Goal: Information Seeking & Learning: Learn about a topic

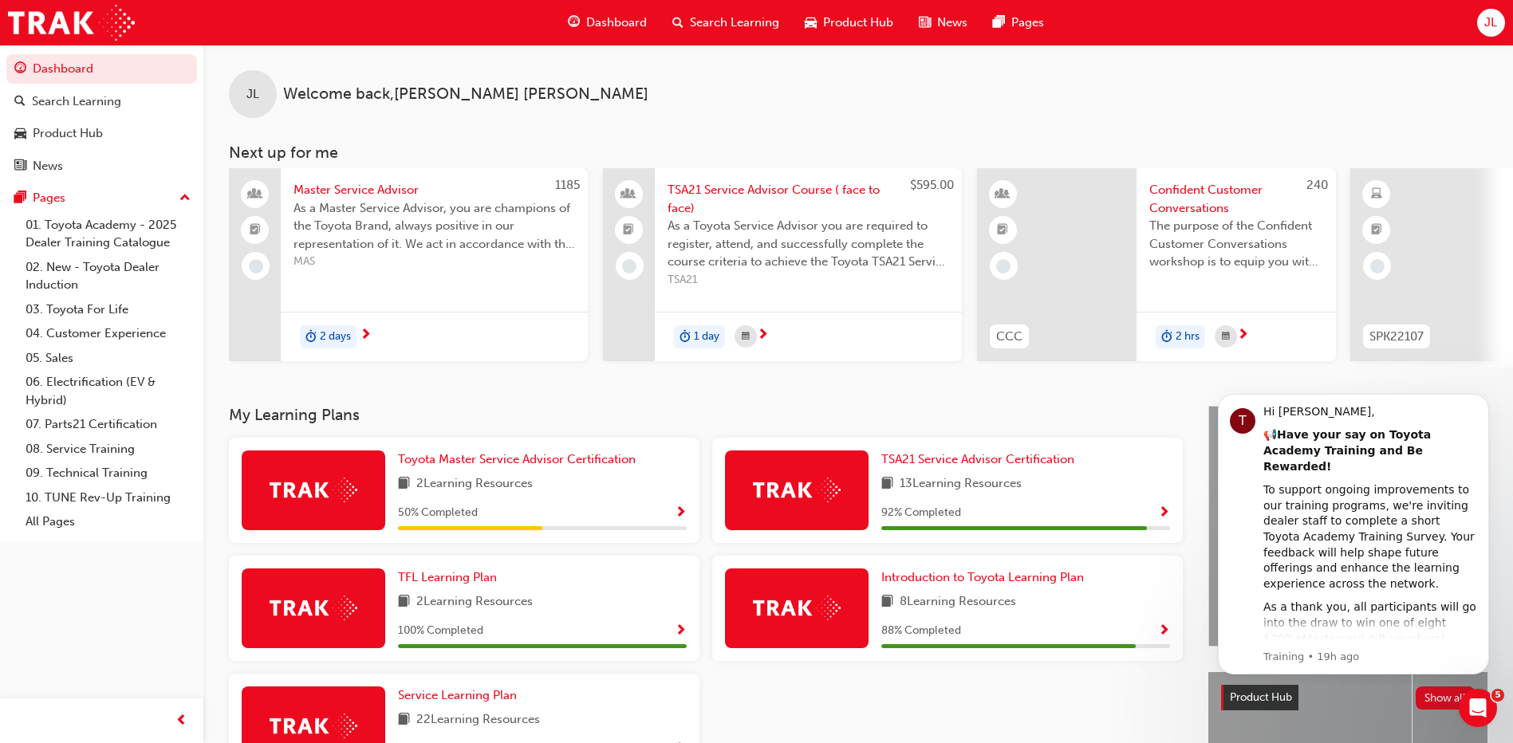
click at [333, 258] on span "MAS" at bounding box center [434, 262] width 282 height 18
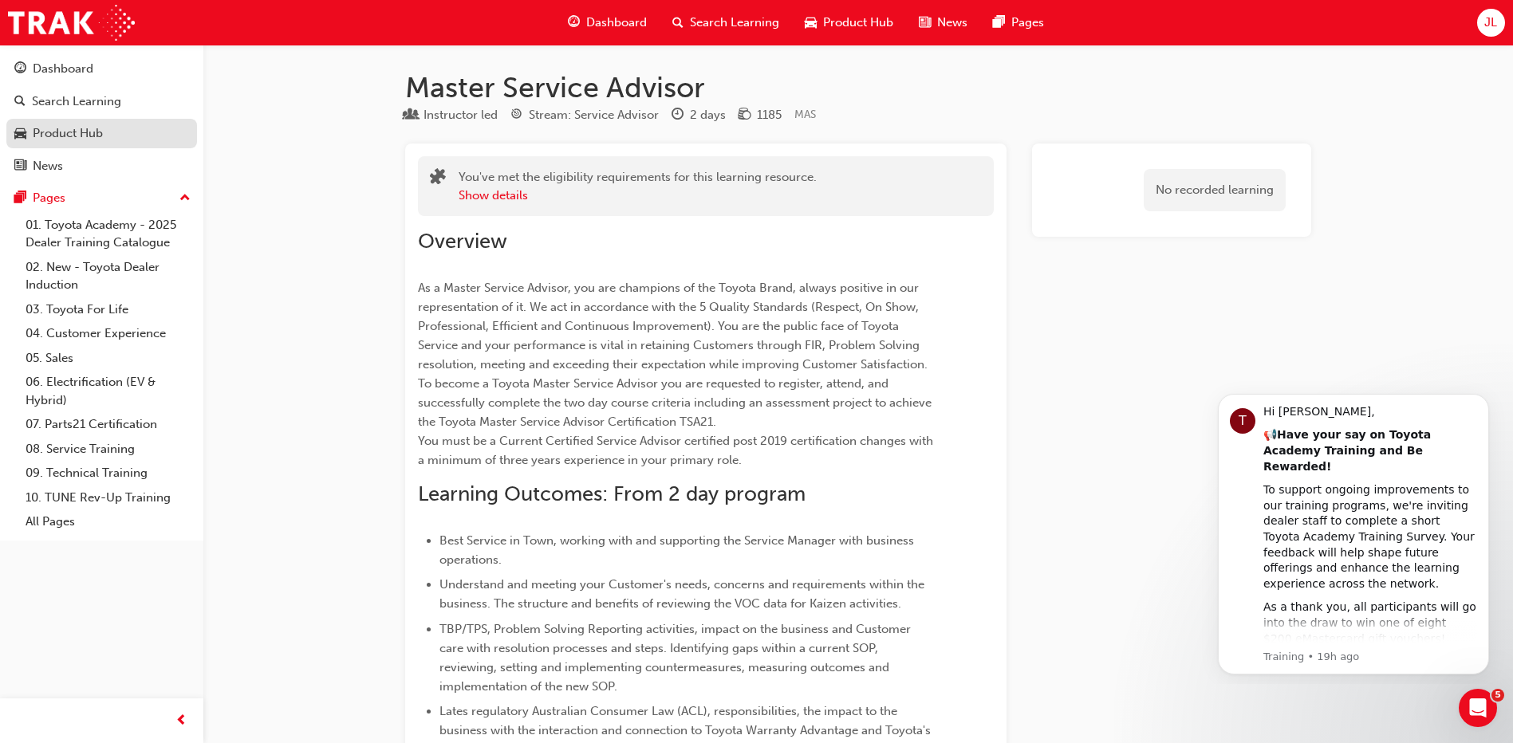
click at [101, 127] on div "Product Hub" at bounding box center [68, 133] width 70 height 18
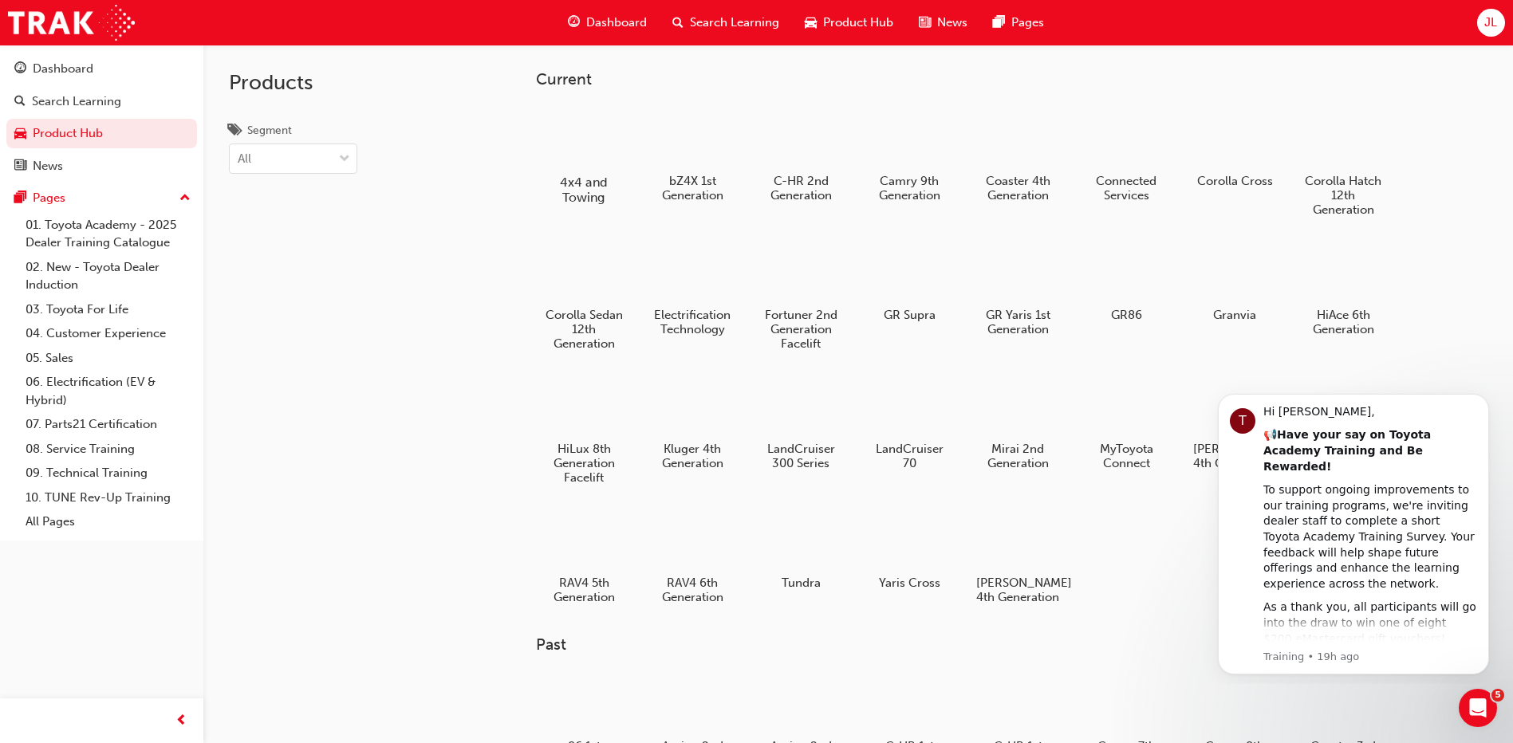
click at [564, 150] on div at bounding box center [584, 135] width 89 height 63
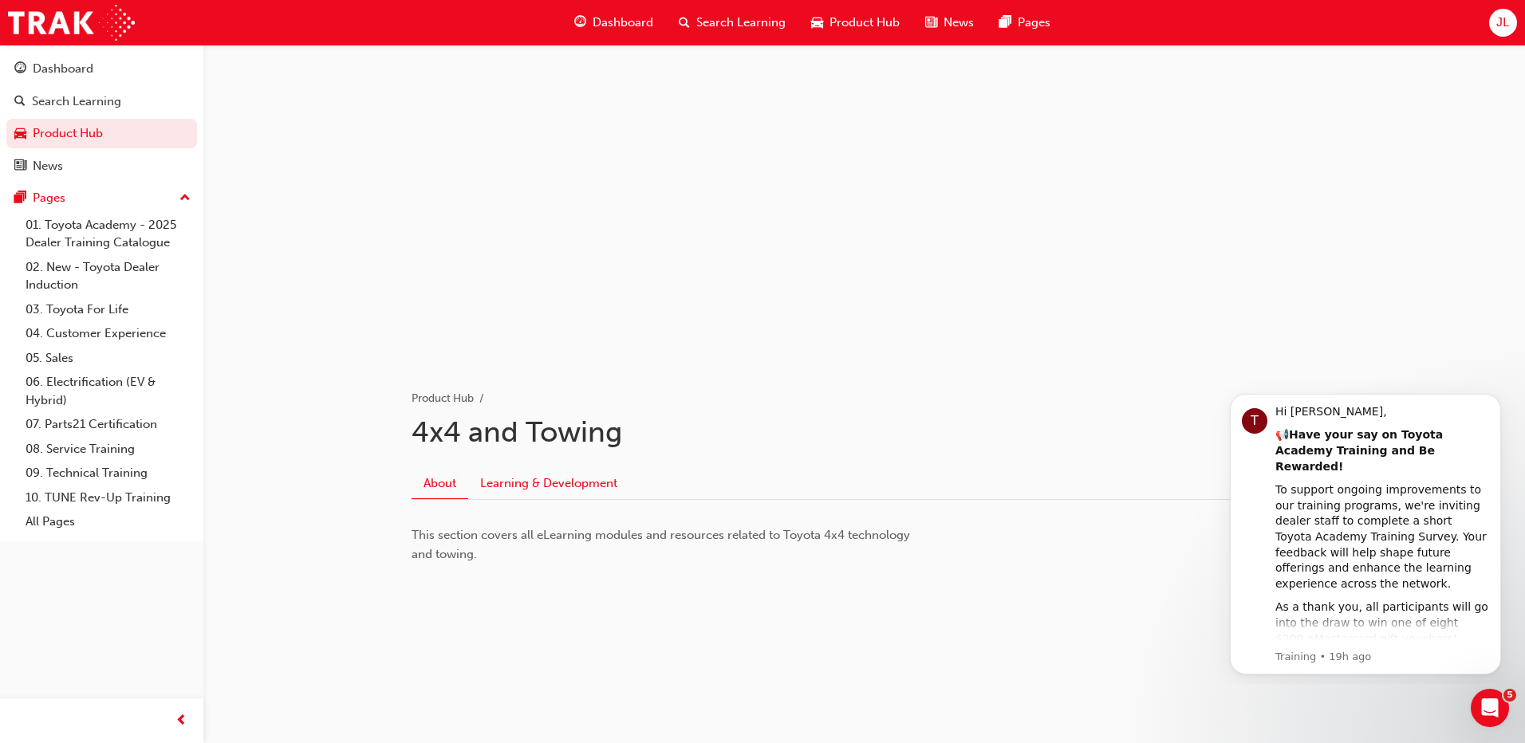
click at [522, 479] on link "Learning & Development" at bounding box center [548, 483] width 161 height 30
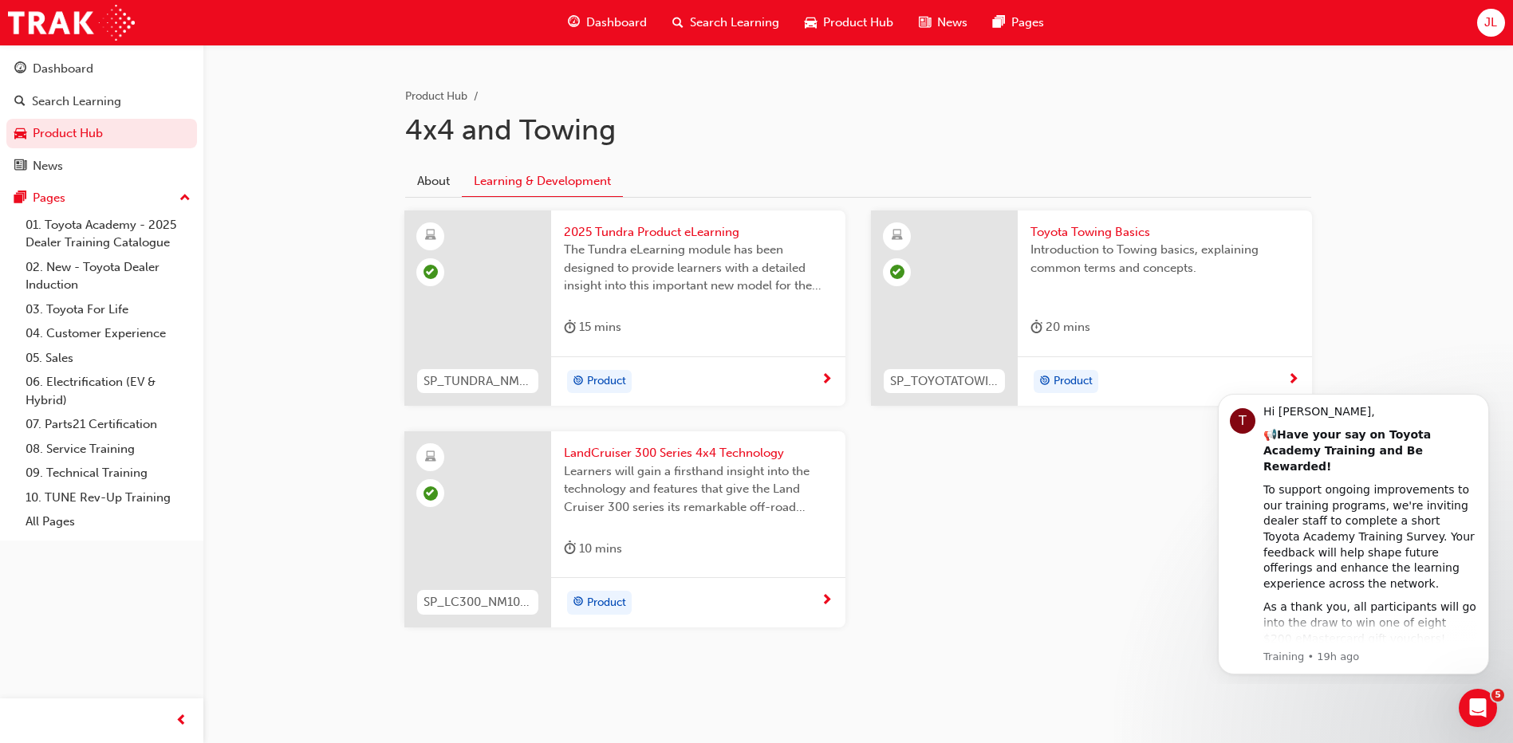
scroll to position [303, 0]
click at [1483, 399] on icon "Dismiss notification" at bounding box center [1484, 398] width 9 height 9
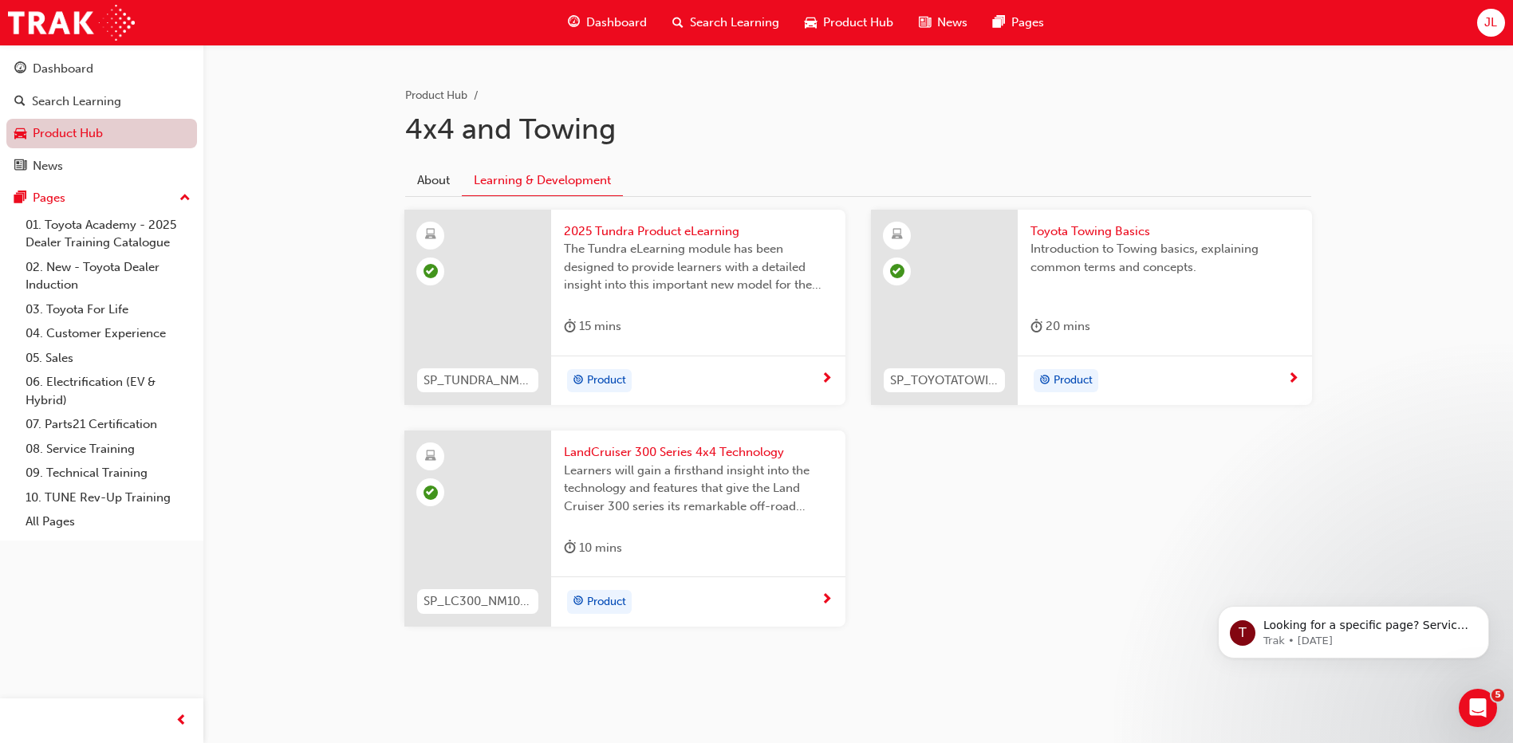
click at [132, 138] on link "Product Hub" at bounding box center [101, 134] width 191 height 30
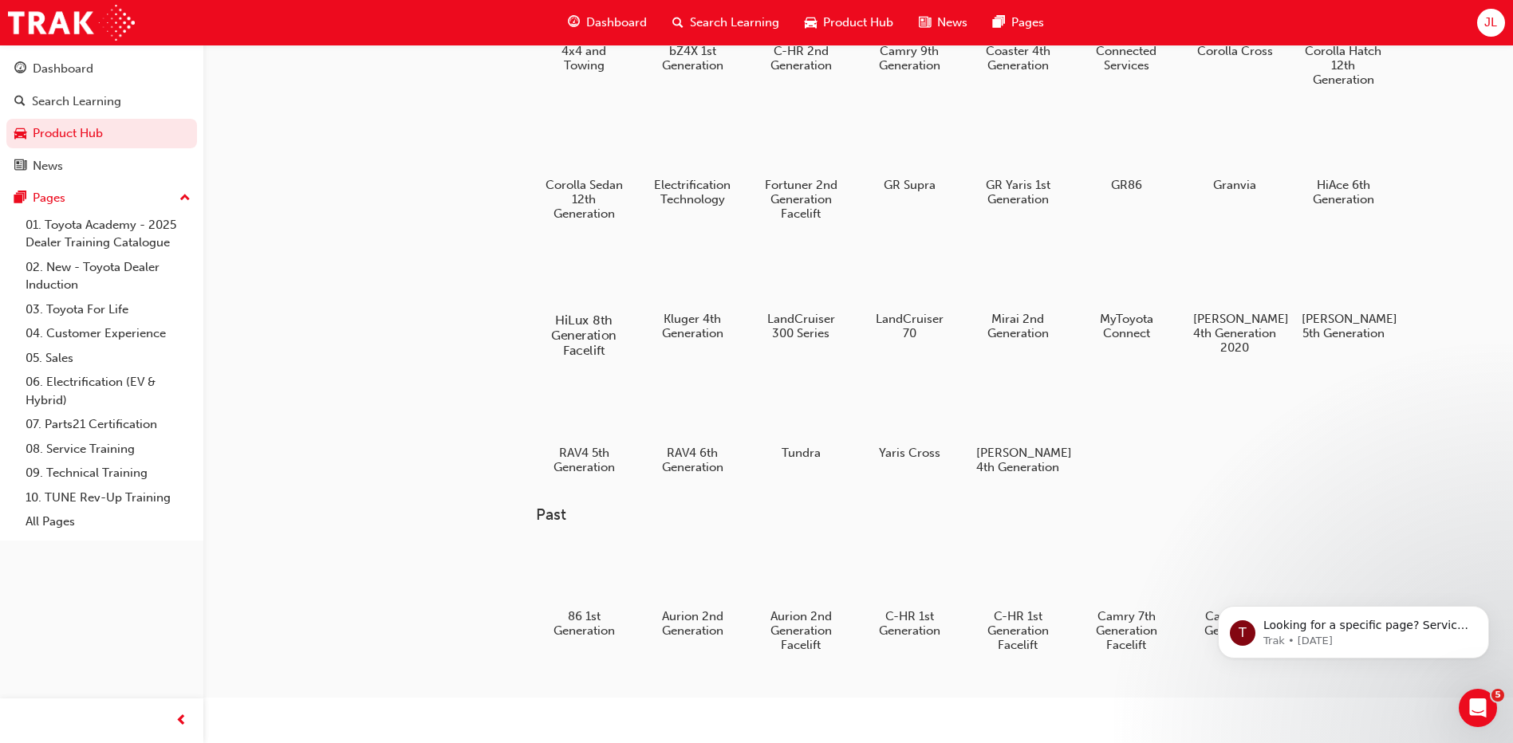
scroll to position [104, 0]
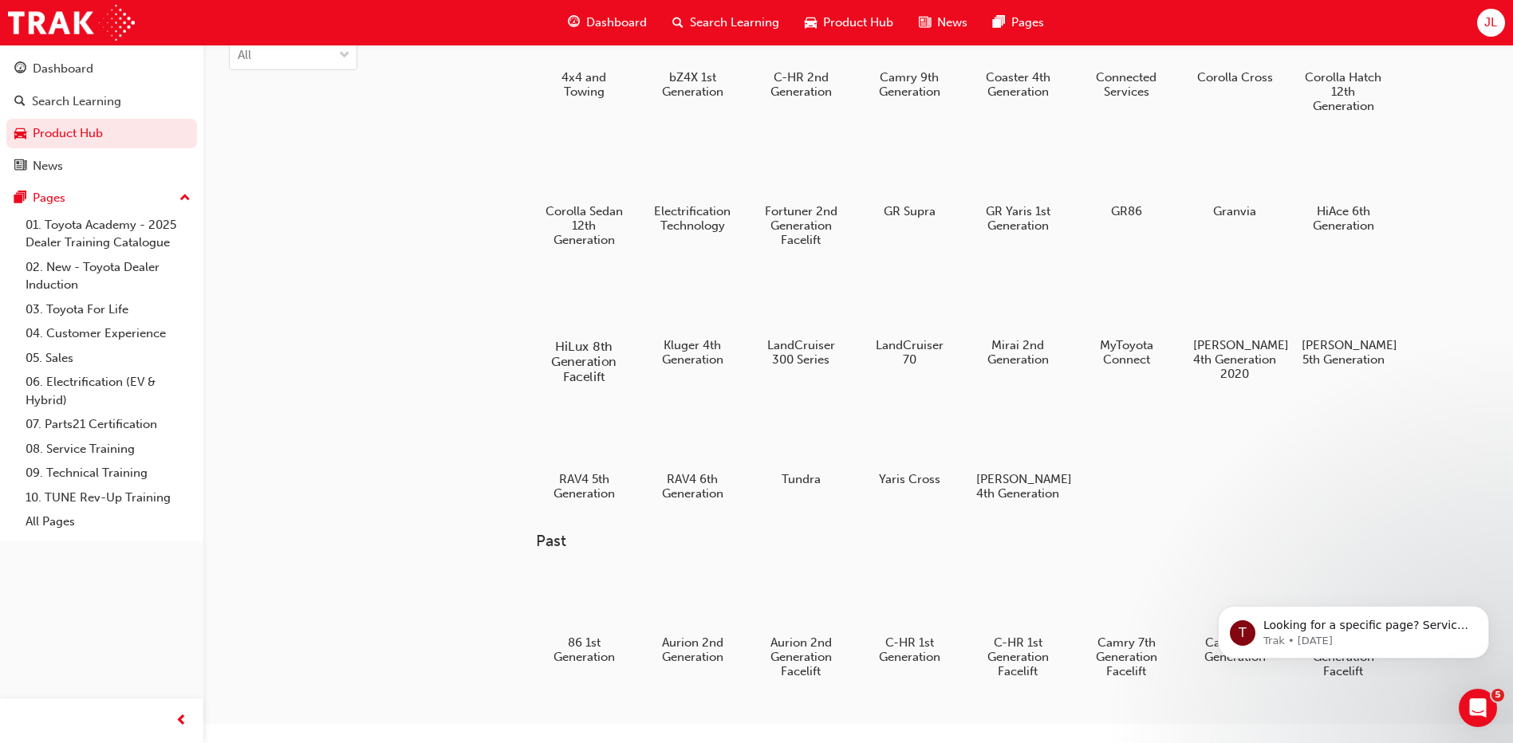
click at [598, 321] on div at bounding box center [584, 301] width 89 height 64
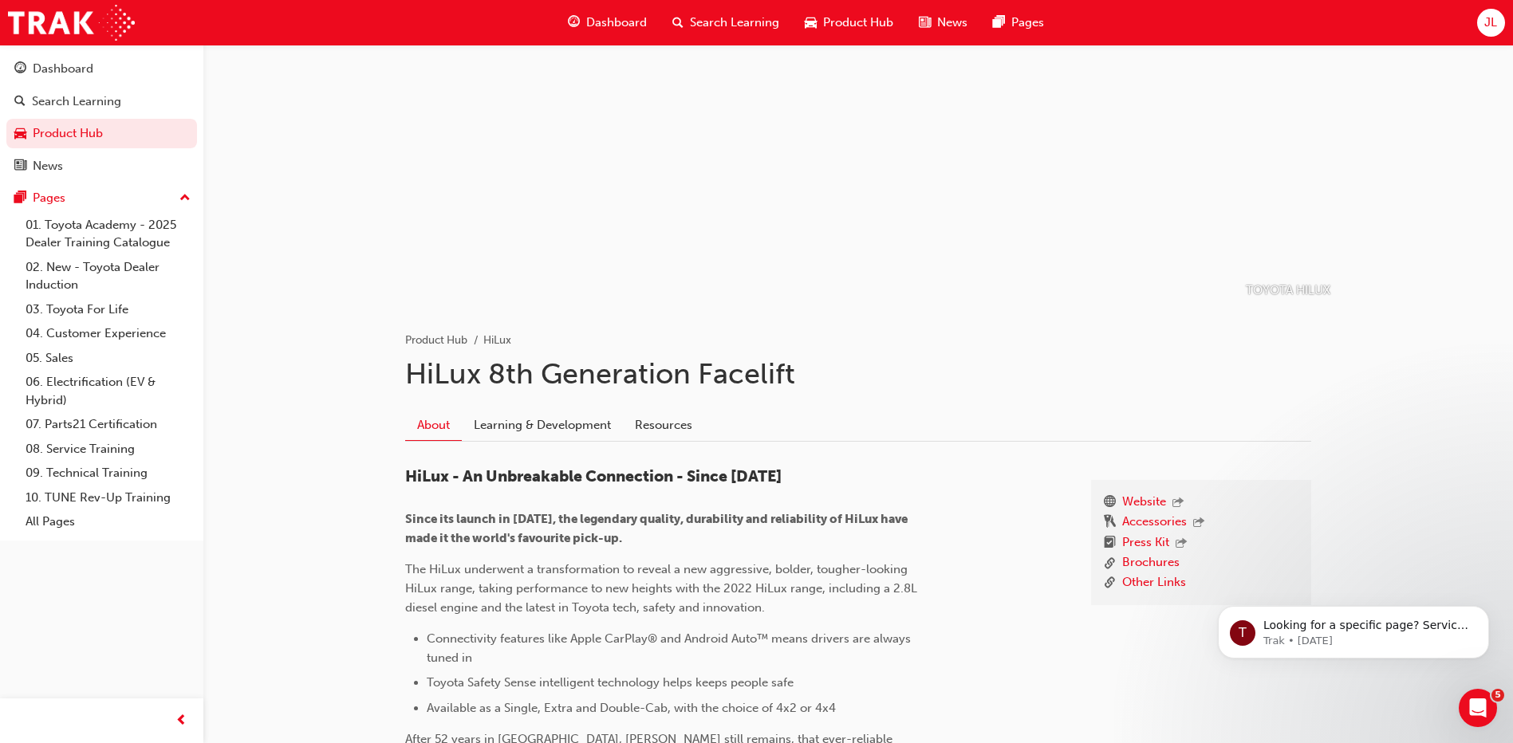
scroll to position [239, 0]
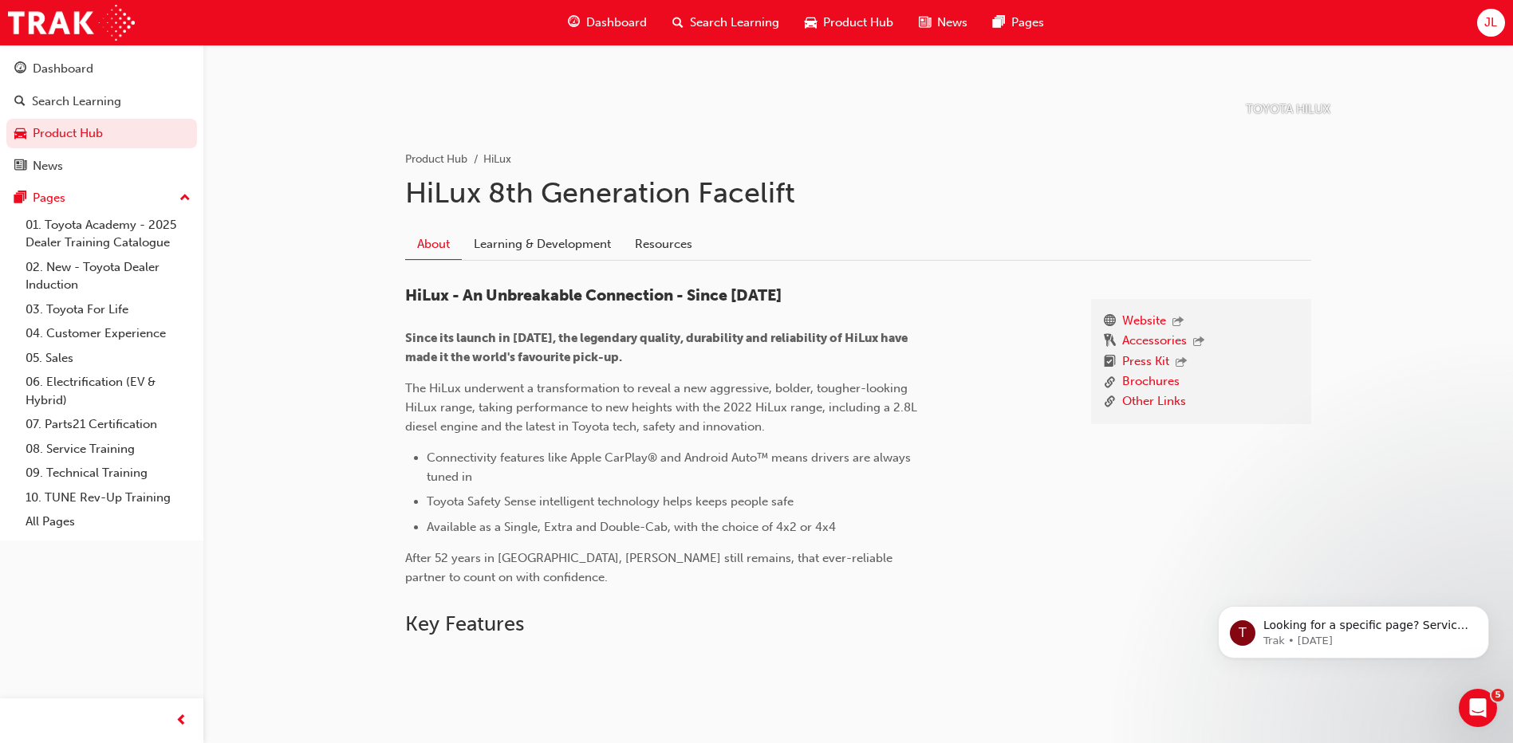
click at [557, 259] on div "About Learning & Development Resources" at bounding box center [858, 245] width 906 height 32
click at [550, 250] on link "Learning & Development" at bounding box center [542, 244] width 161 height 30
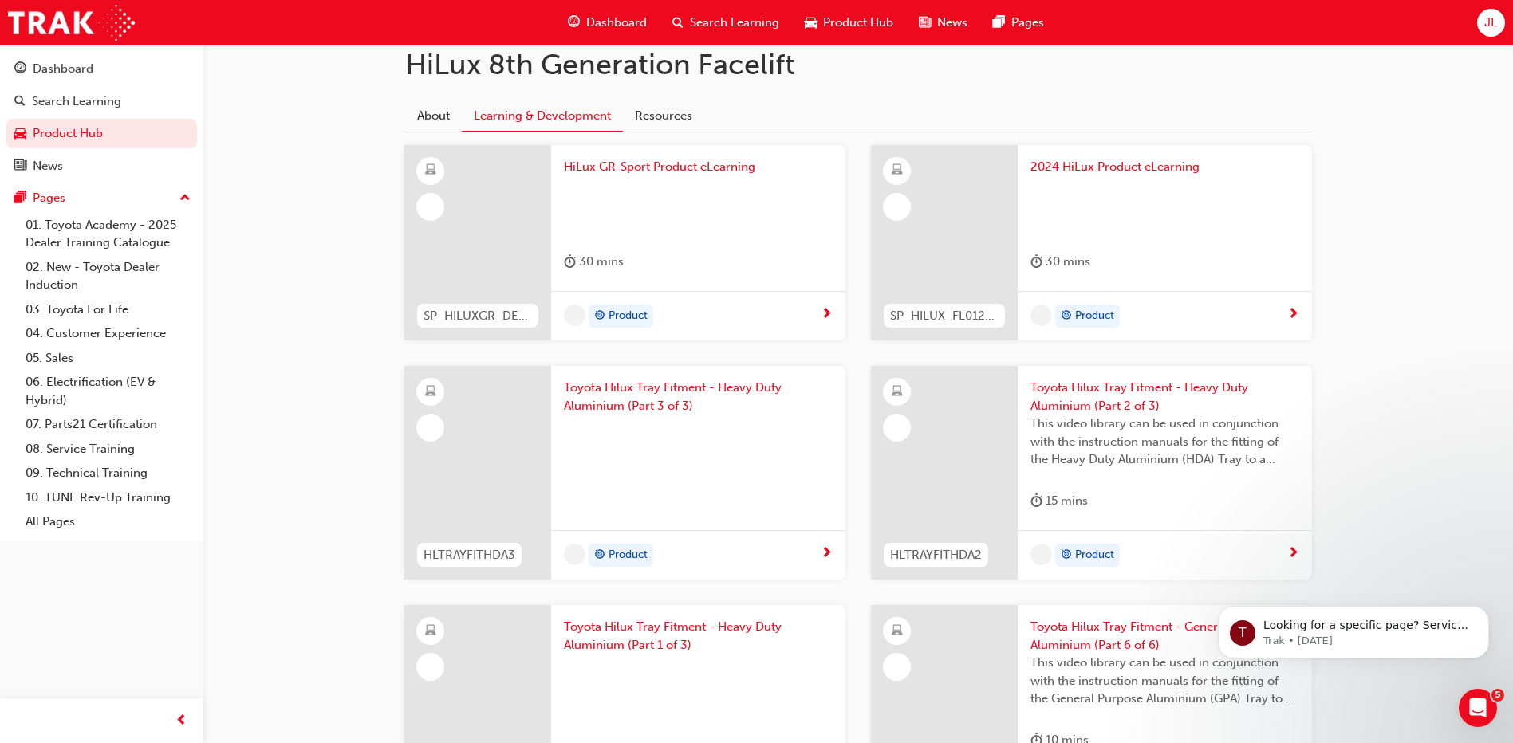
scroll to position [439, 0]
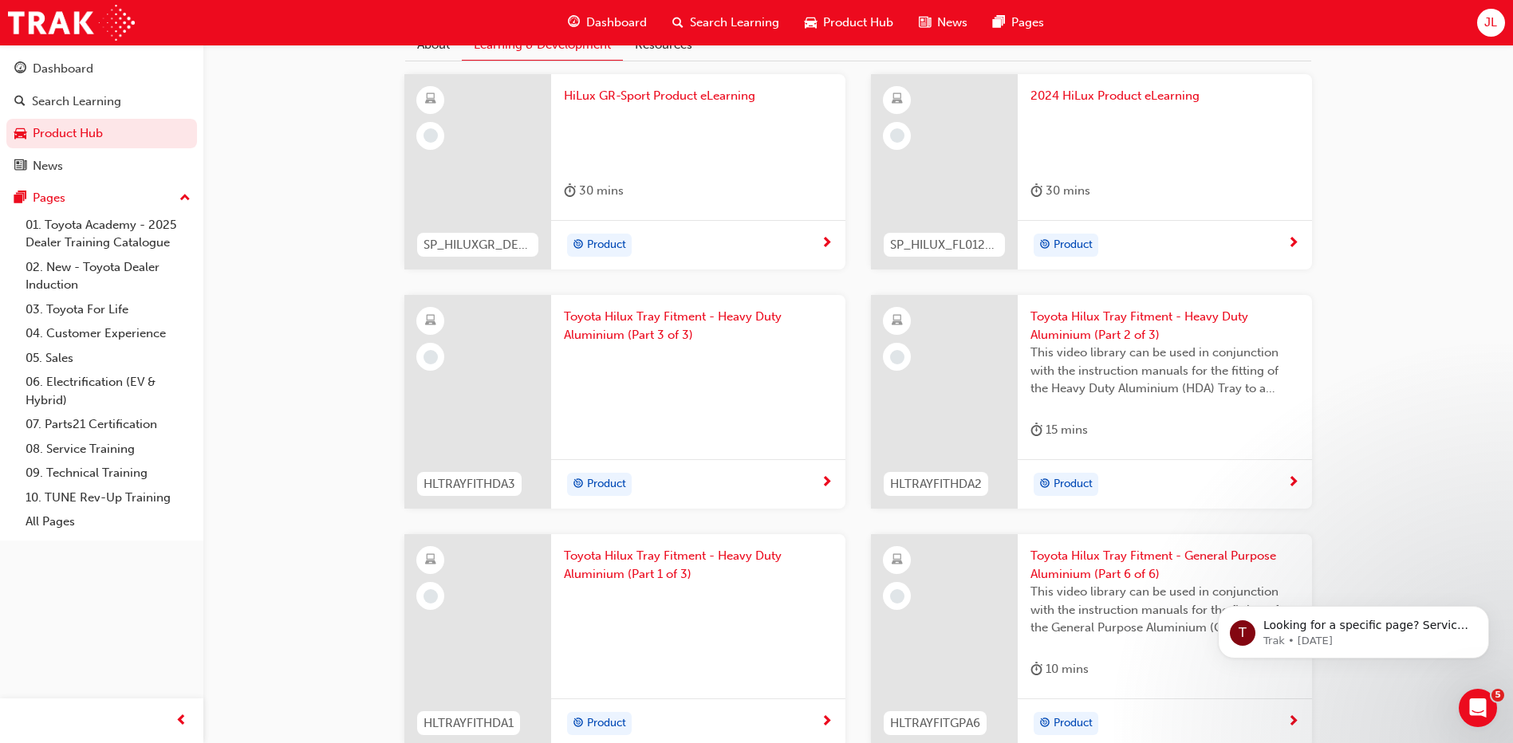
click at [667, 173] on div "HiLux GR-Sport Product eLearning 30 mins" at bounding box center [698, 147] width 294 height 146
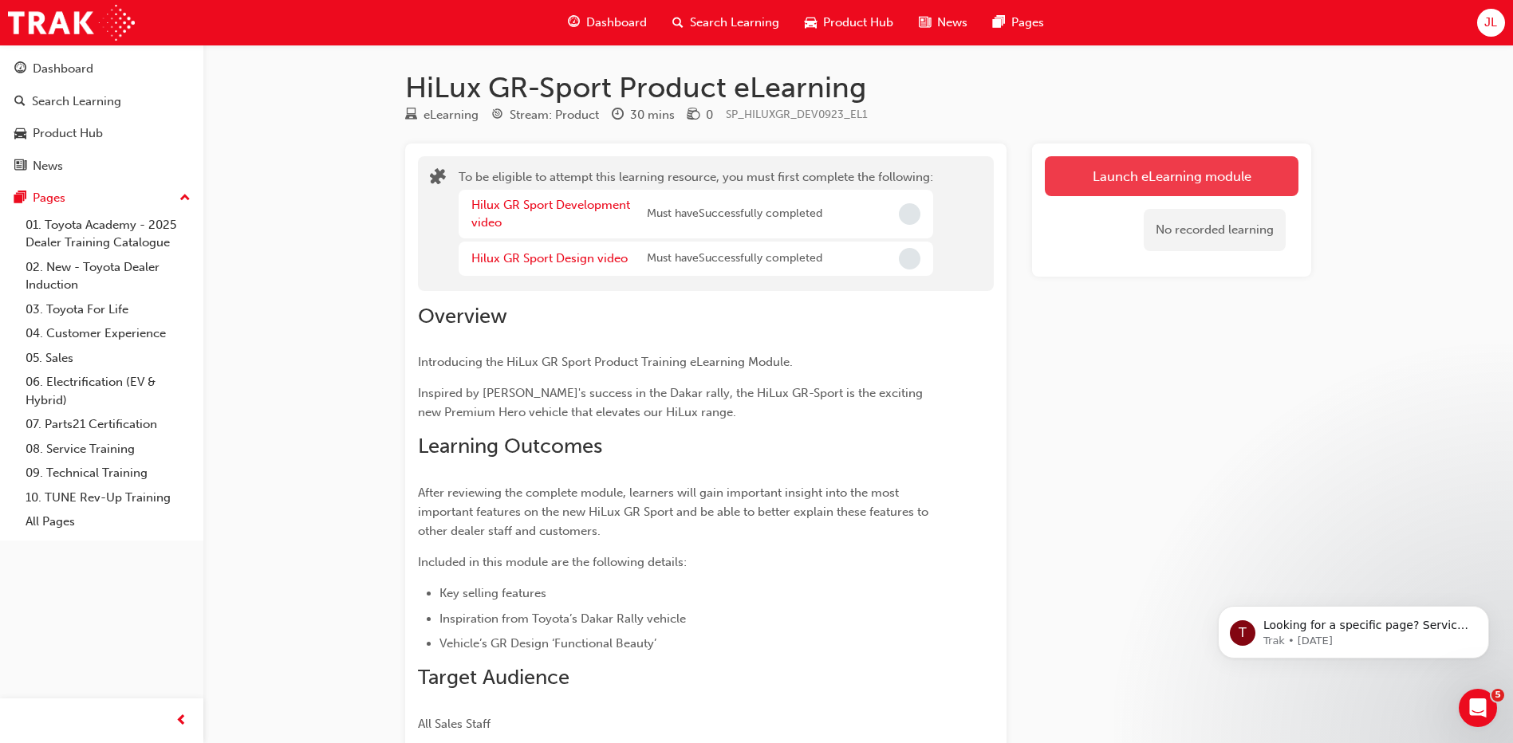
click at [1125, 181] on button "Launch eLearning module" at bounding box center [1172, 176] width 254 height 40
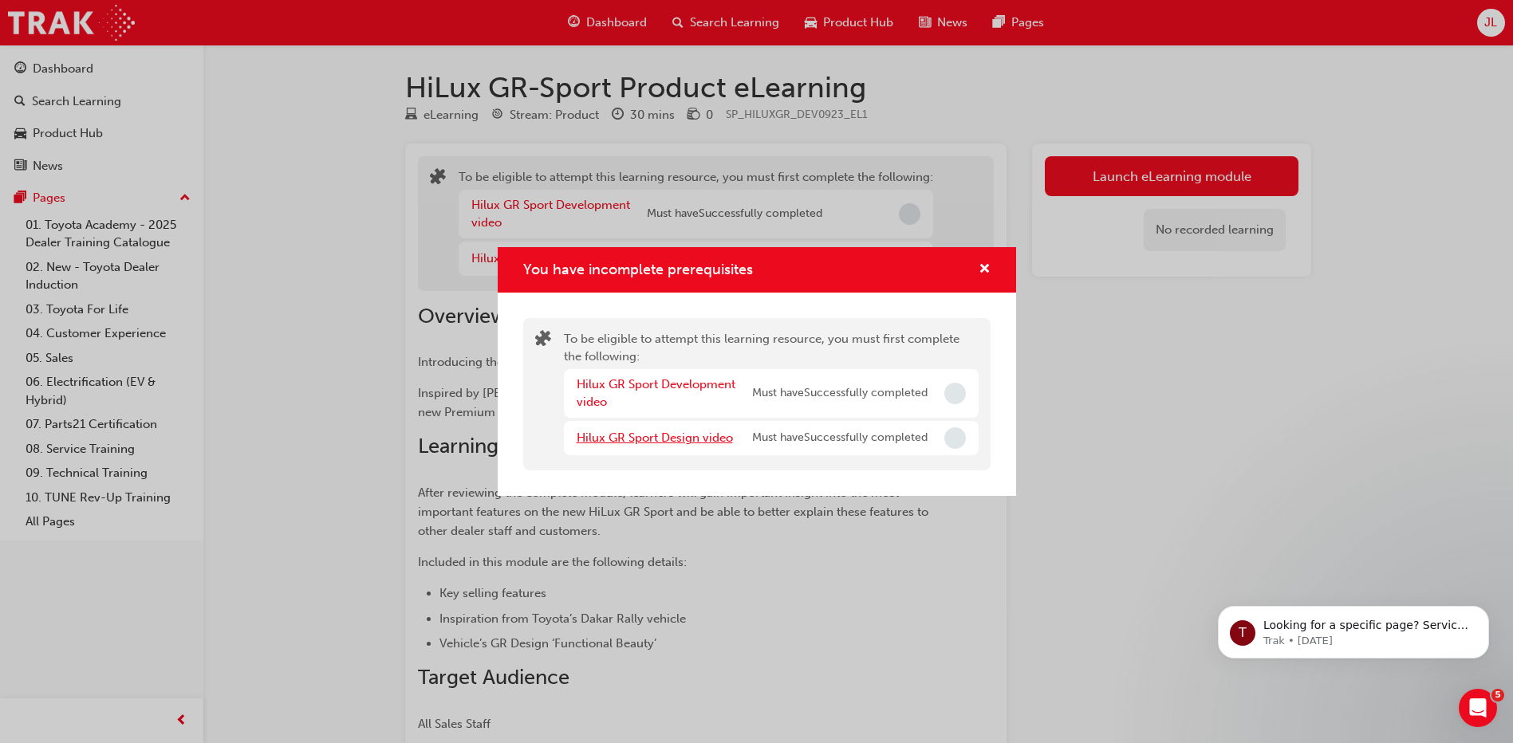
click at [674, 431] on link "Hilux GR Sport Design video" at bounding box center [655, 438] width 156 height 14
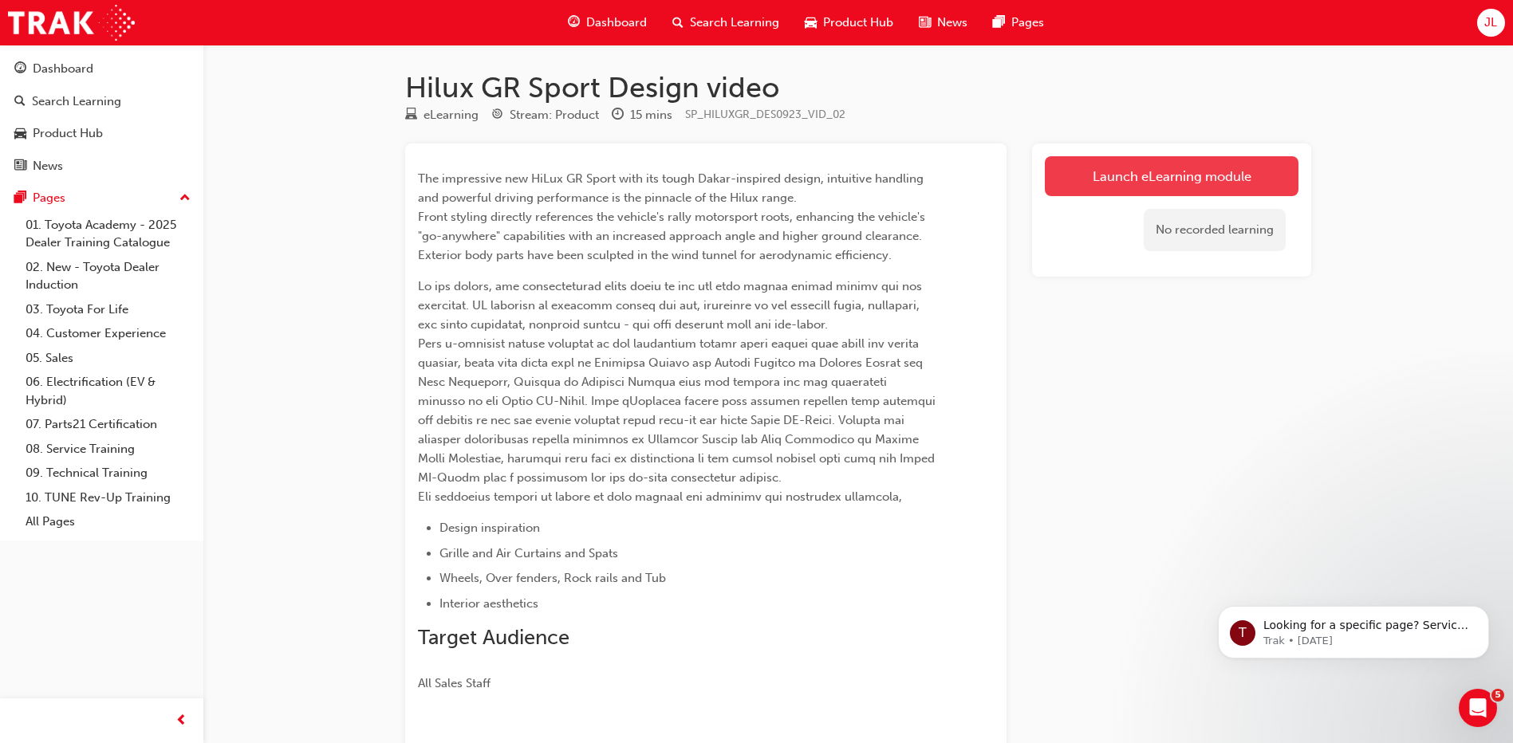
click at [1131, 164] on link "Launch eLearning module" at bounding box center [1172, 176] width 254 height 40
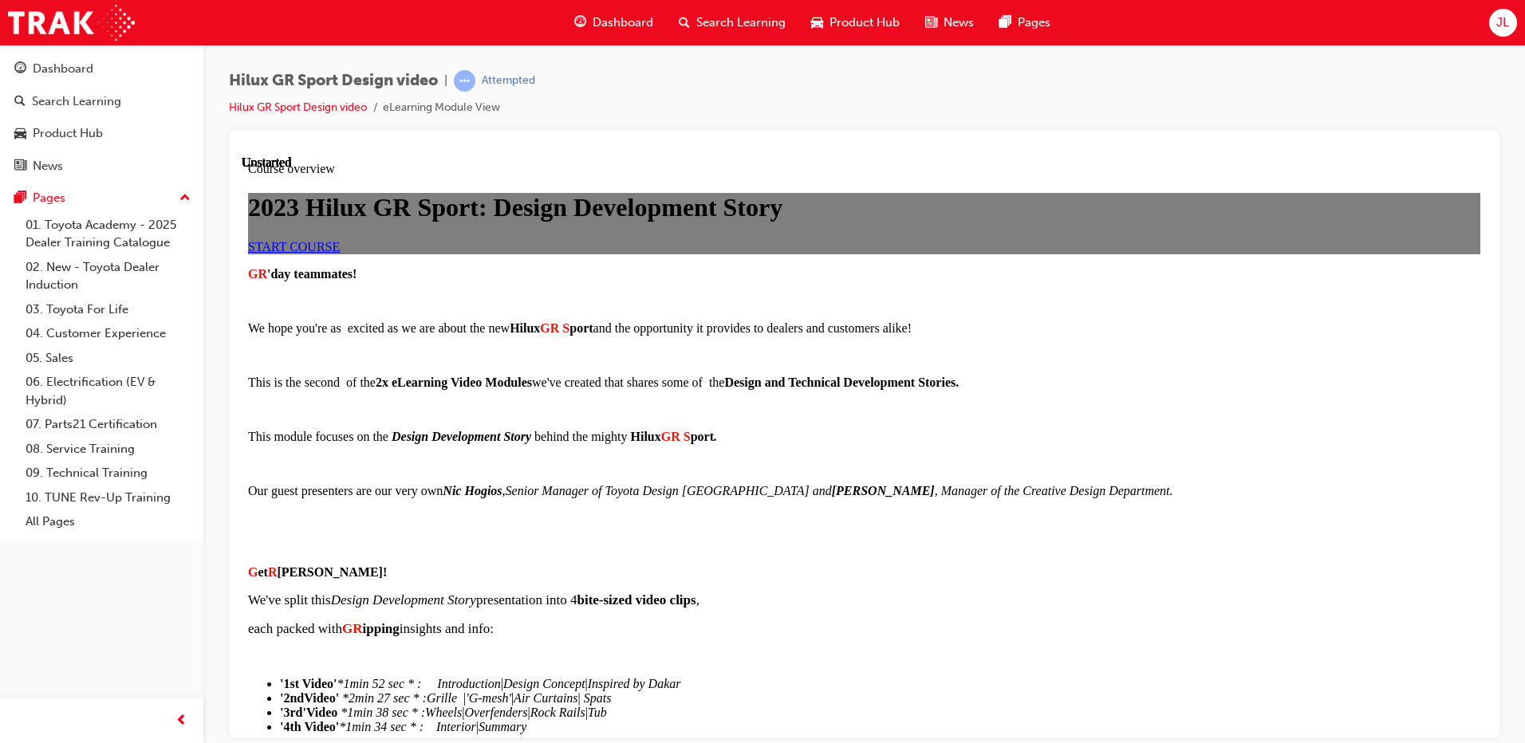
click at [340, 253] on link "START COURSE" at bounding box center [294, 246] width 92 height 14
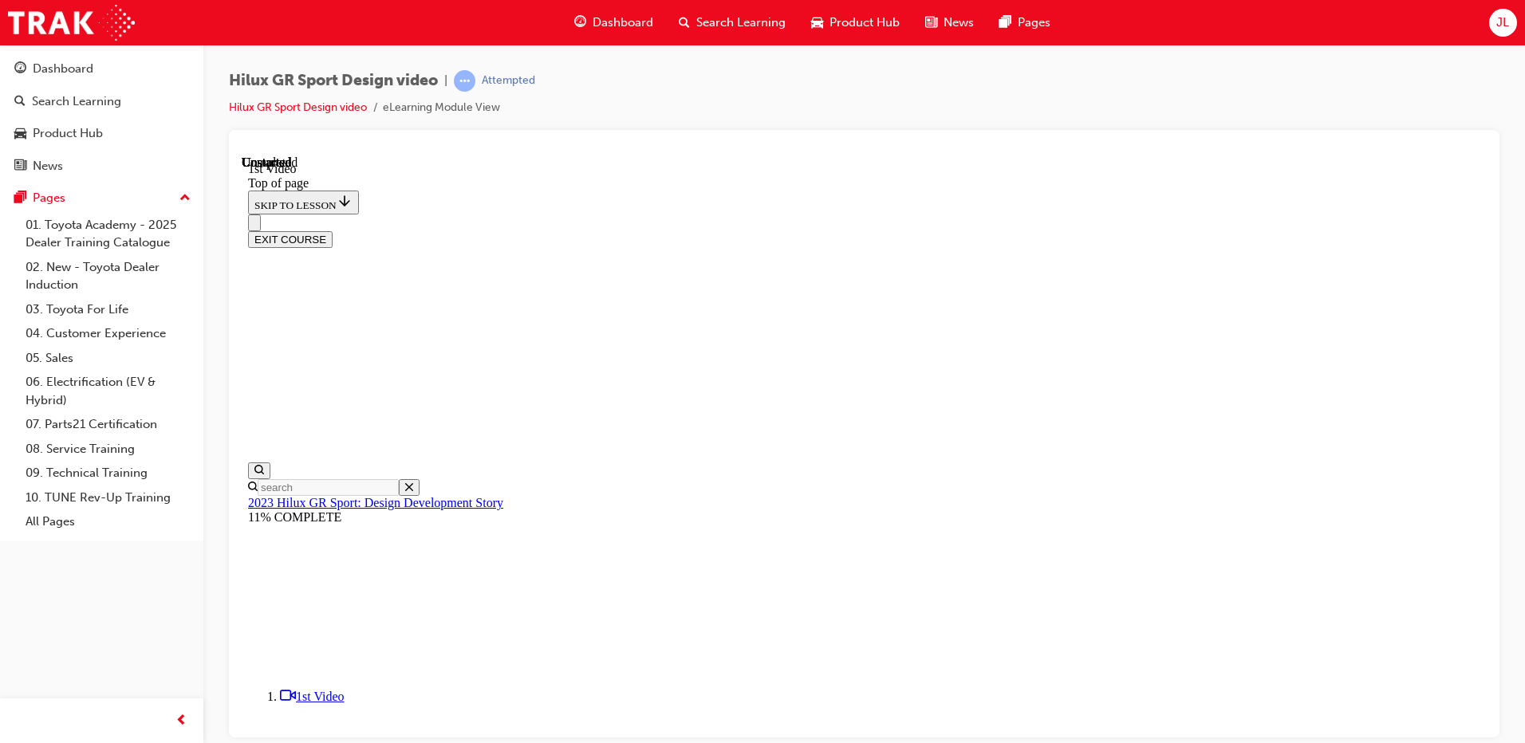
scroll to position [359, 0]
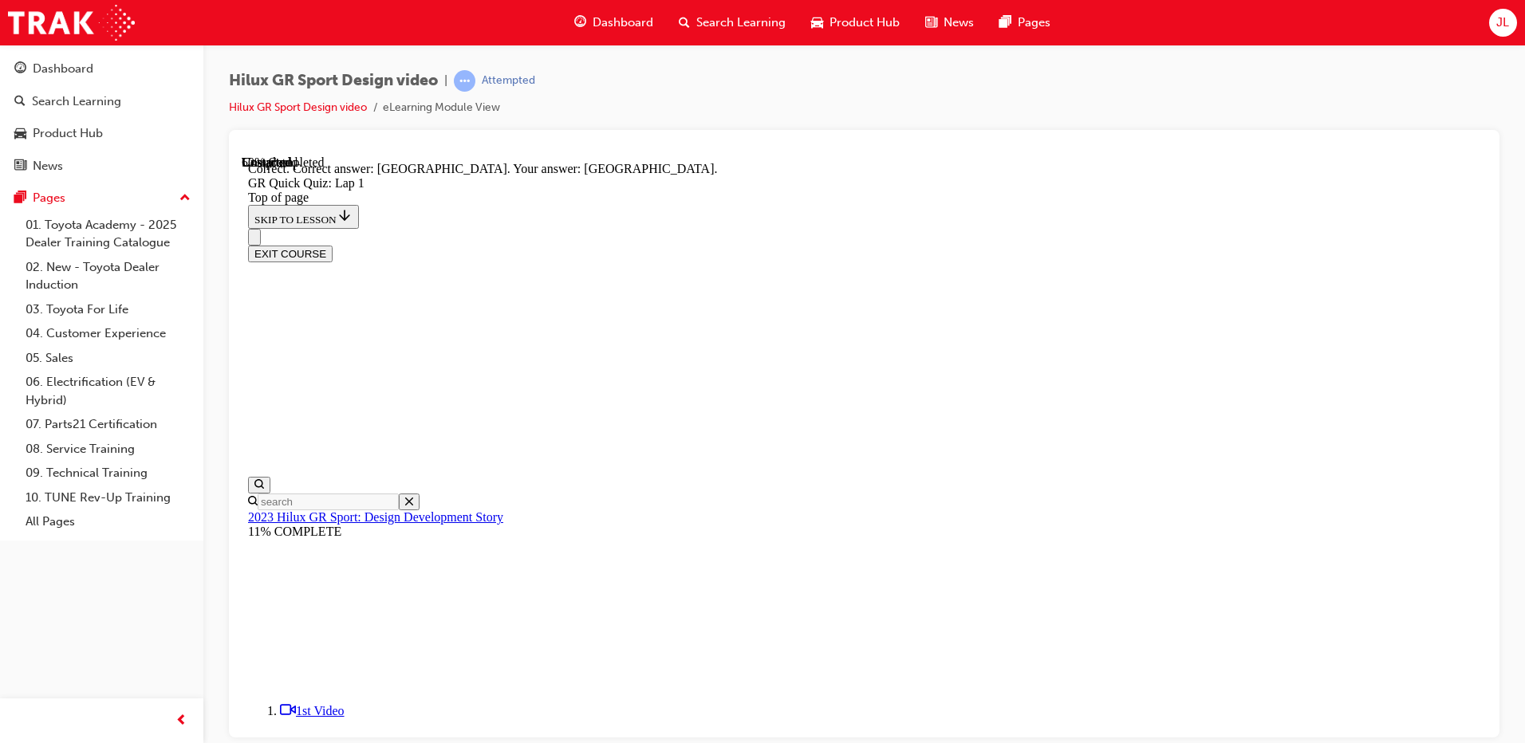
scroll to position [274, 0]
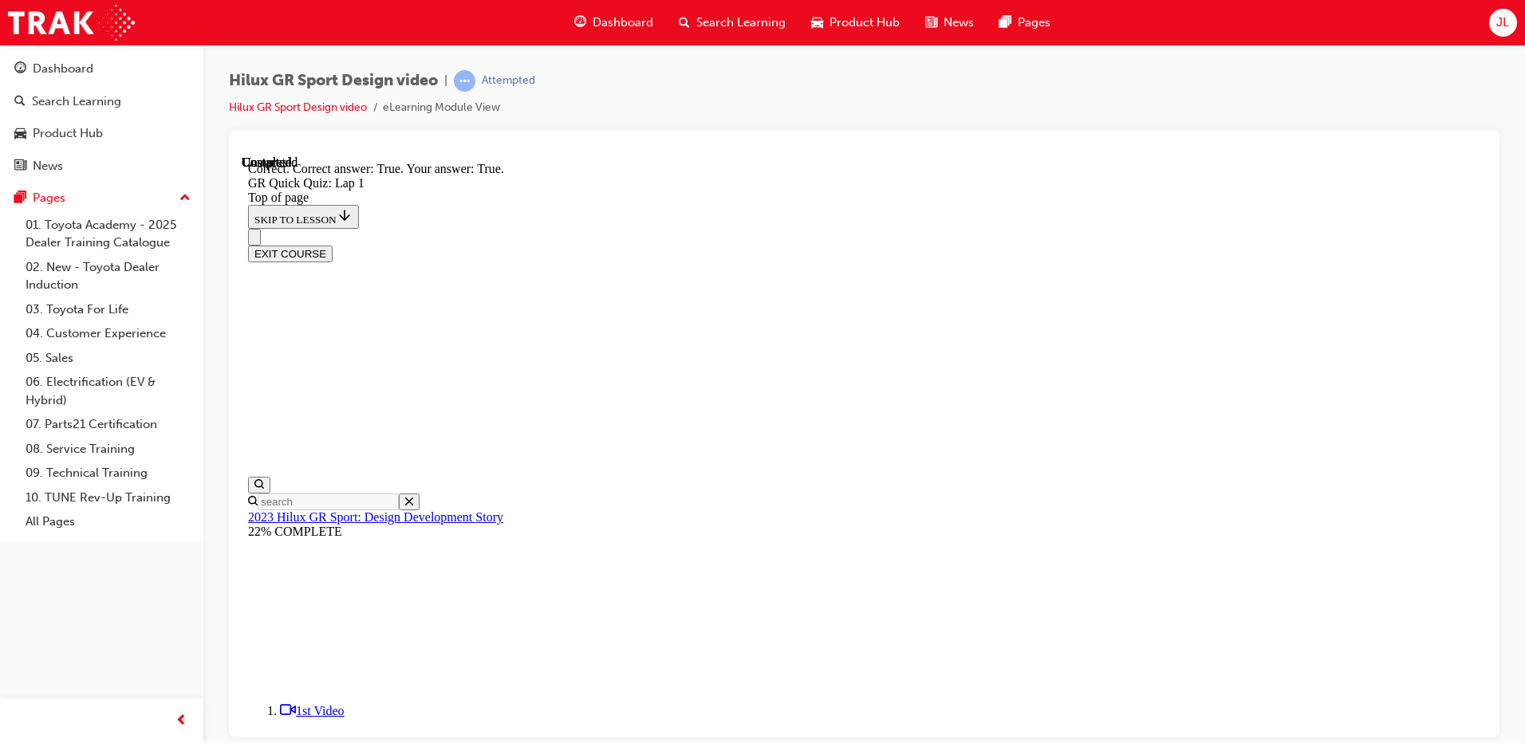
scroll to position [212, 0]
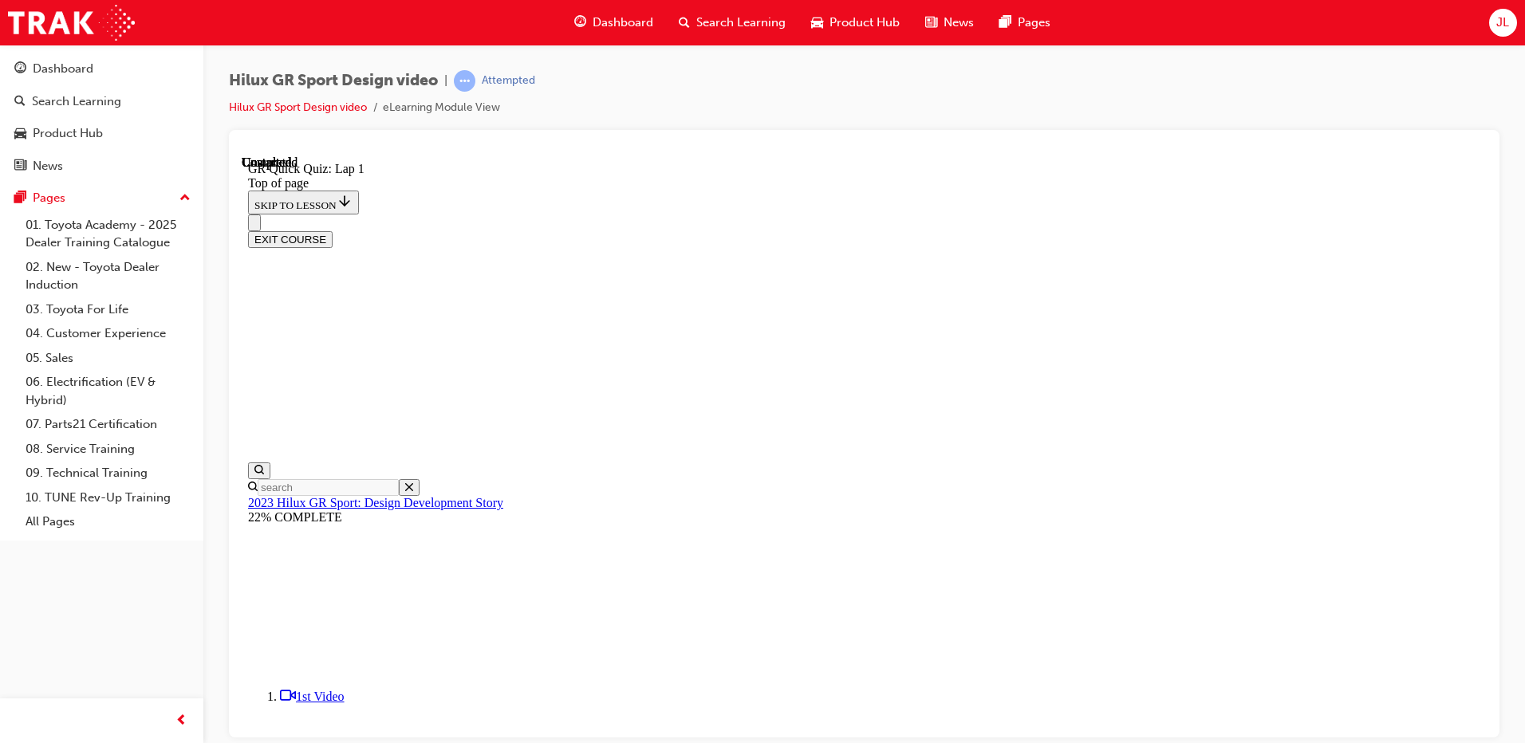
drag, startPoint x: 746, startPoint y: 226, endPoint x: 1204, endPoint y: 540, distance: 554.8
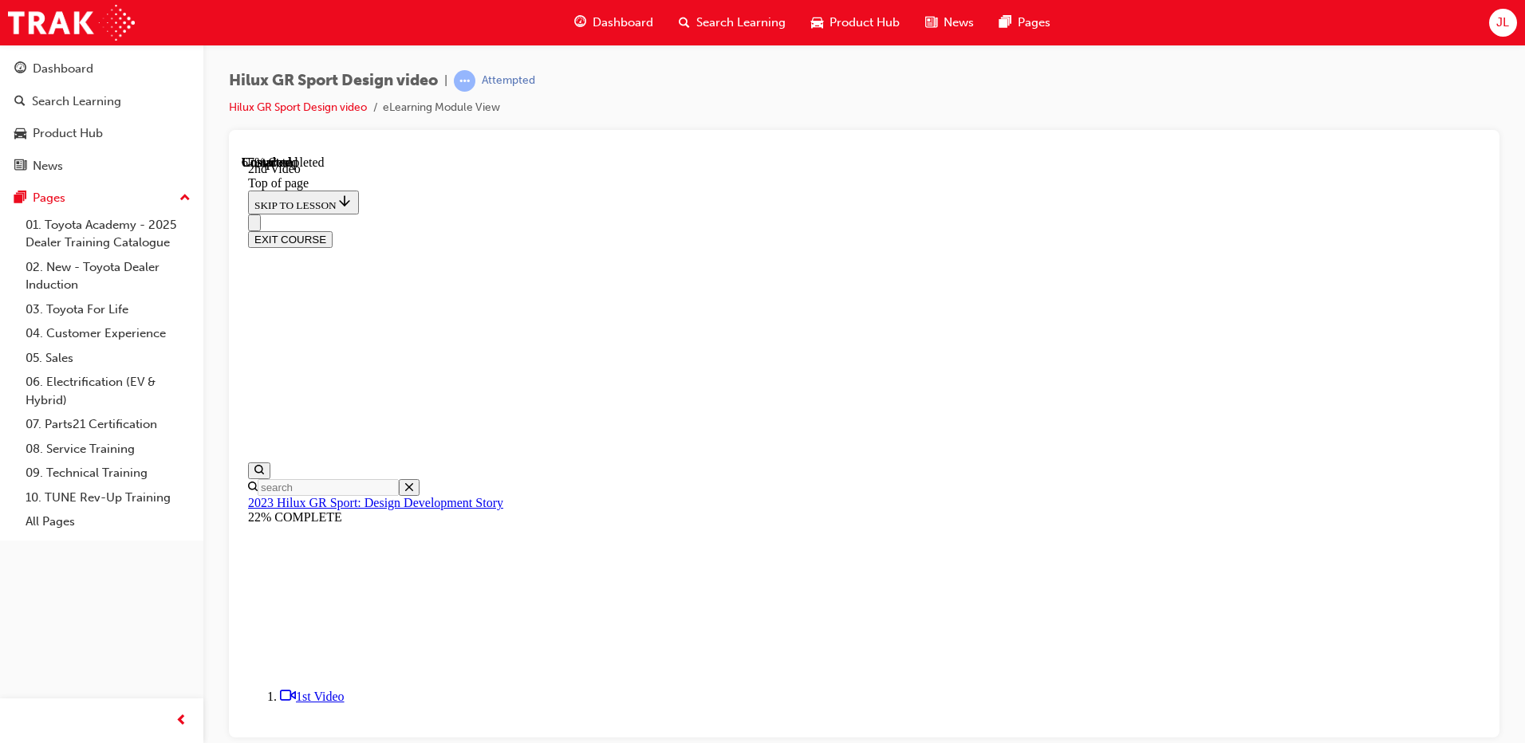
scroll to position [641, 0]
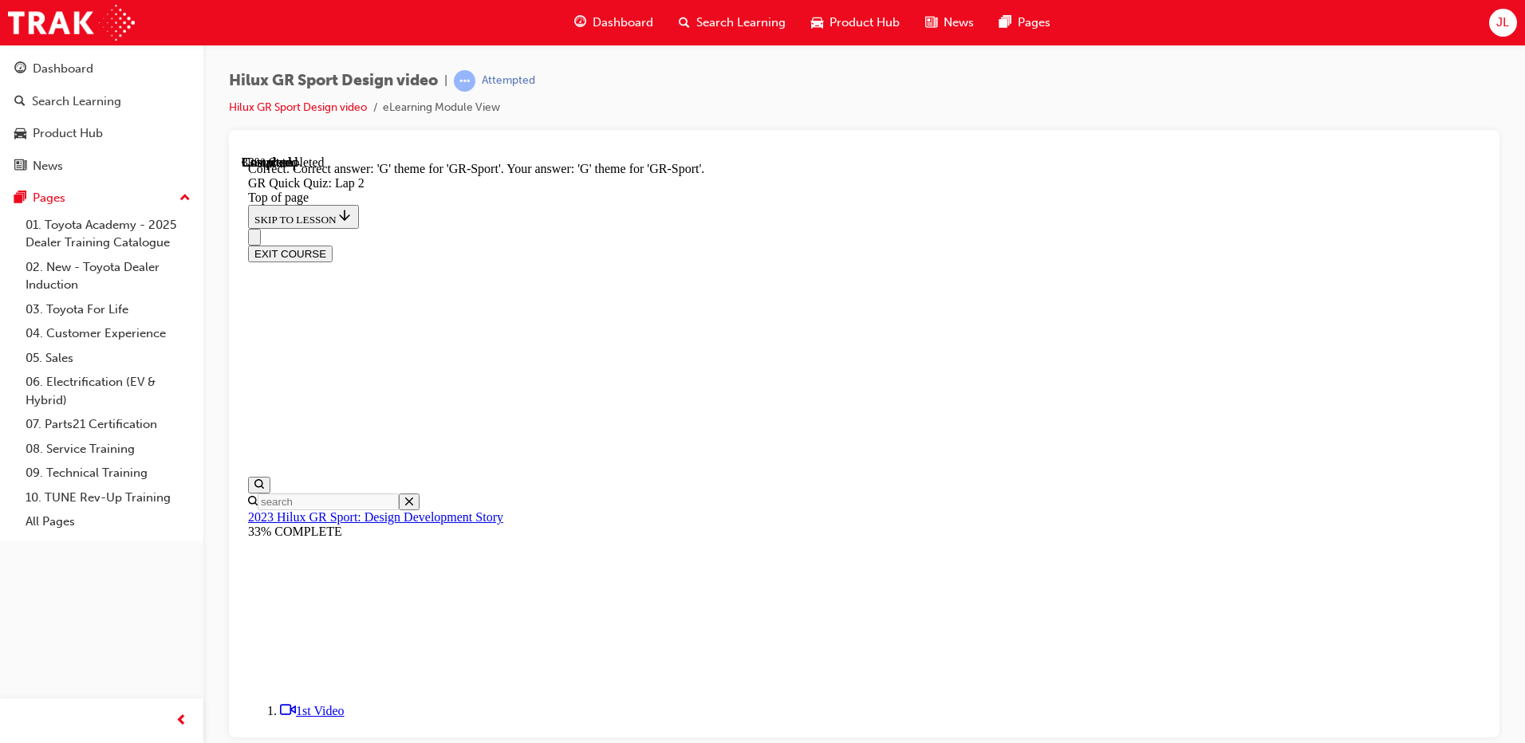
scroll to position [329, 0]
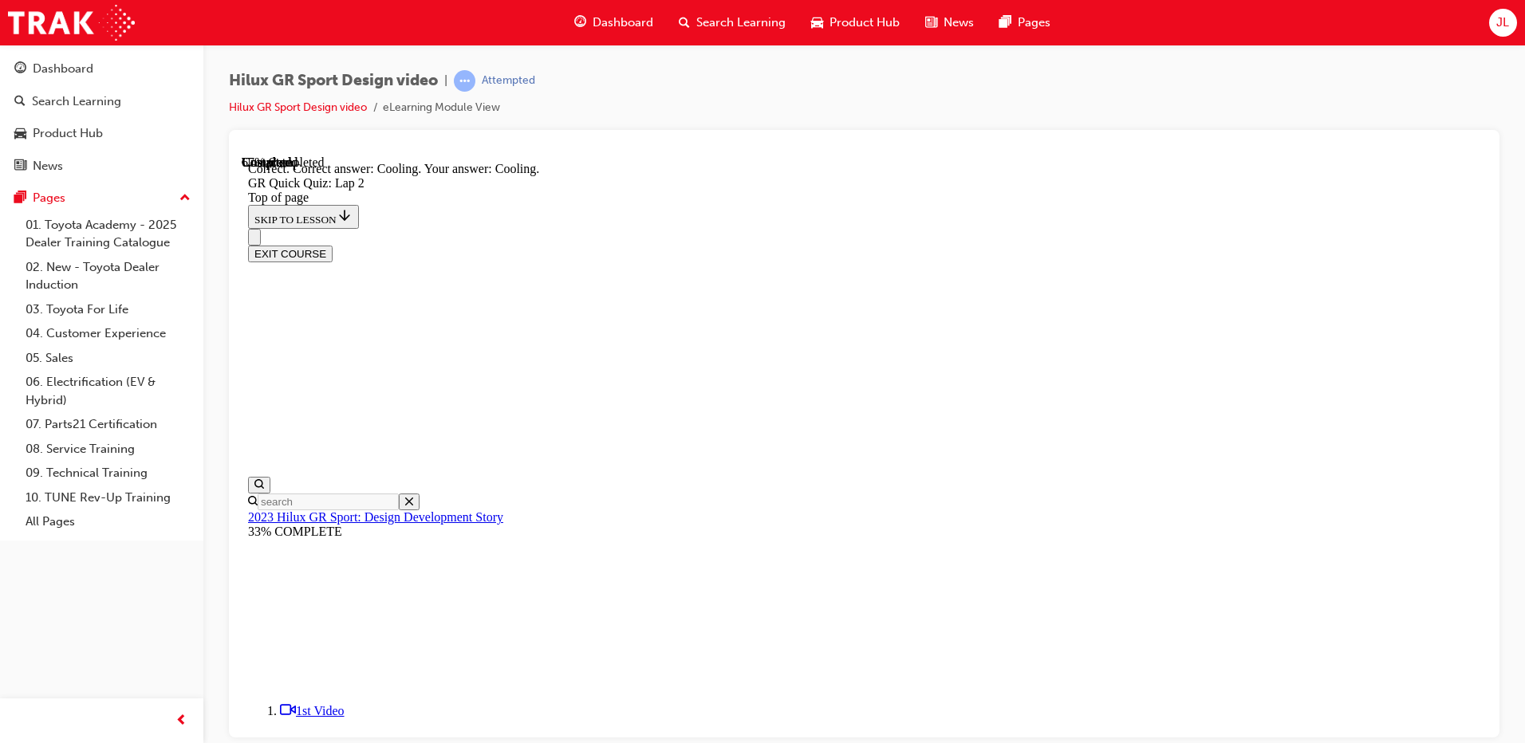
scroll to position [367, 0]
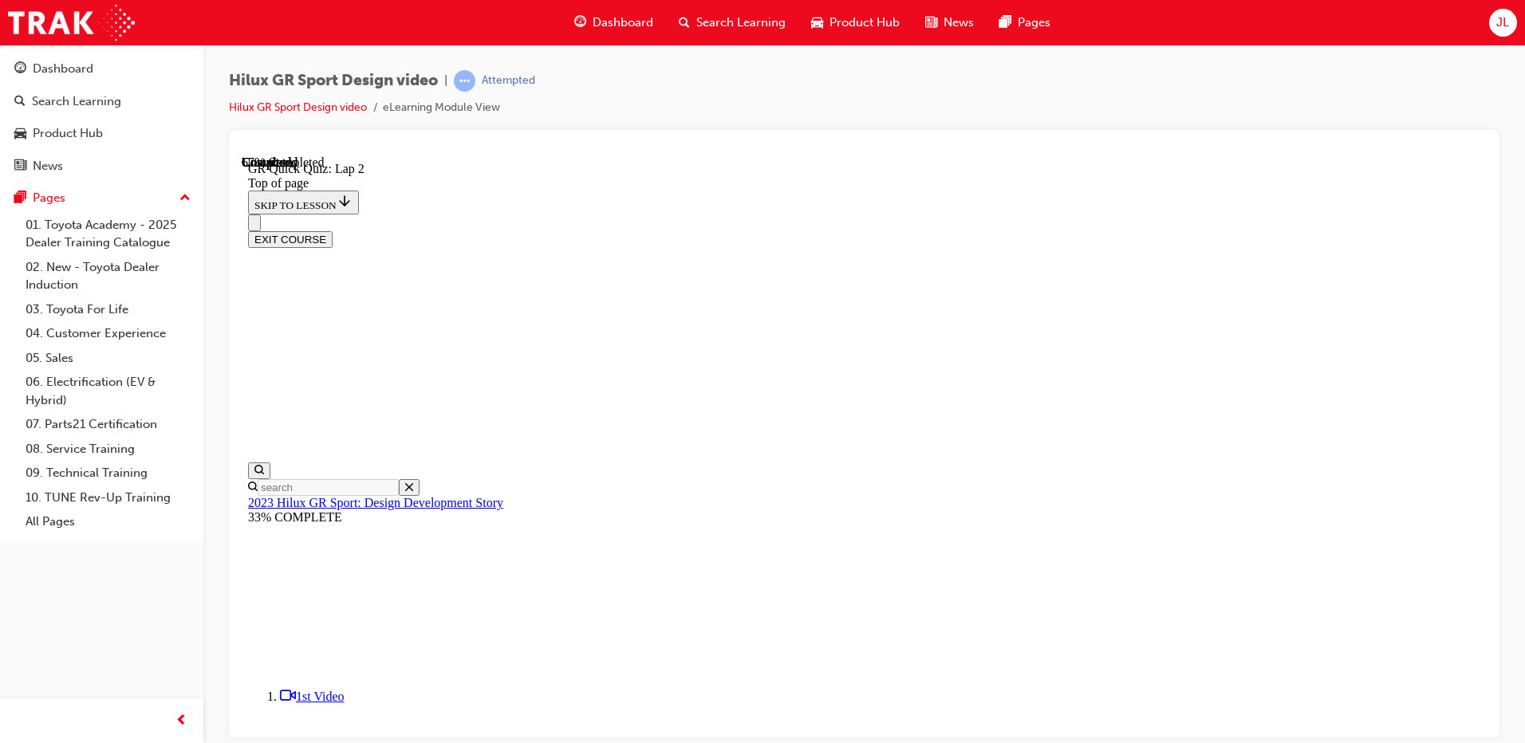
scroll to position [49, 0]
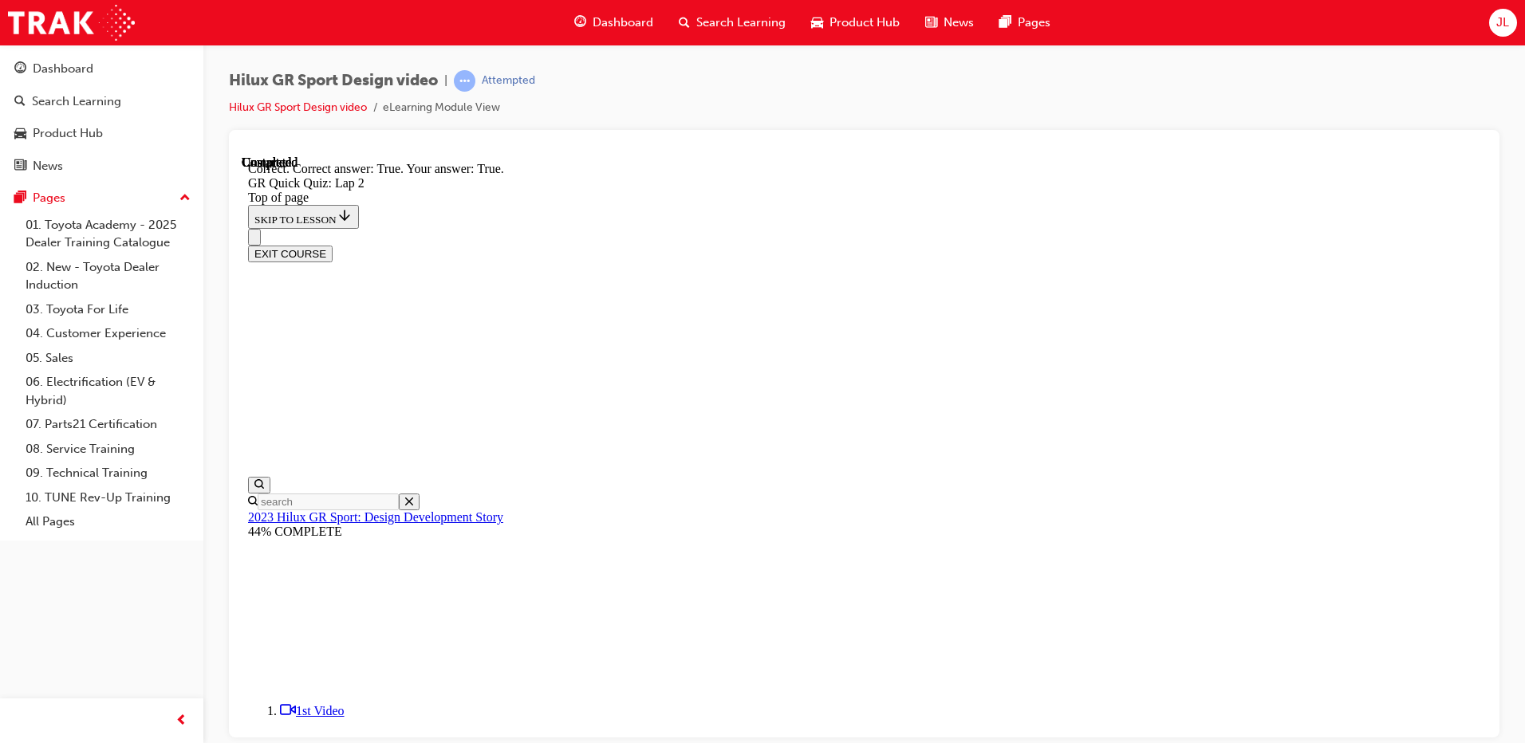
scroll to position [293, 0]
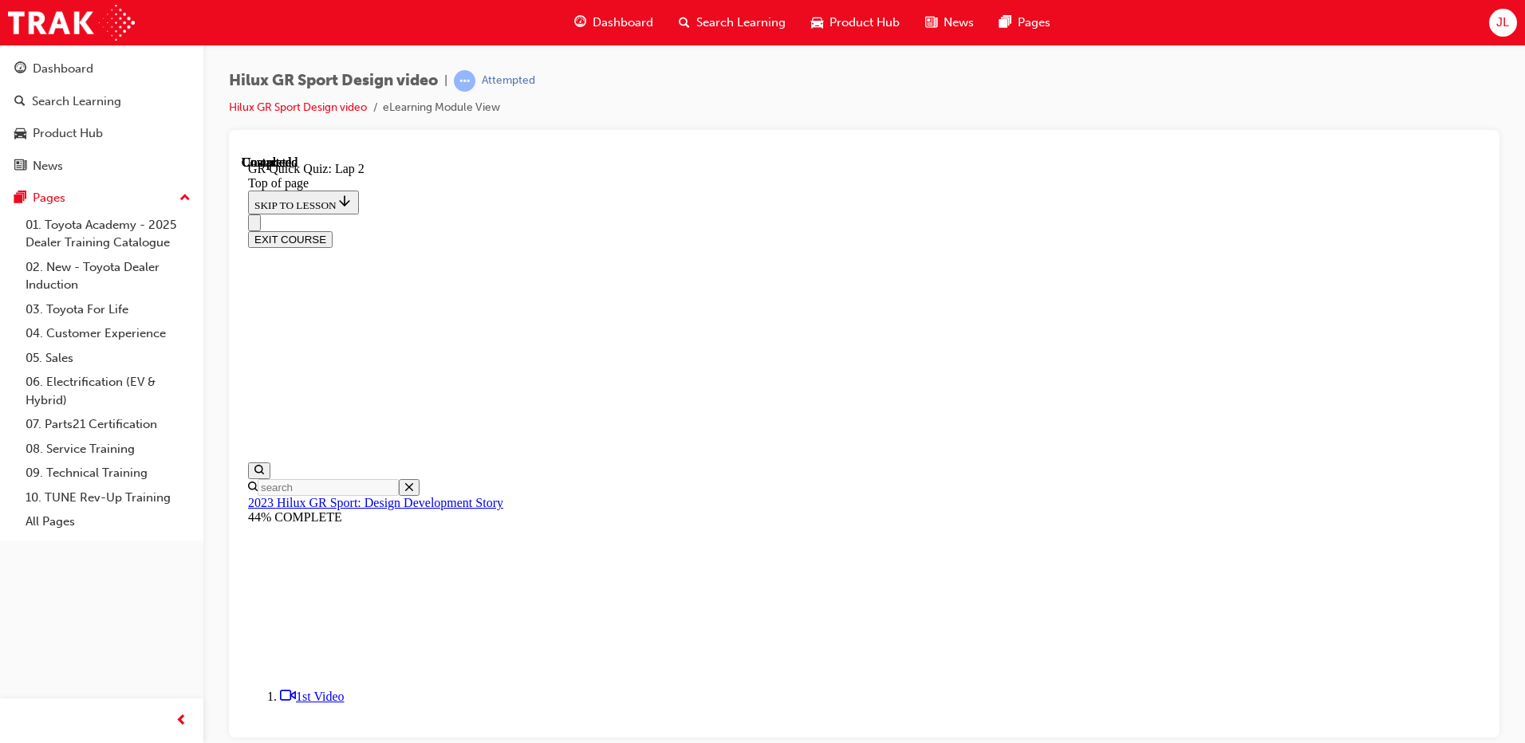
scroll to position [212, 0]
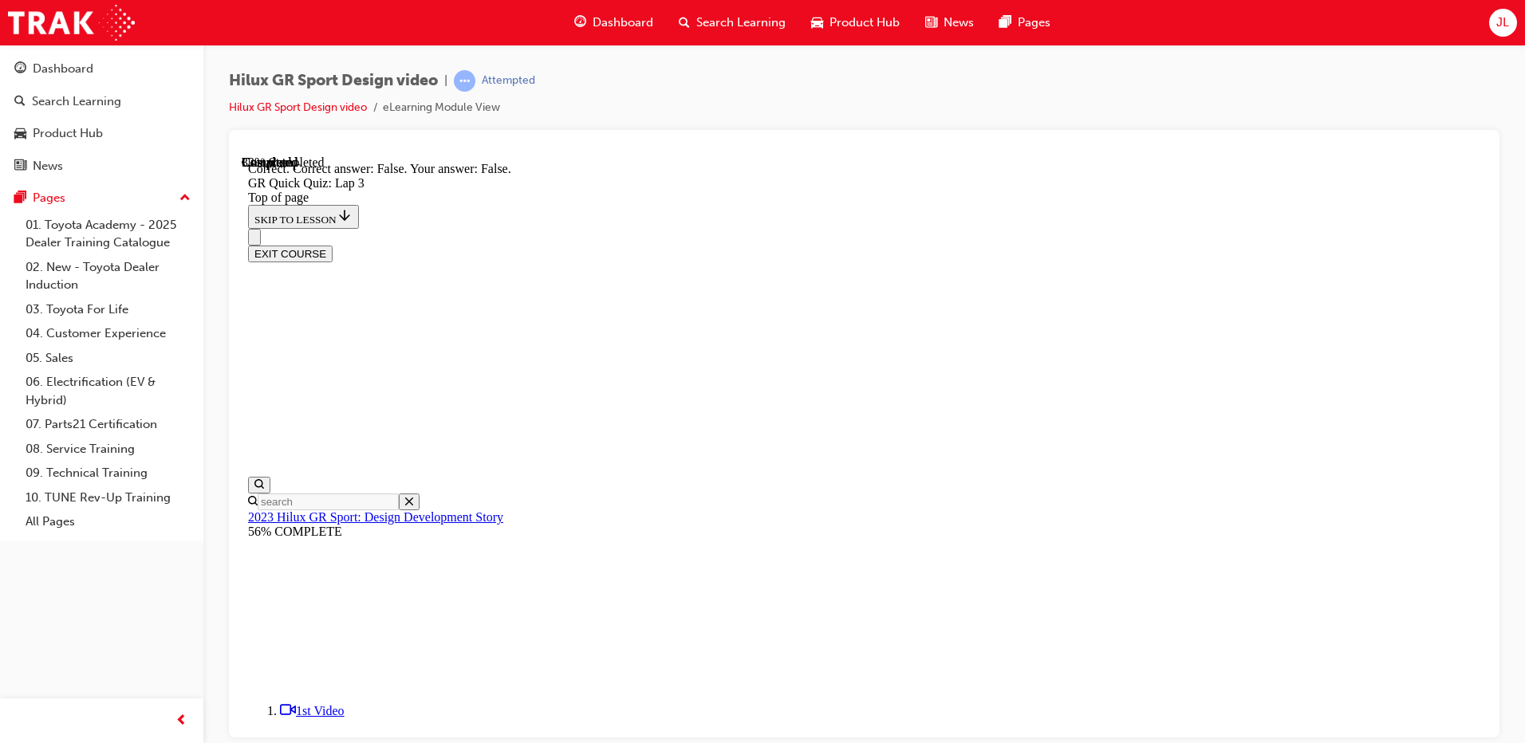
scroll to position [309, 0]
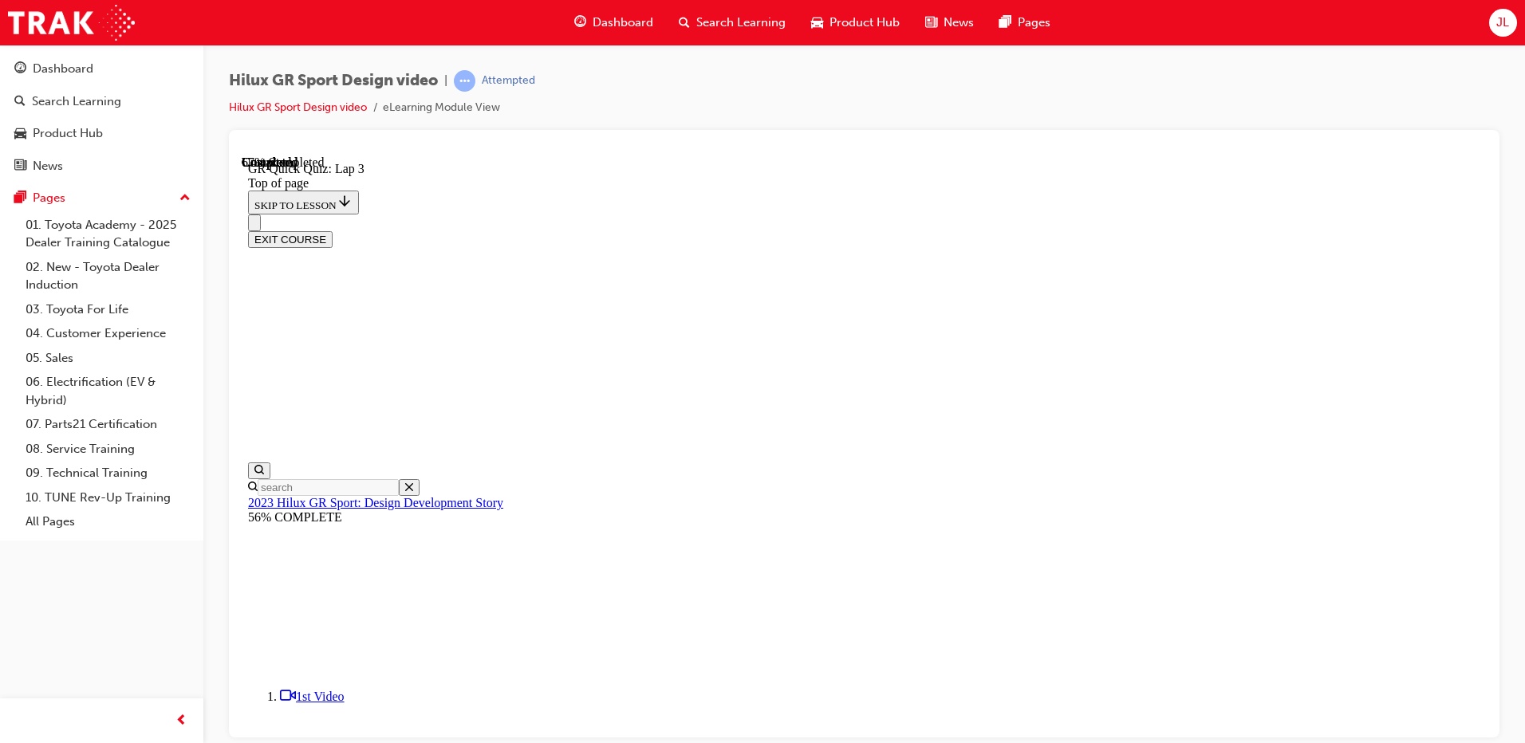
scroll to position [248, 0]
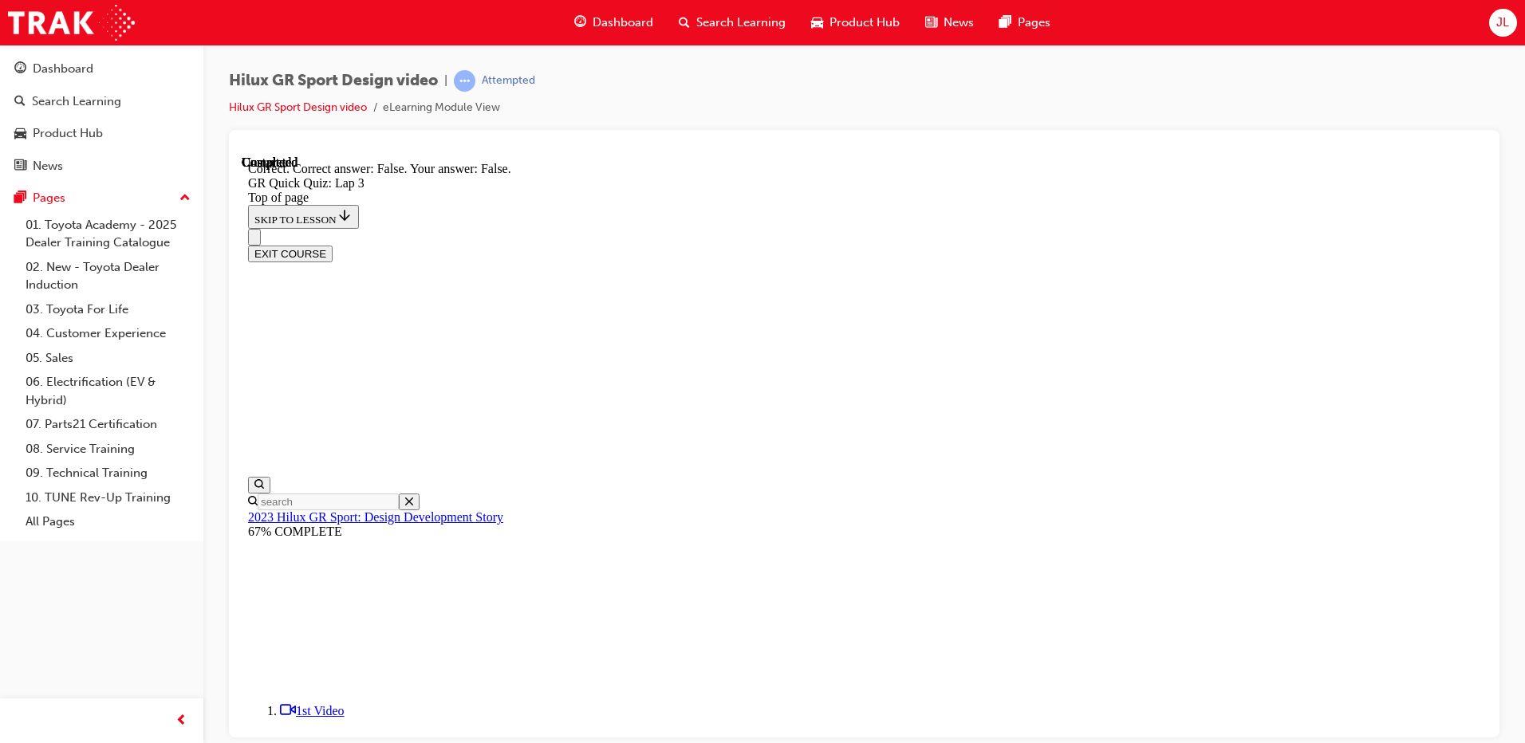
scroll to position [321, 0]
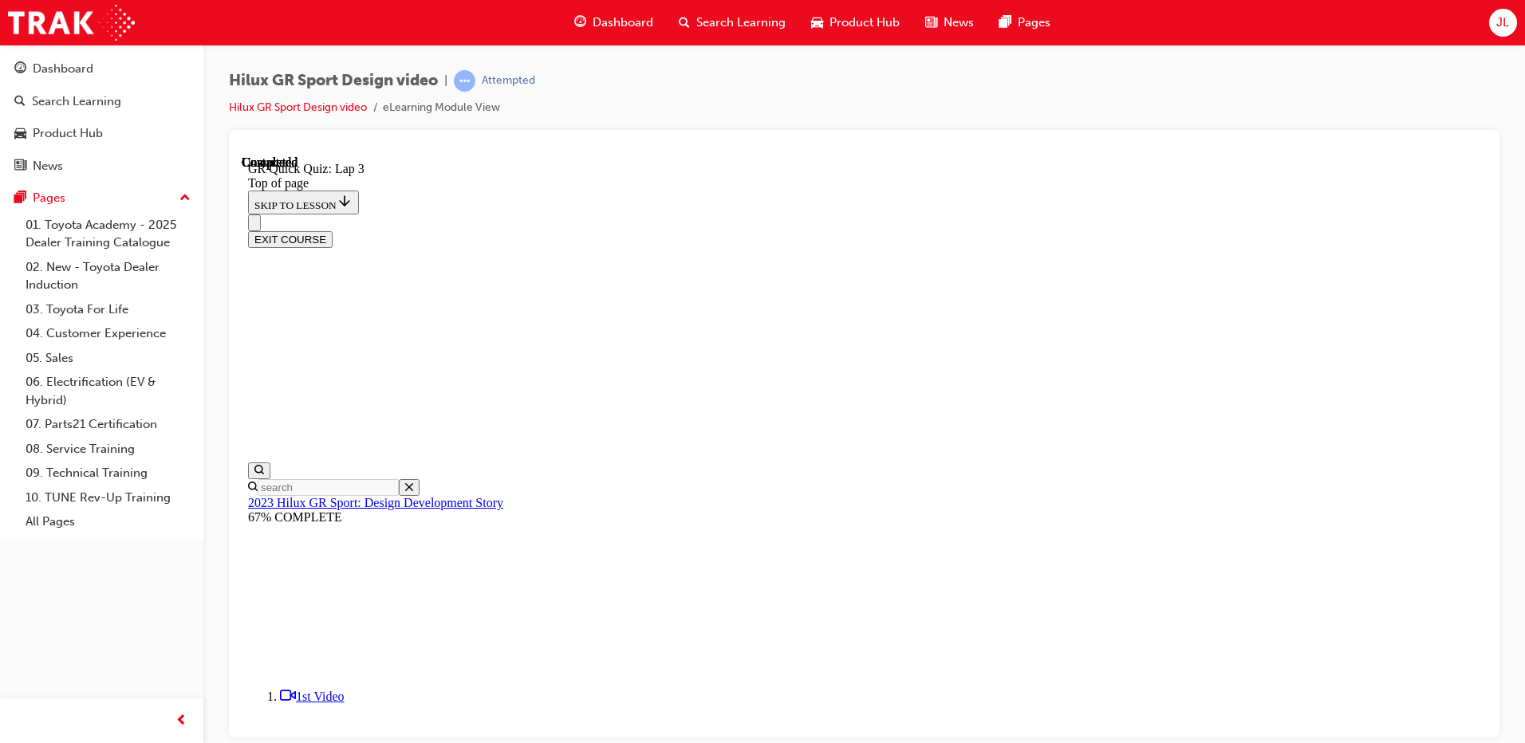
scroll to position [212, 0]
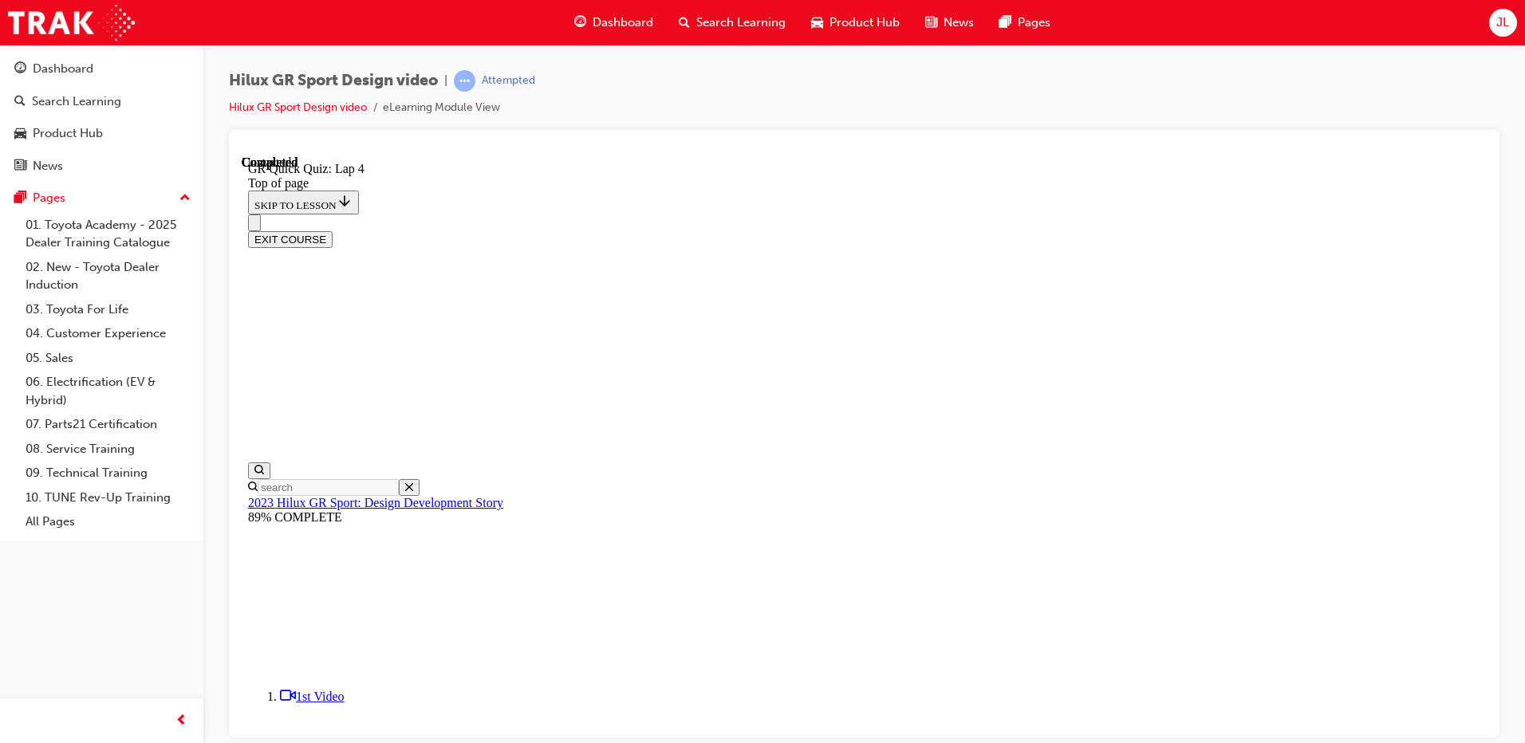
scroll to position [212, 0]
click at [333, 230] on button "EXIT COURSE" at bounding box center [290, 238] width 85 height 17
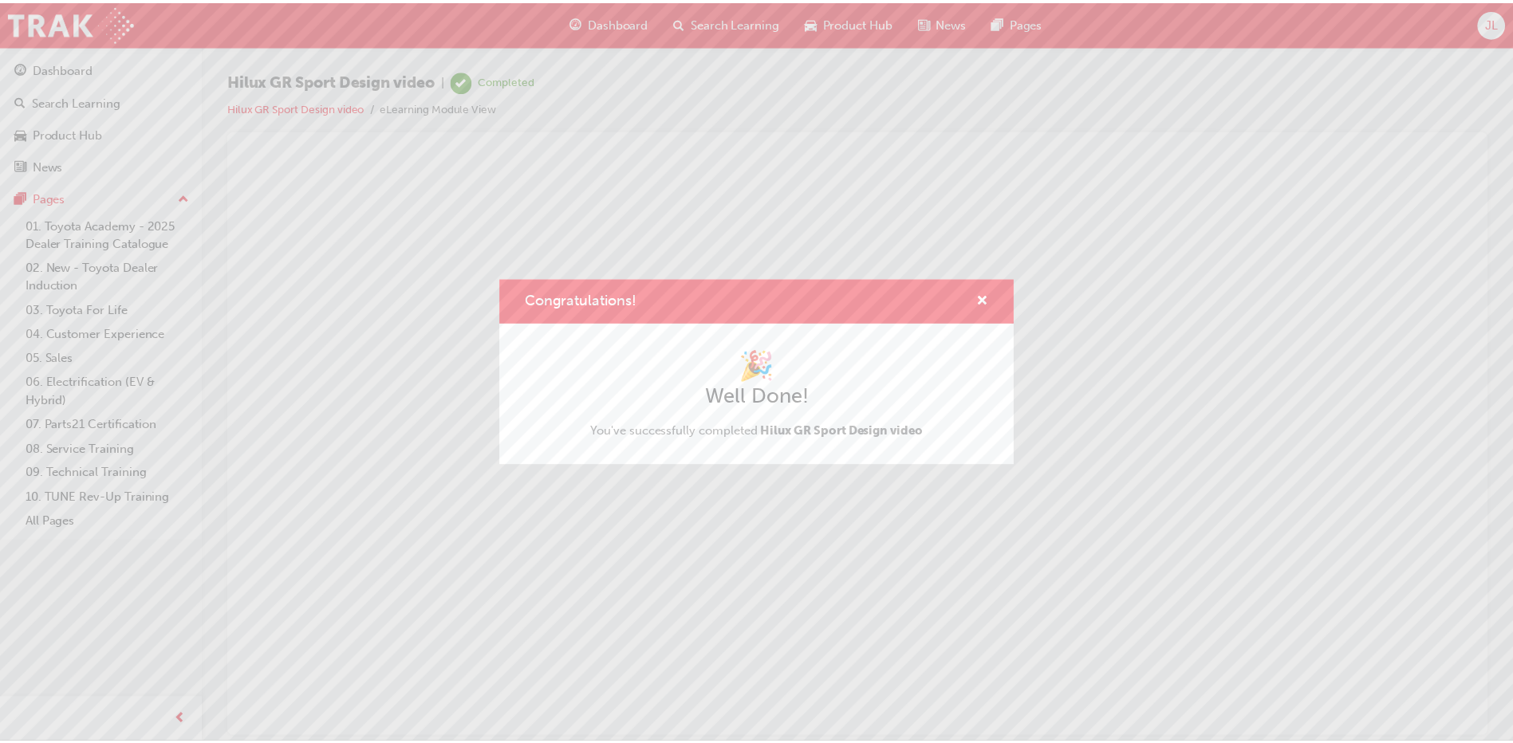
scroll to position [0, 0]
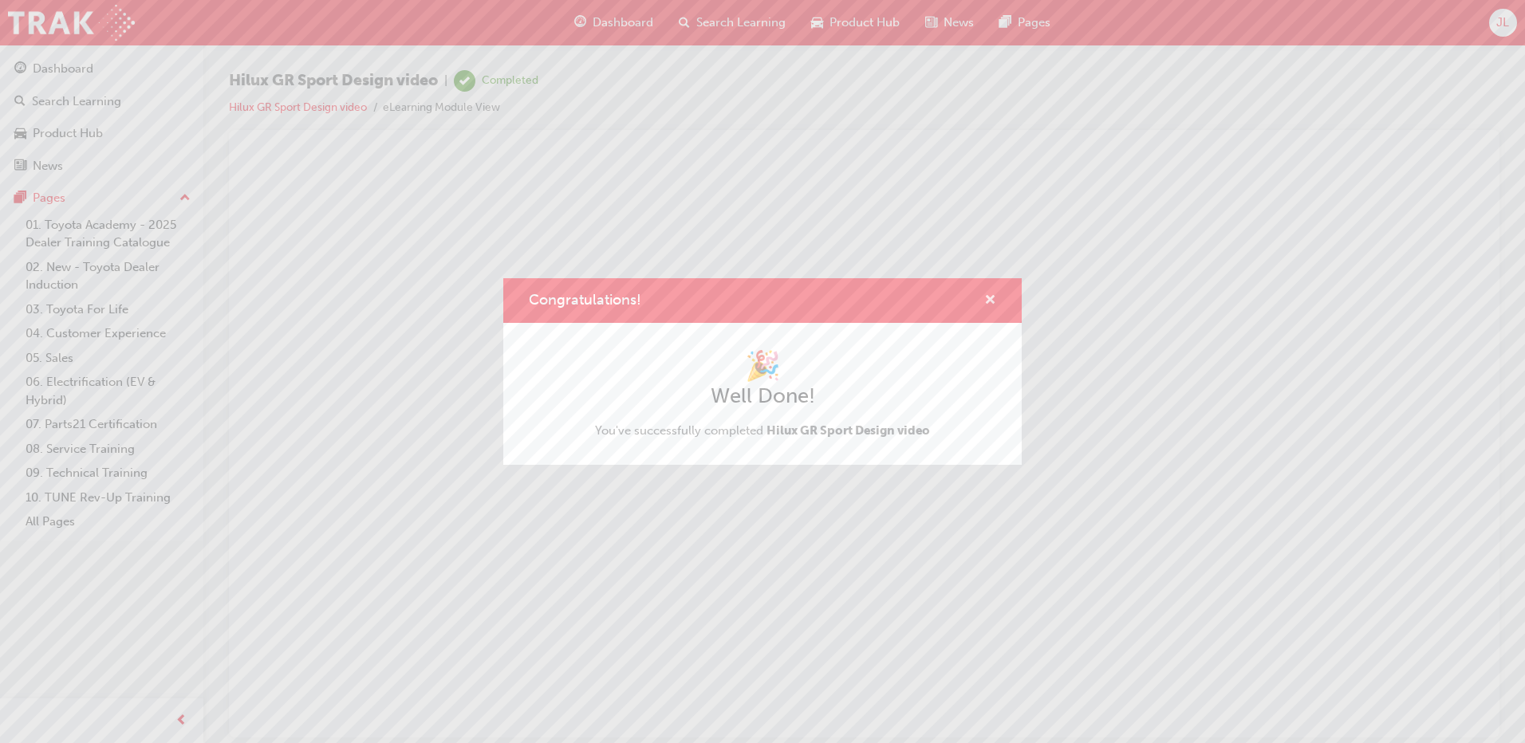
click at [990, 298] on span "cross-icon" at bounding box center [990, 301] width 12 height 14
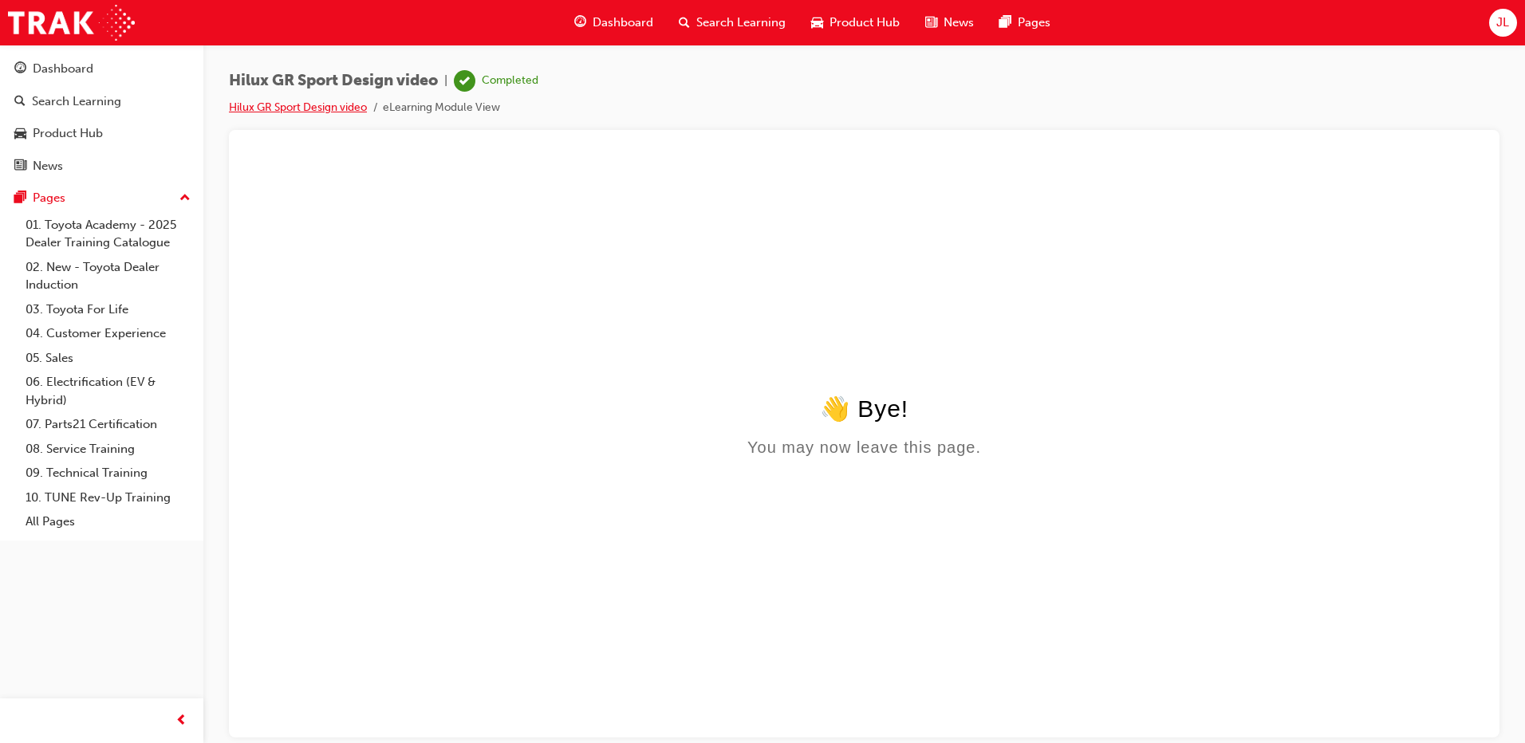
click at [332, 108] on link "Hilux GR Sport Design video" at bounding box center [298, 107] width 138 height 14
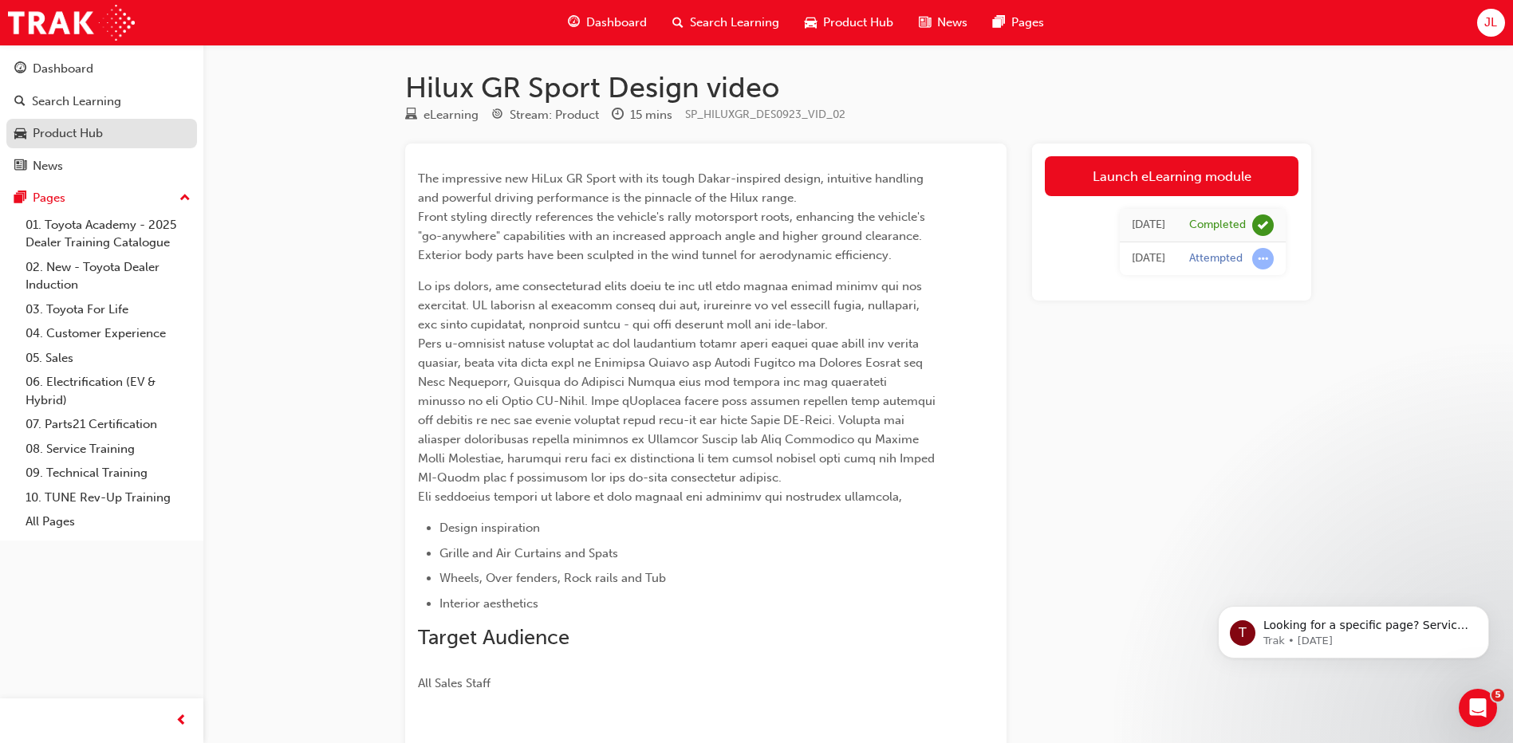
click at [90, 122] on link "Product Hub" at bounding box center [101, 134] width 191 height 30
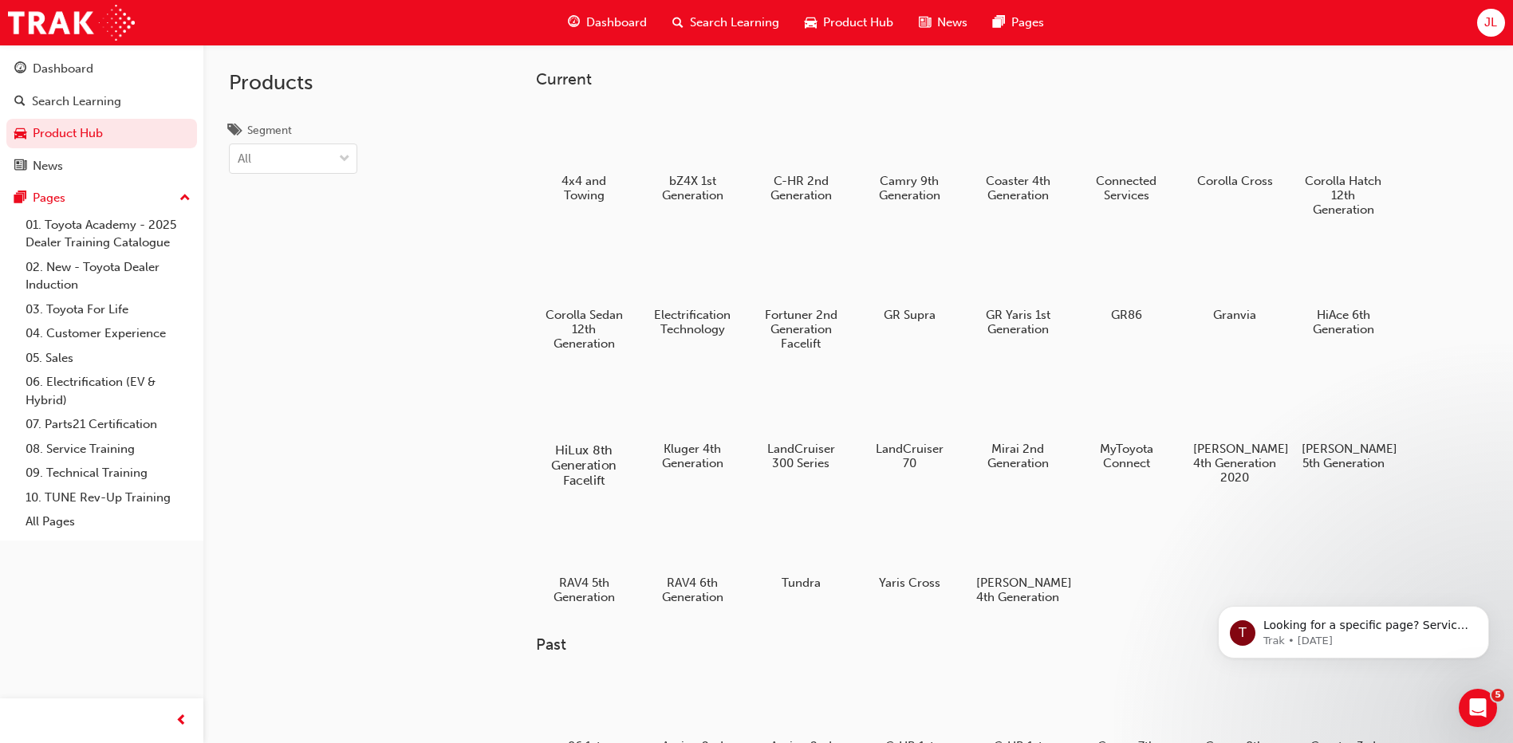
click at [575, 384] on div at bounding box center [584, 404] width 89 height 64
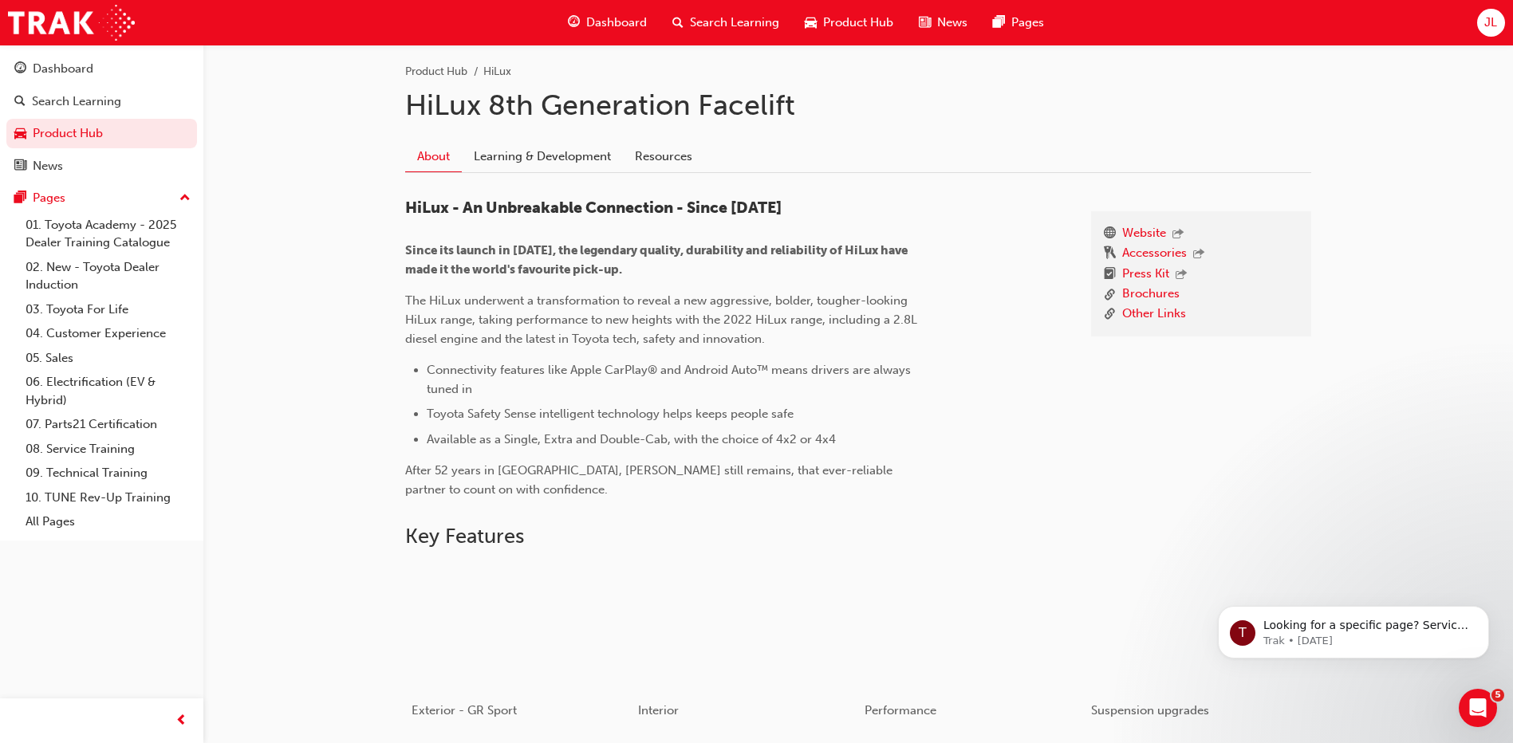
scroll to position [359, 0]
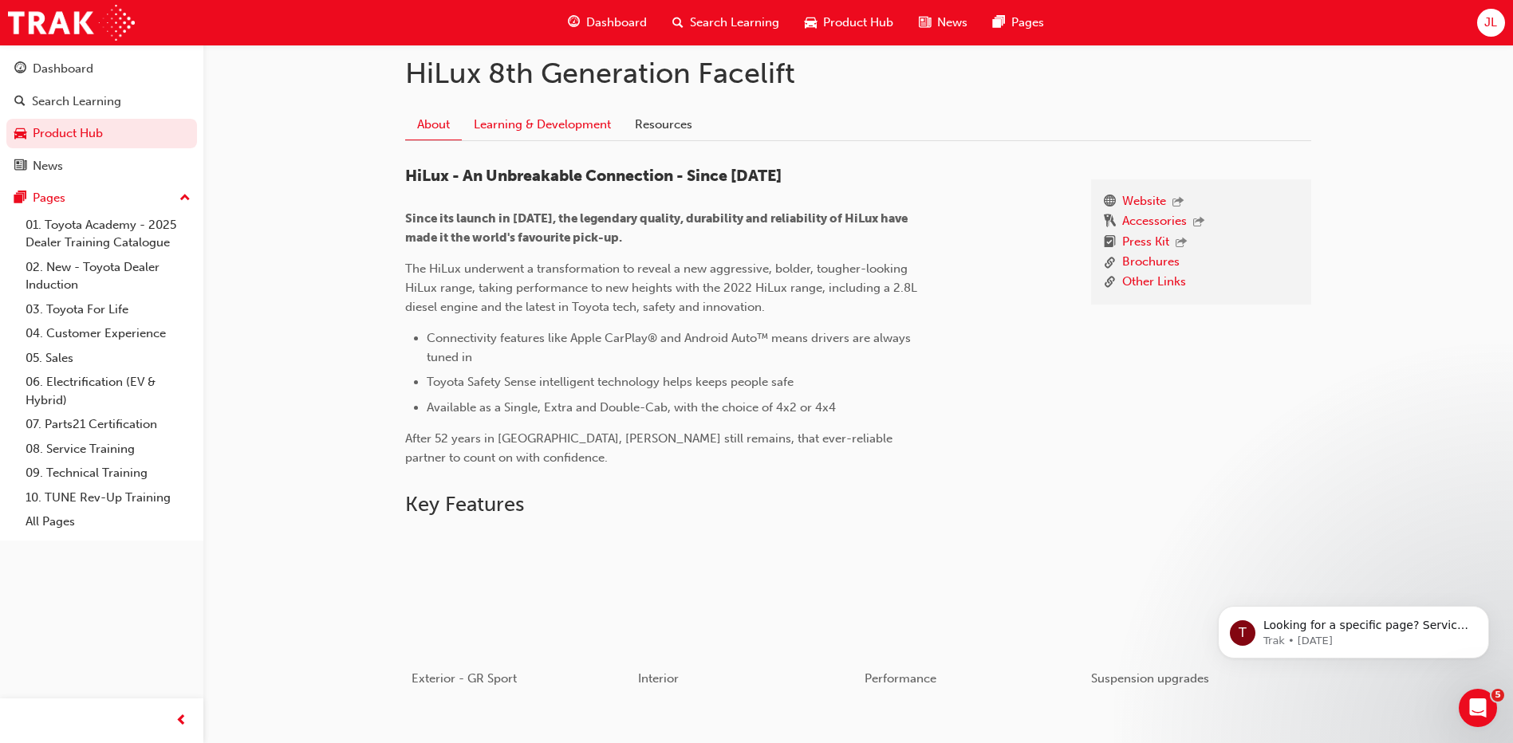
click at [534, 120] on link "Learning & Development" at bounding box center [542, 124] width 161 height 30
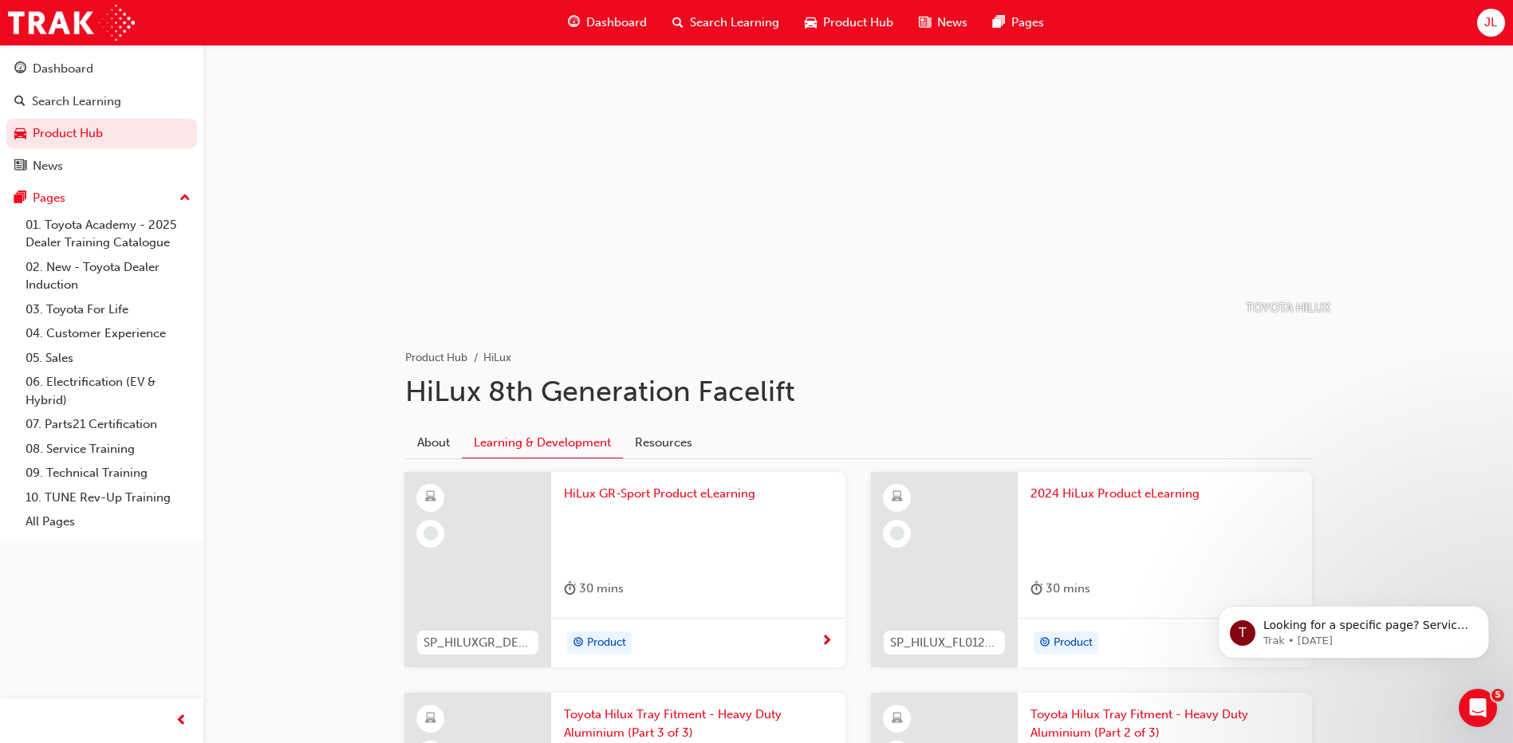
scroll to position [40, 0]
click at [696, 501] on span "HiLux GR-Sport Product eLearning" at bounding box center [698, 495] width 269 height 18
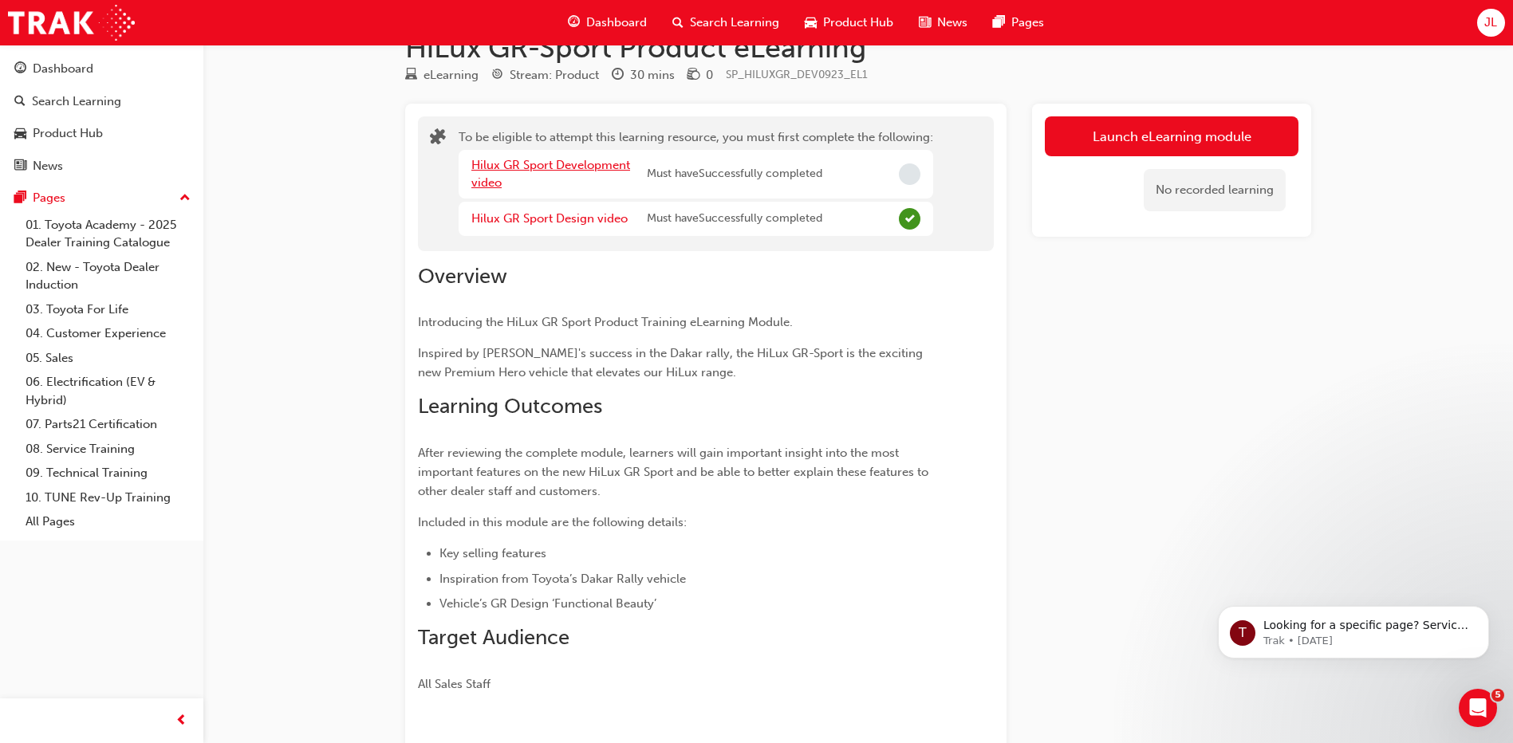
click at [566, 163] on link "Hilux GR Sport Development video" at bounding box center [550, 174] width 159 height 33
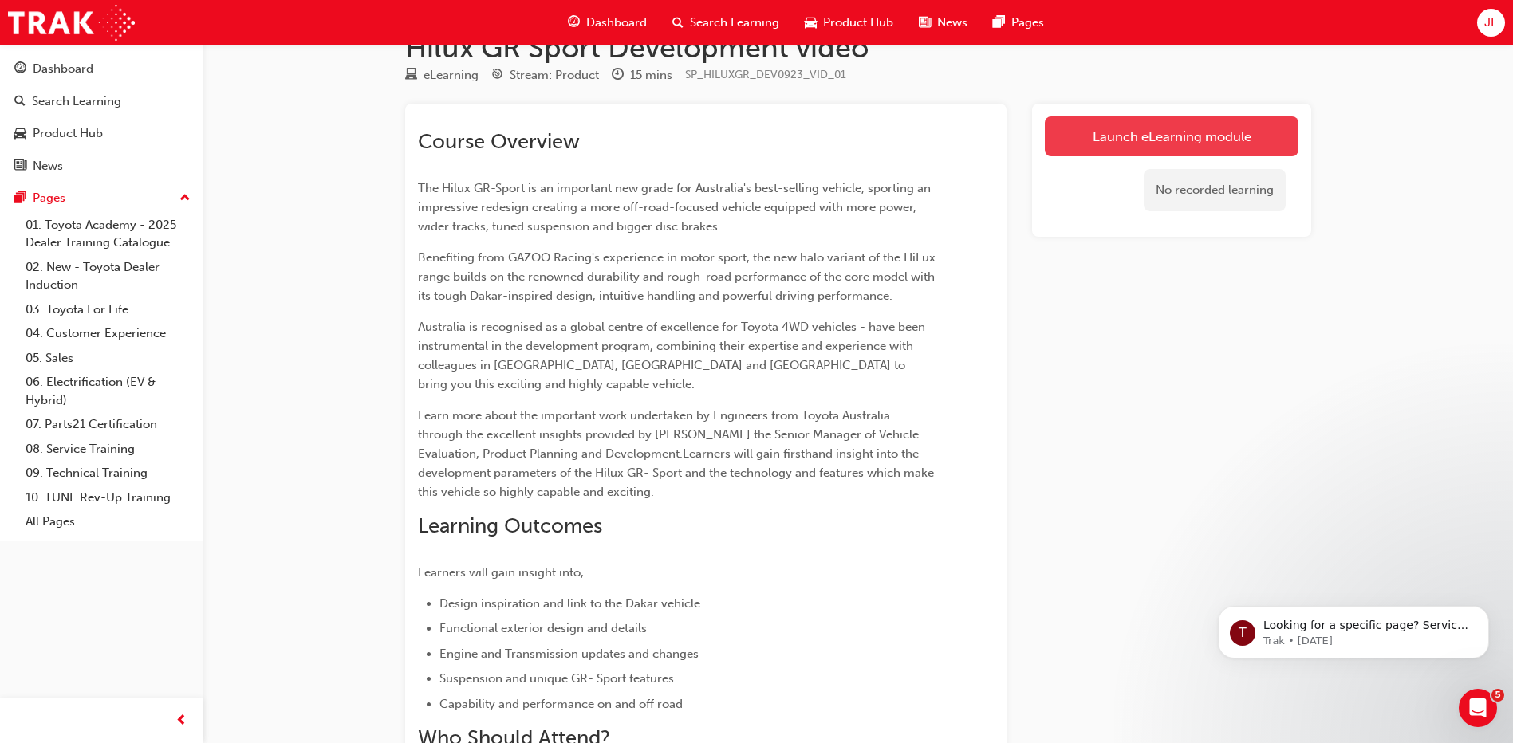
click at [1105, 124] on link "Launch eLearning module" at bounding box center [1172, 136] width 254 height 40
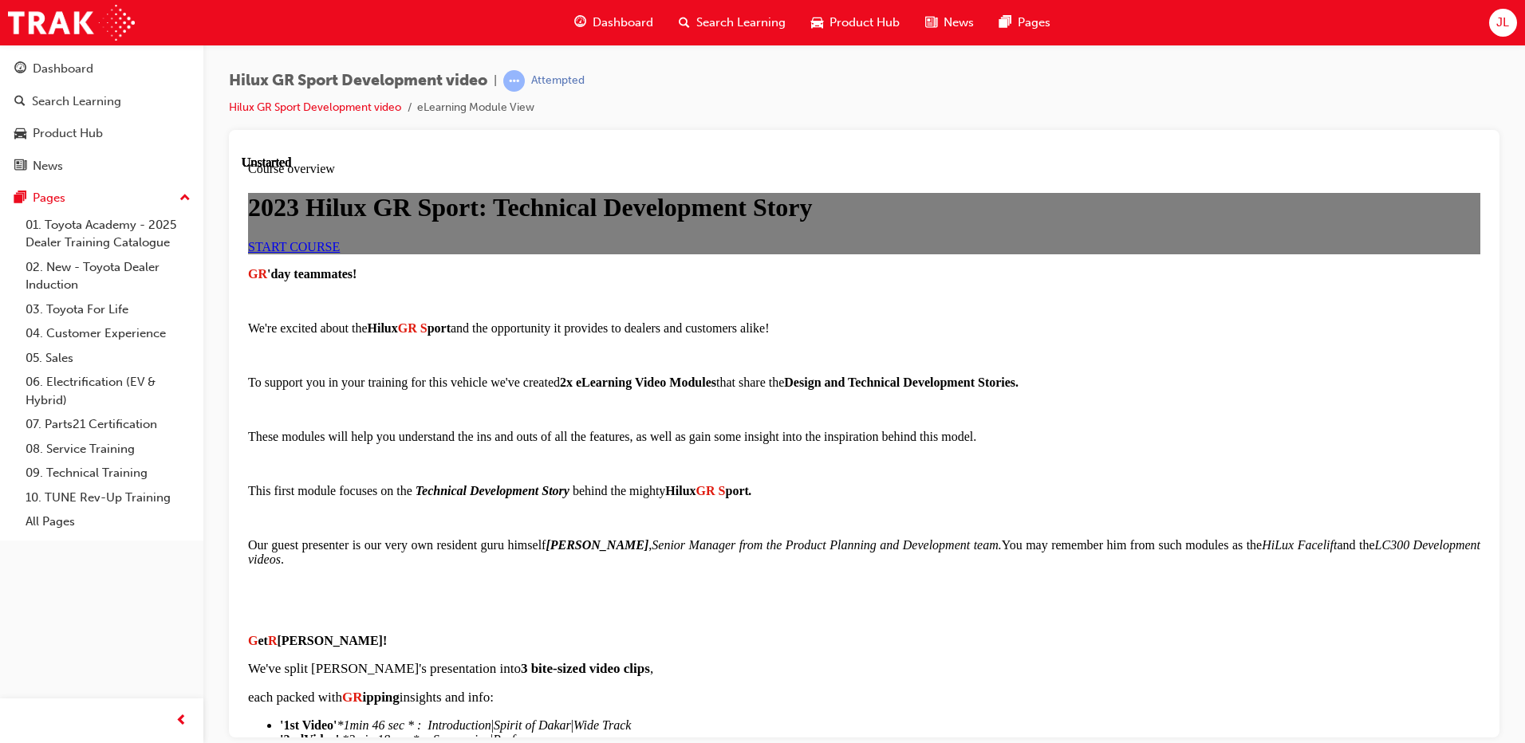
click at [340, 253] on span "START COURSE" at bounding box center [294, 246] width 92 height 14
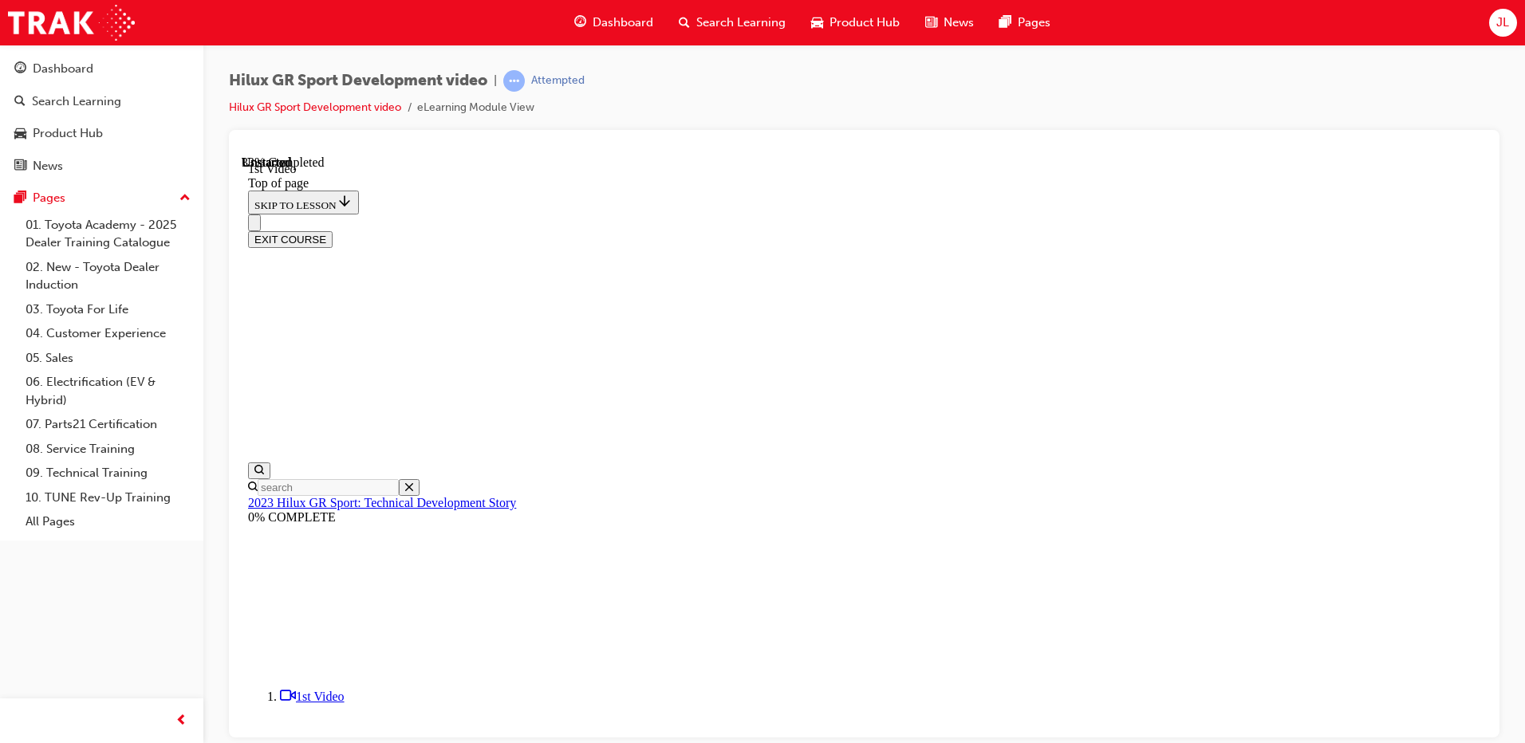
scroll to position [508, 0]
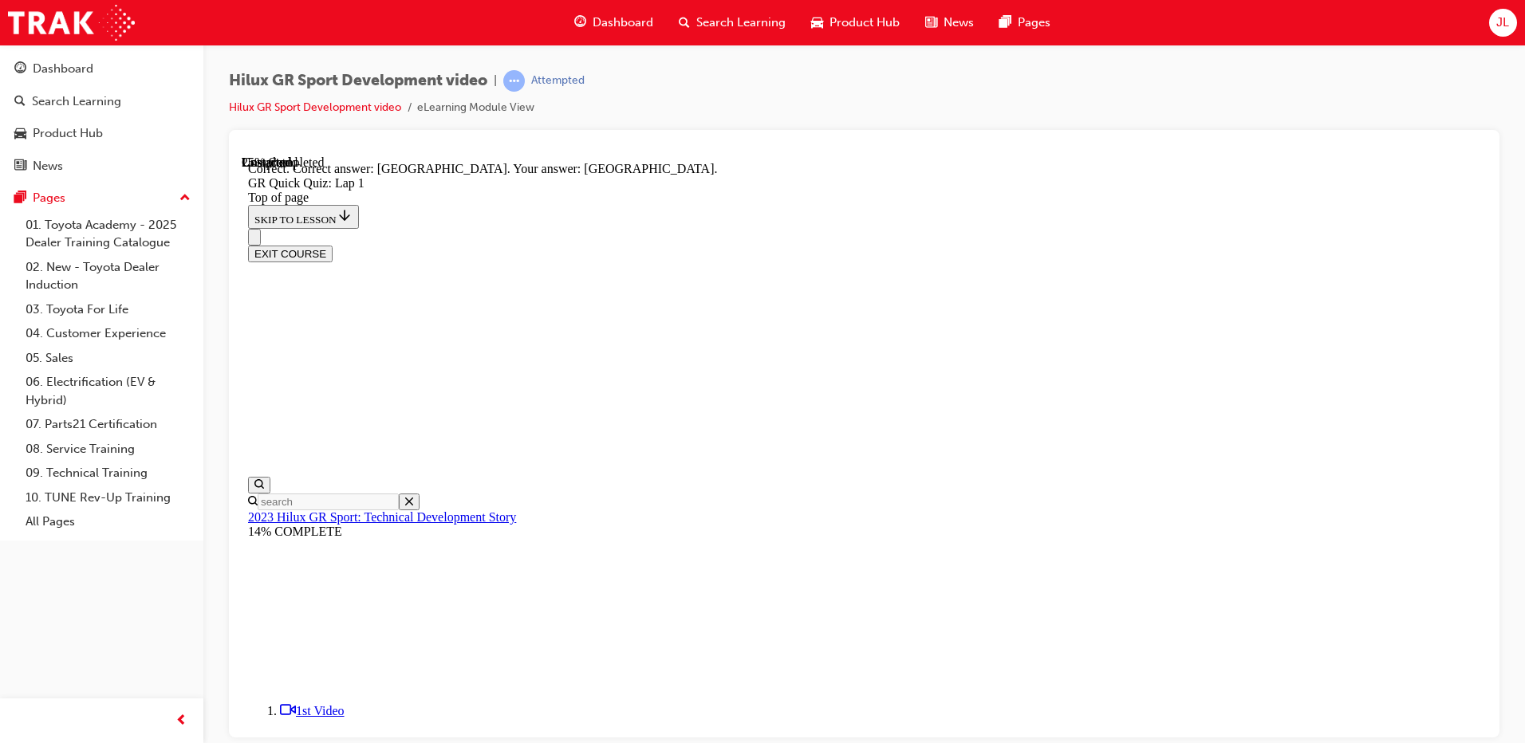
scroll to position [301, 0]
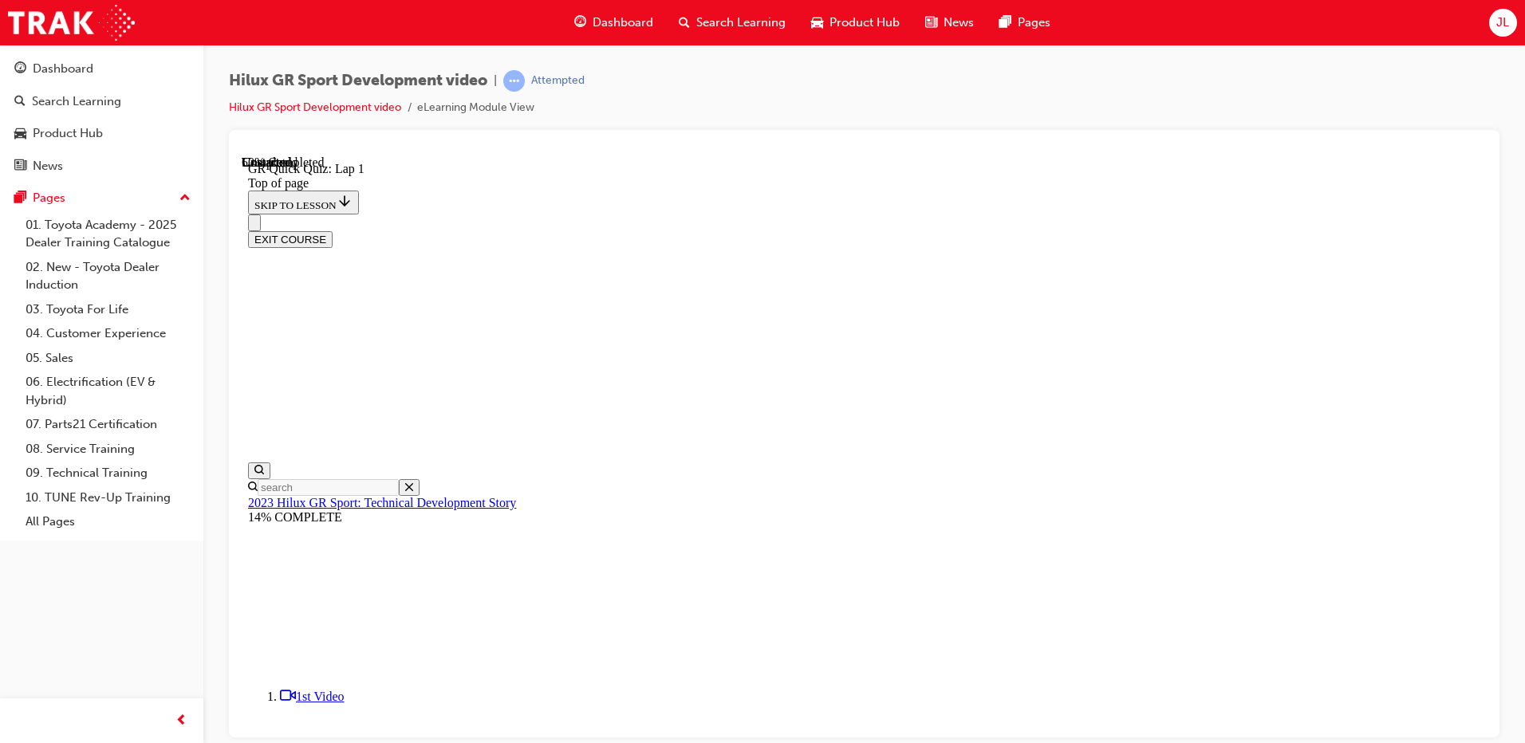
scroll to position [49, 0]
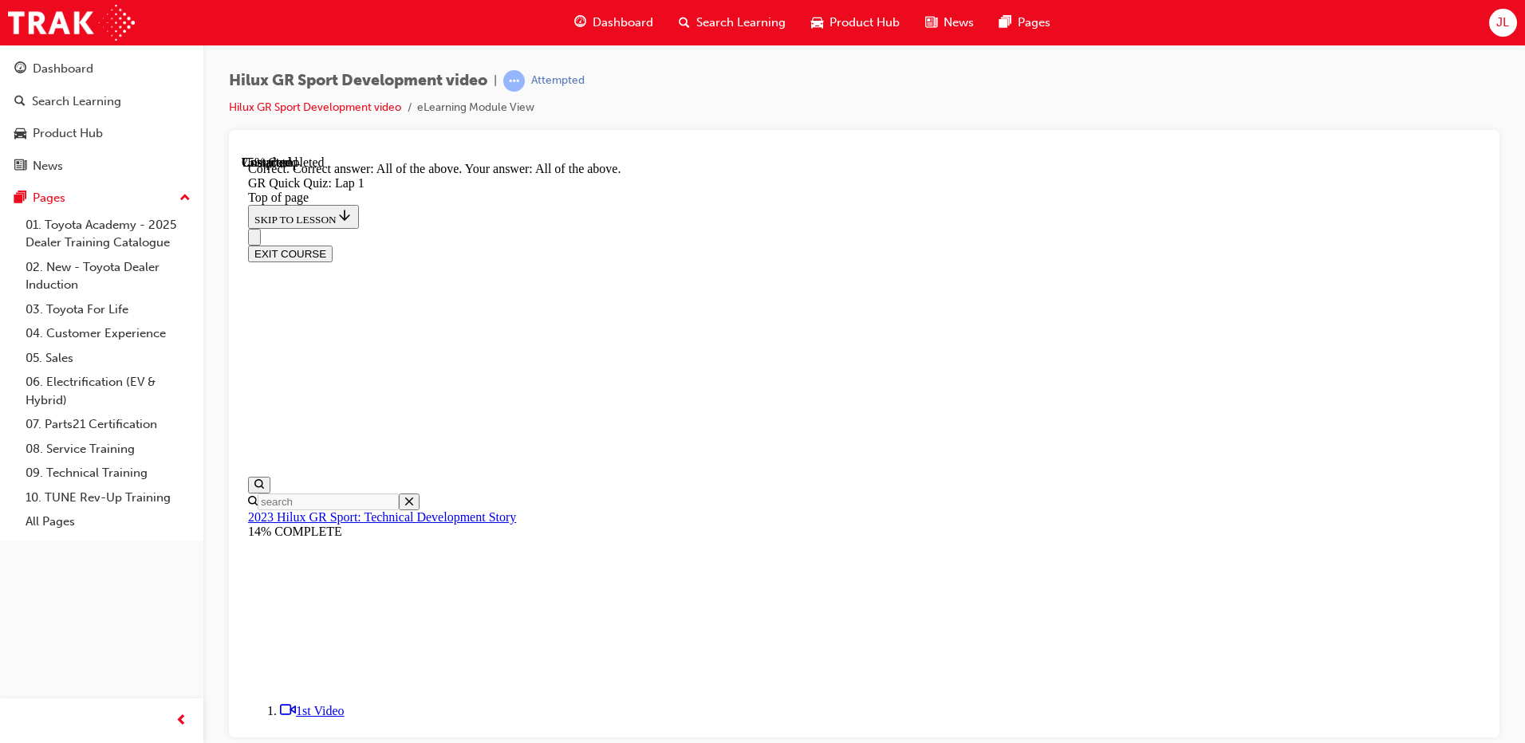
scroll to position [258, 0]
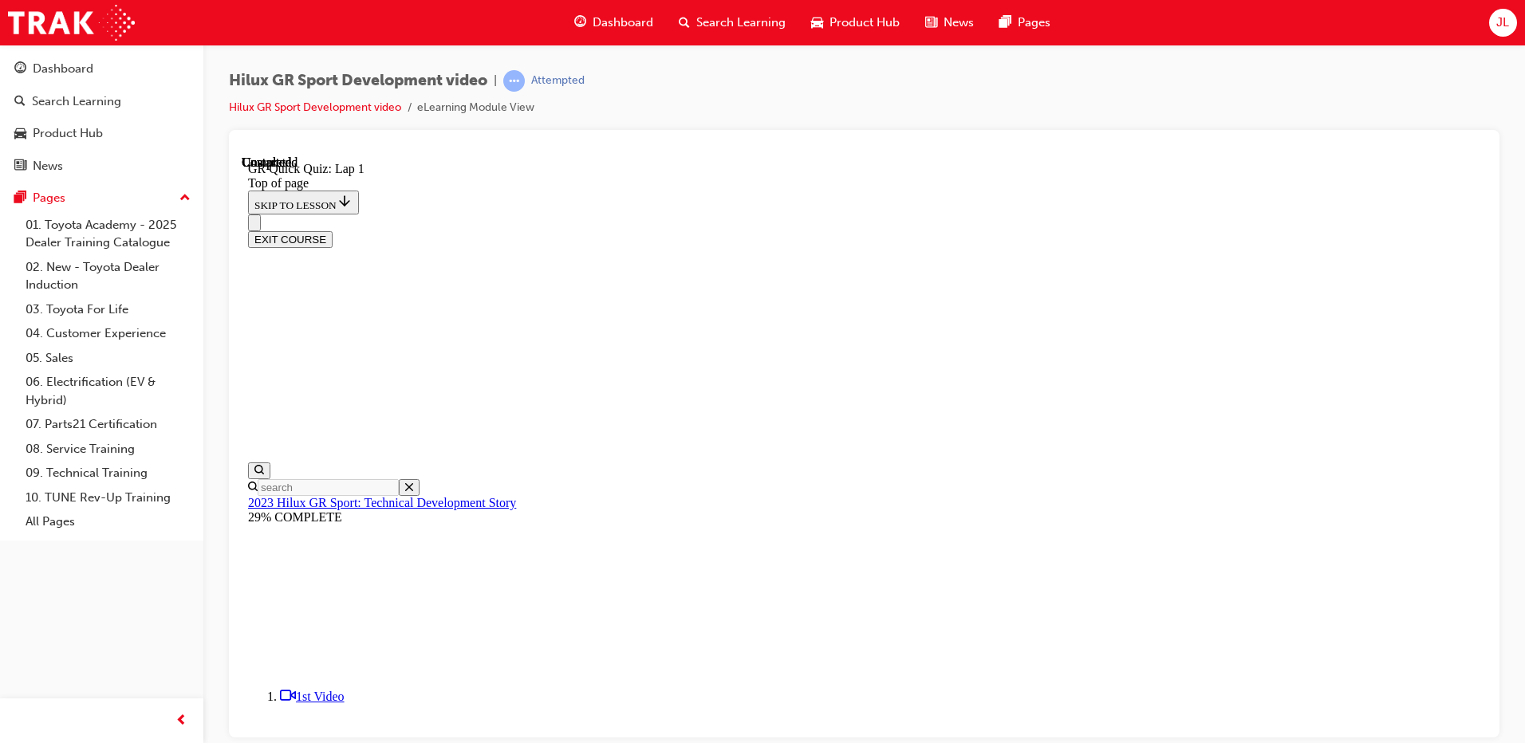
scroll to position [212, 0]
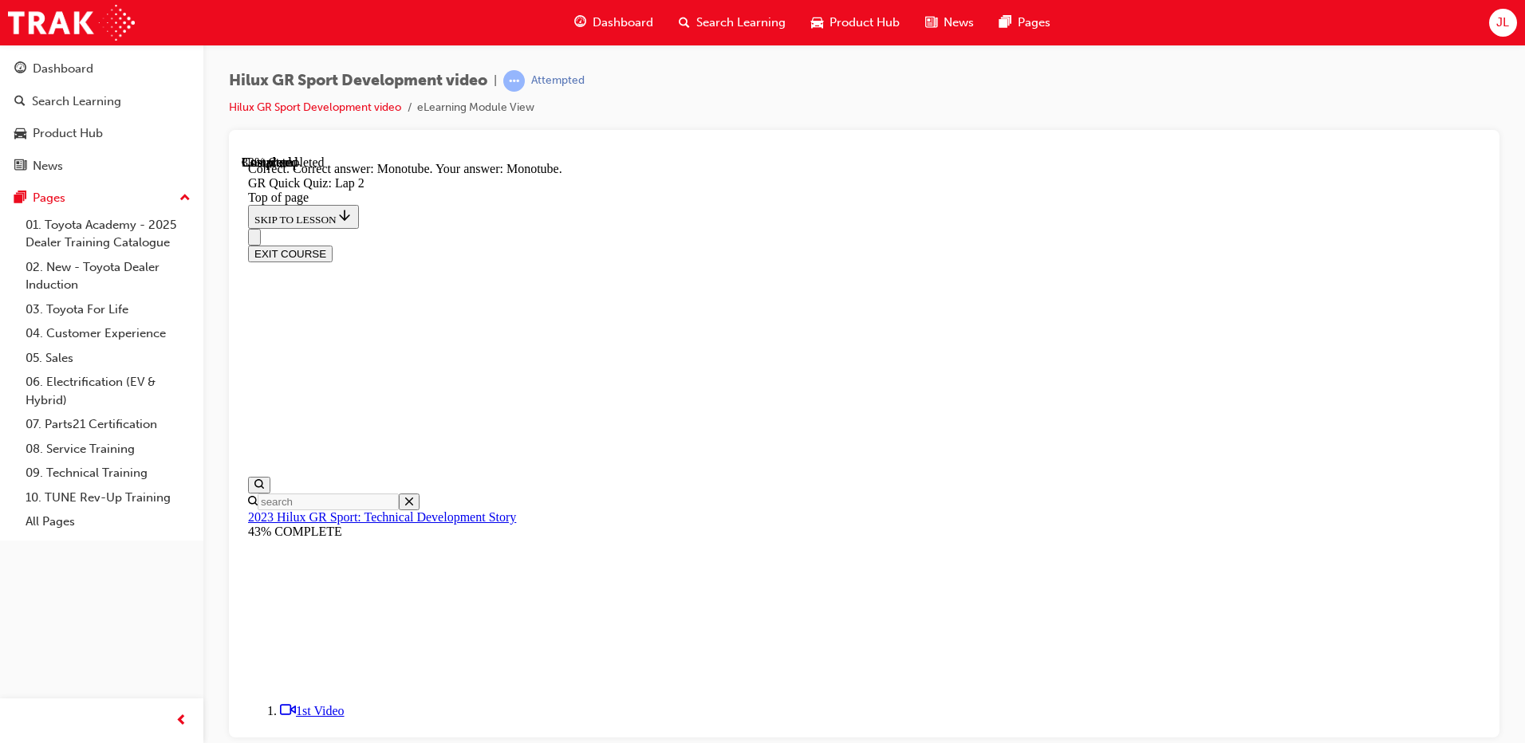
scroll to position [356, 0]
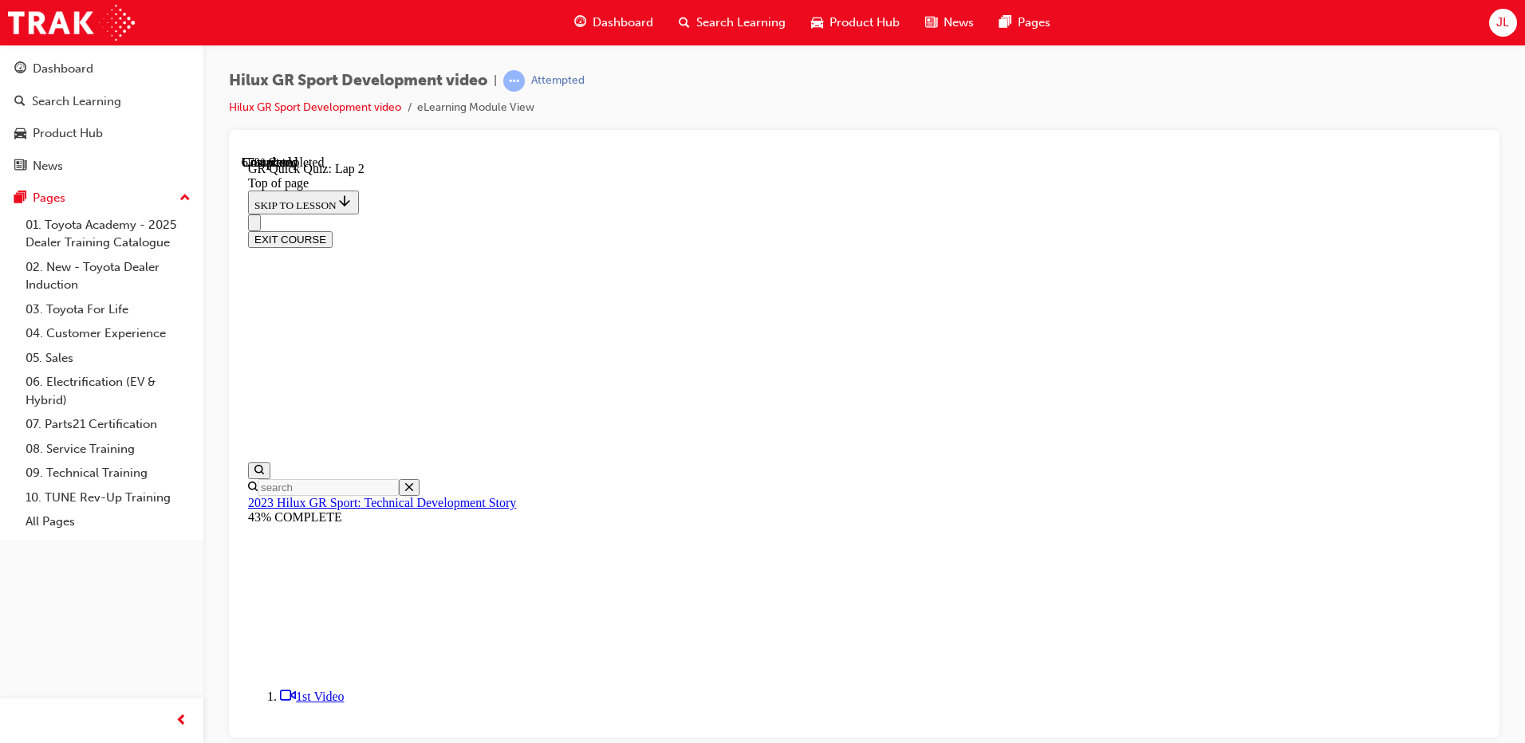
scroll to position [49, 0]
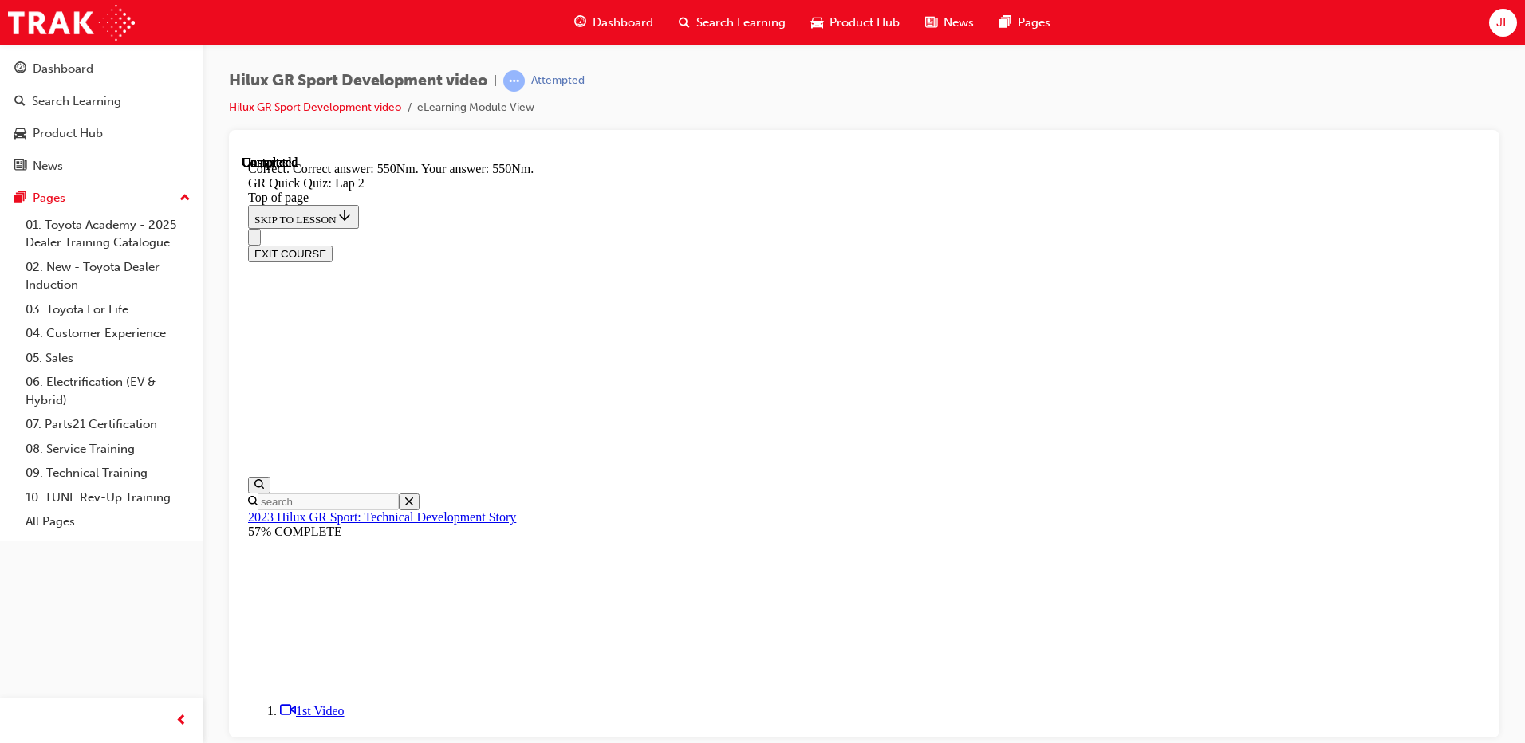
scroll to position [258, 0]
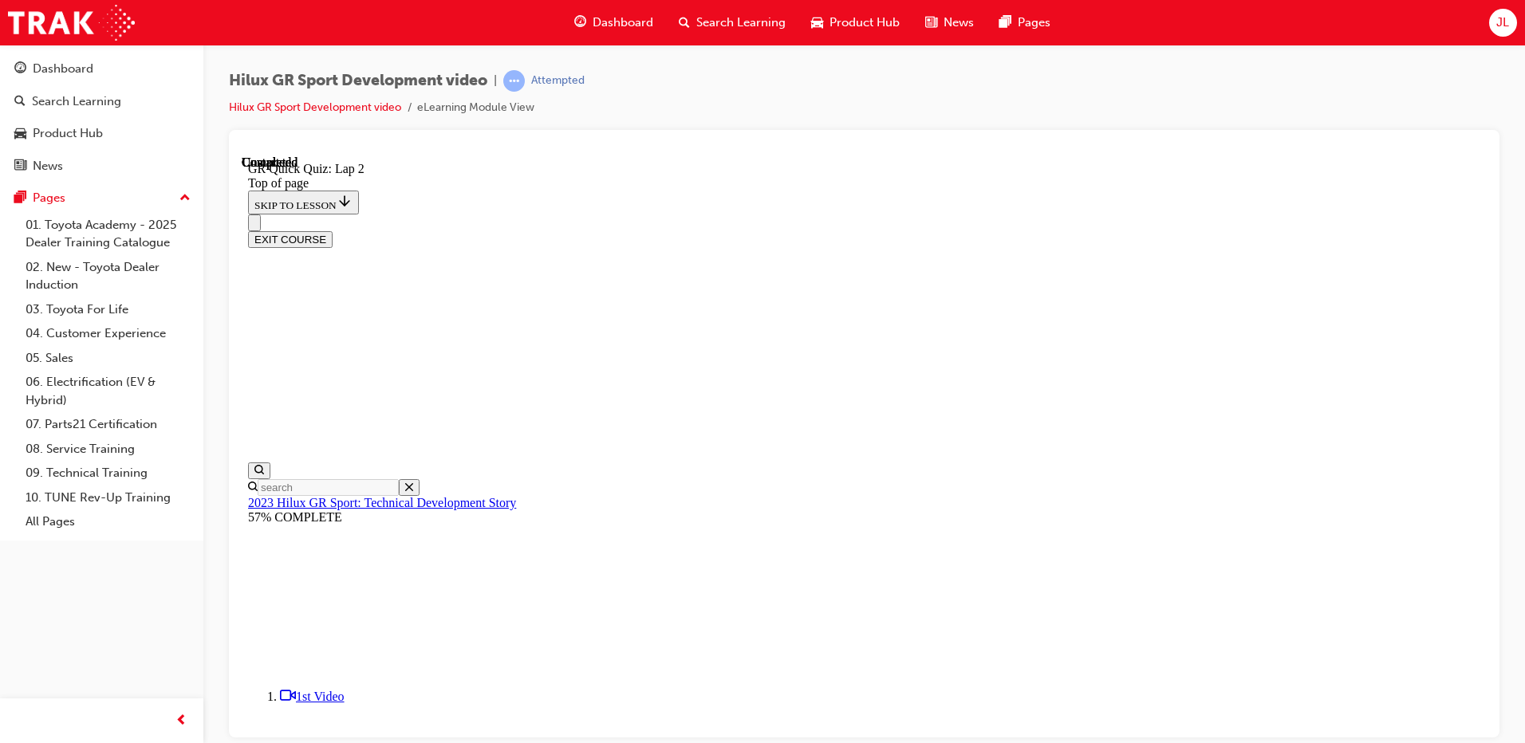
scroll to position [212, 0]
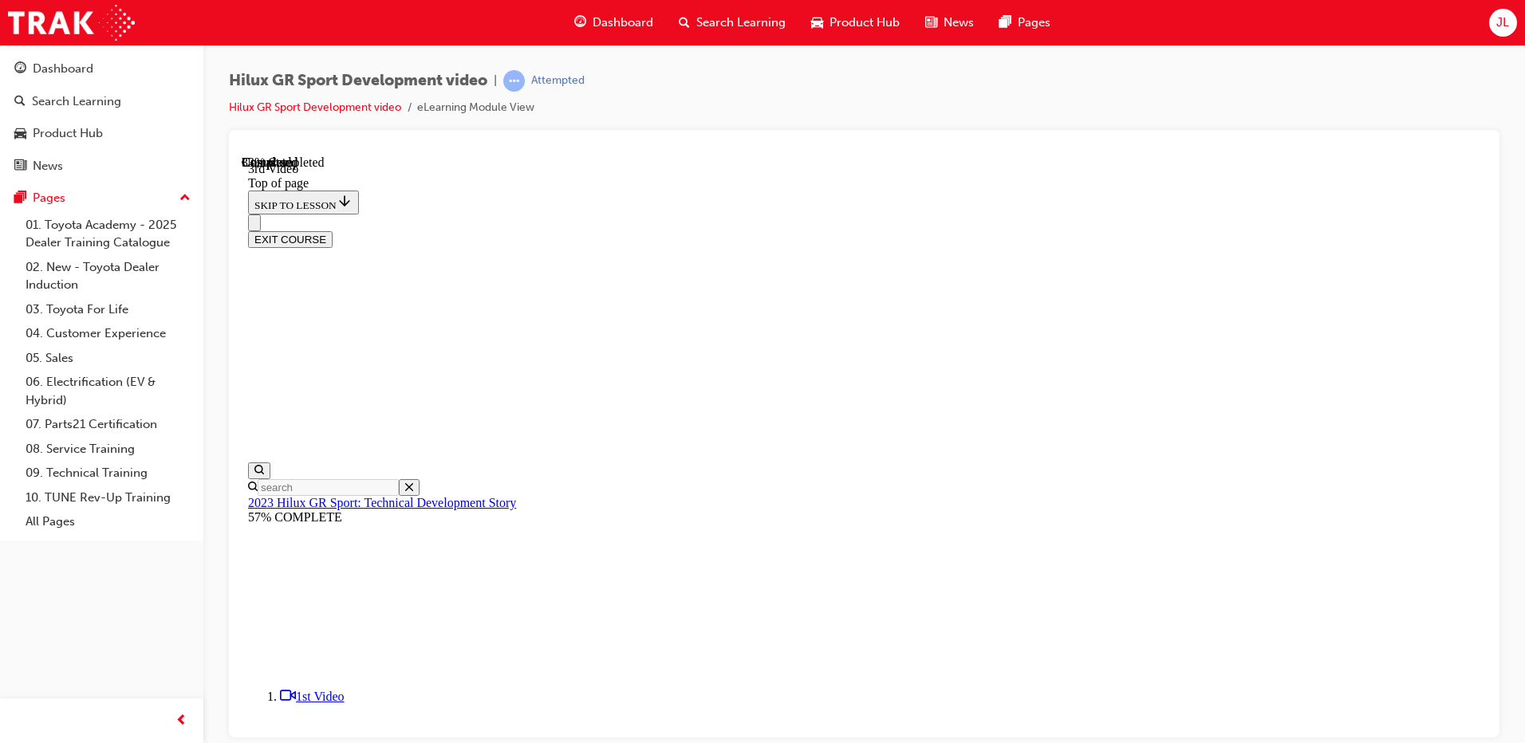
scroll to position [388, 0]
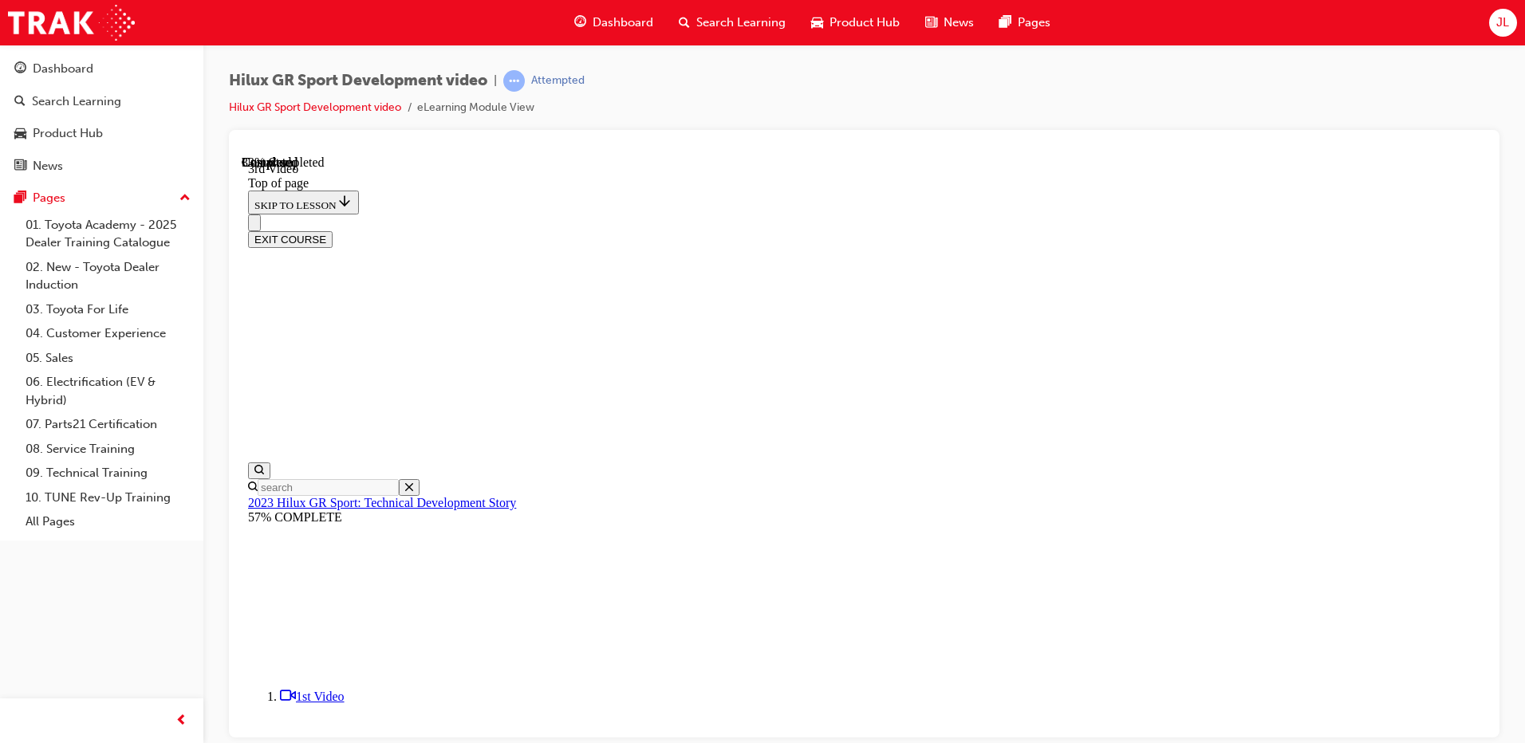
scroll to position [597, 0]
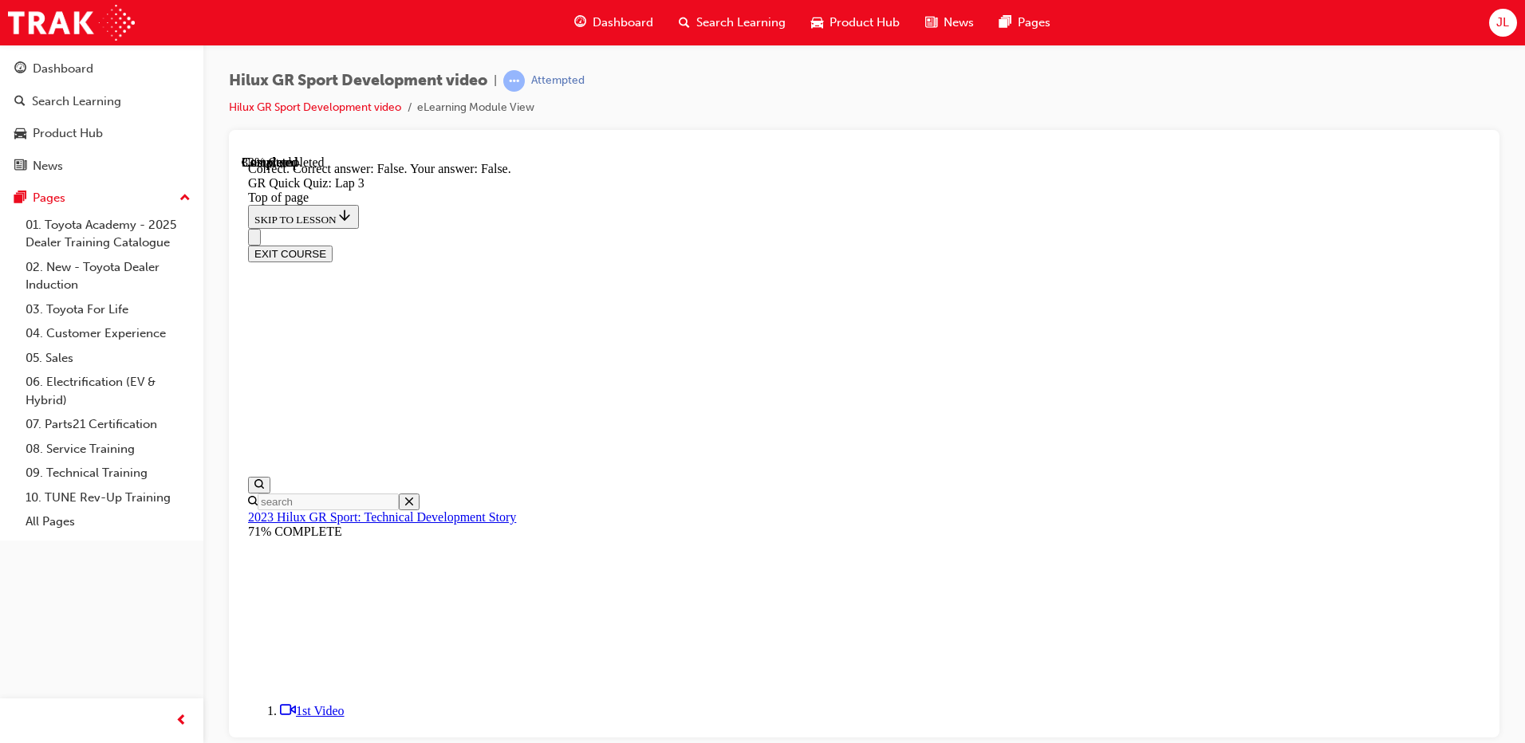
scroll to position [228, 0]
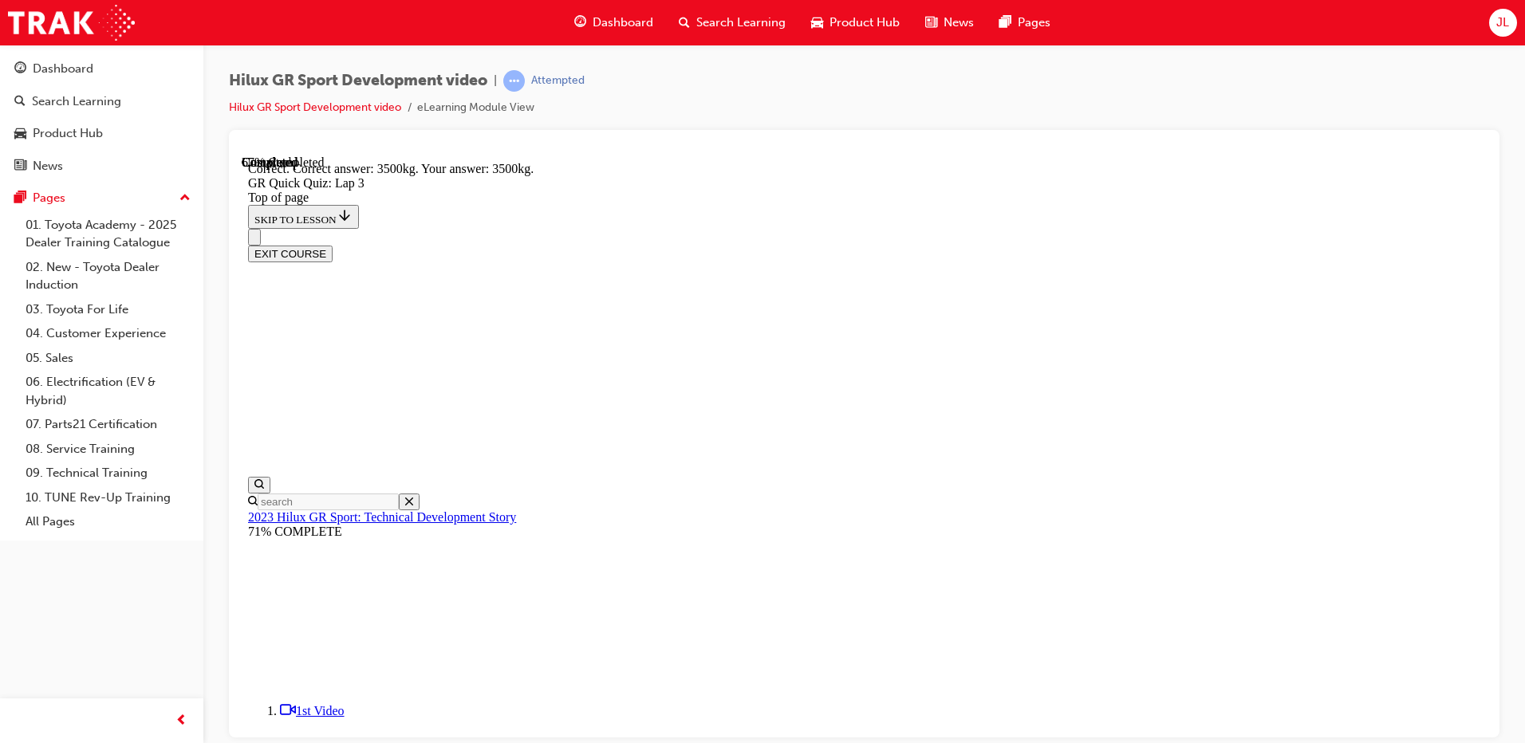
scroll to position [340, 0]
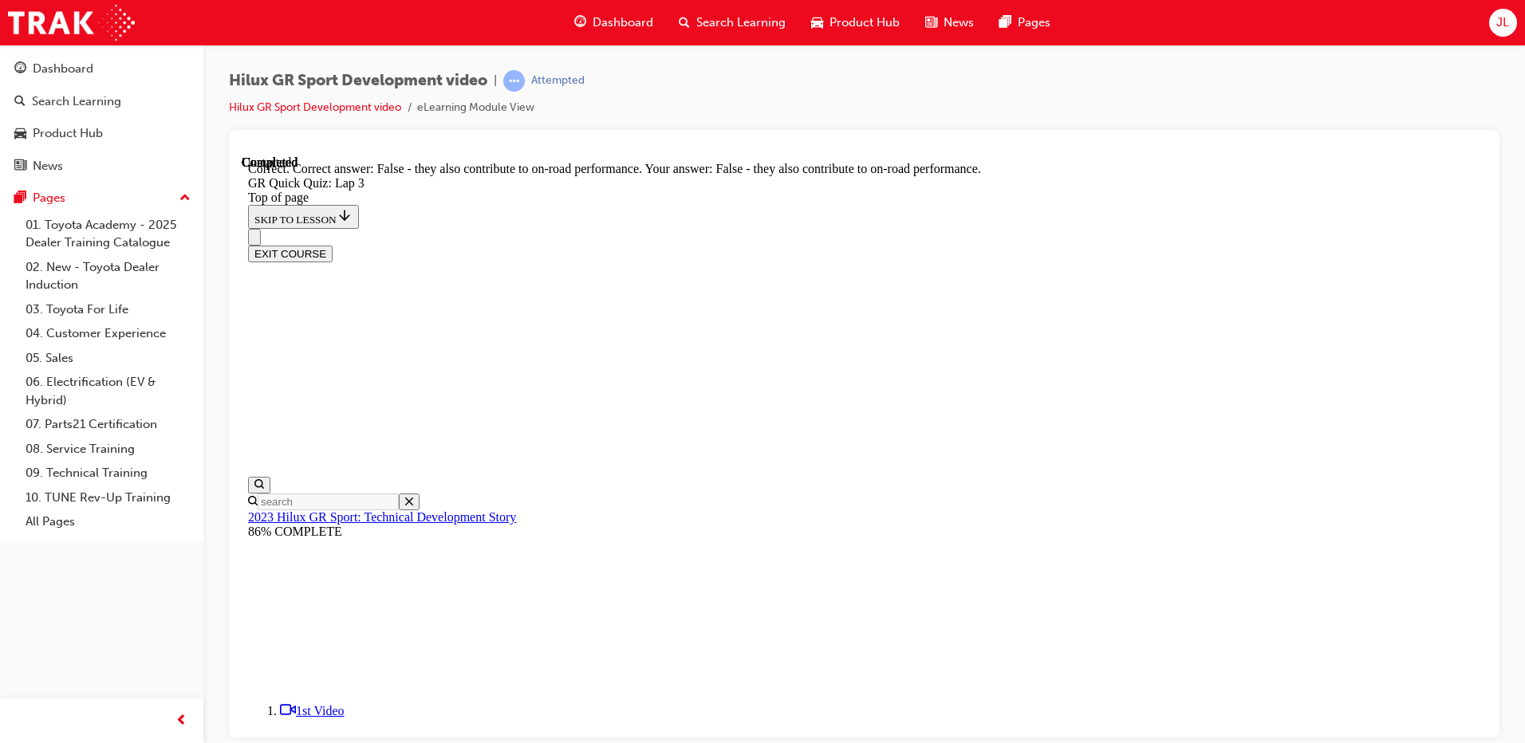
scroll to position [158, 0]
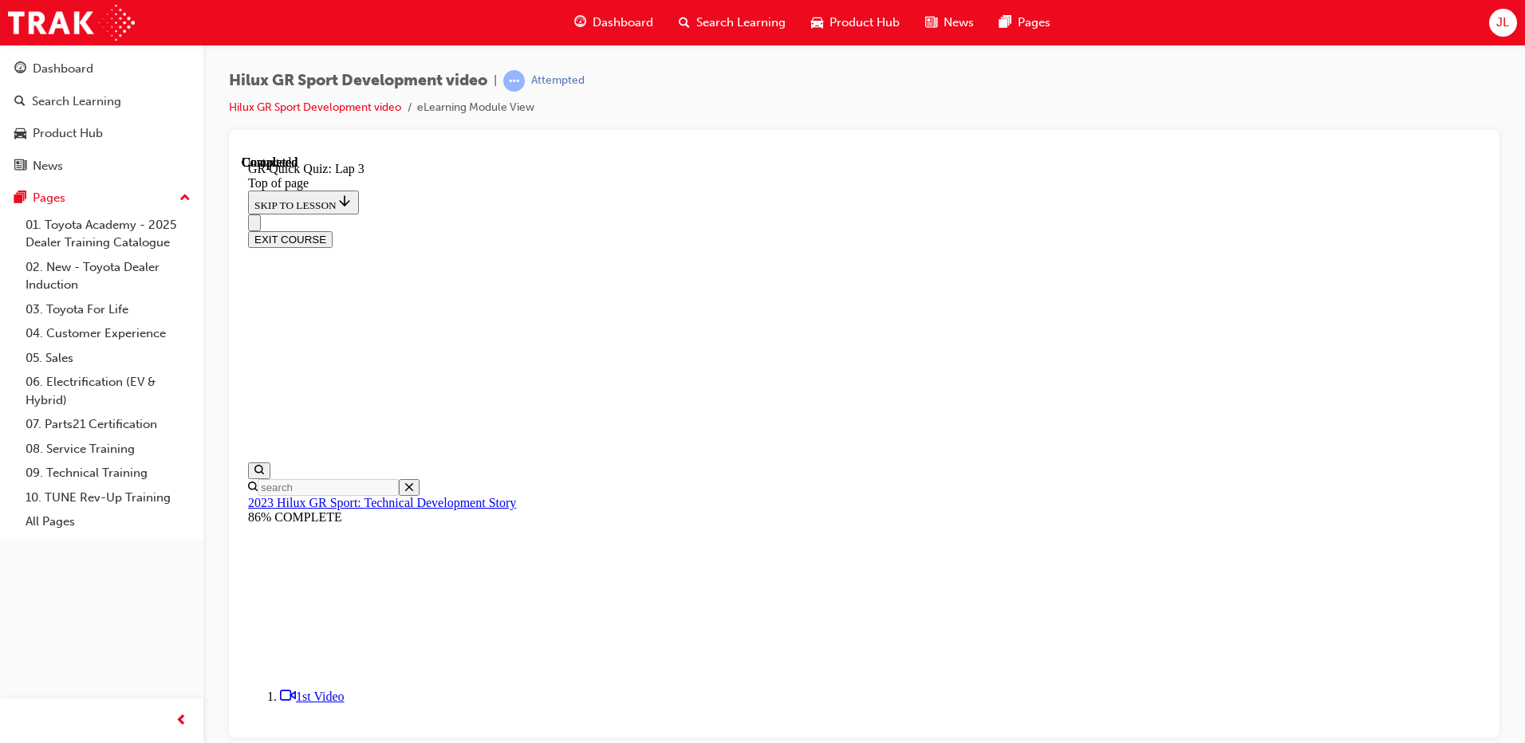
scroll to position [212, 0]
click at [333, 230] on button "EXIT COURSE" at bounding box center [290, 238] width 85 height 17
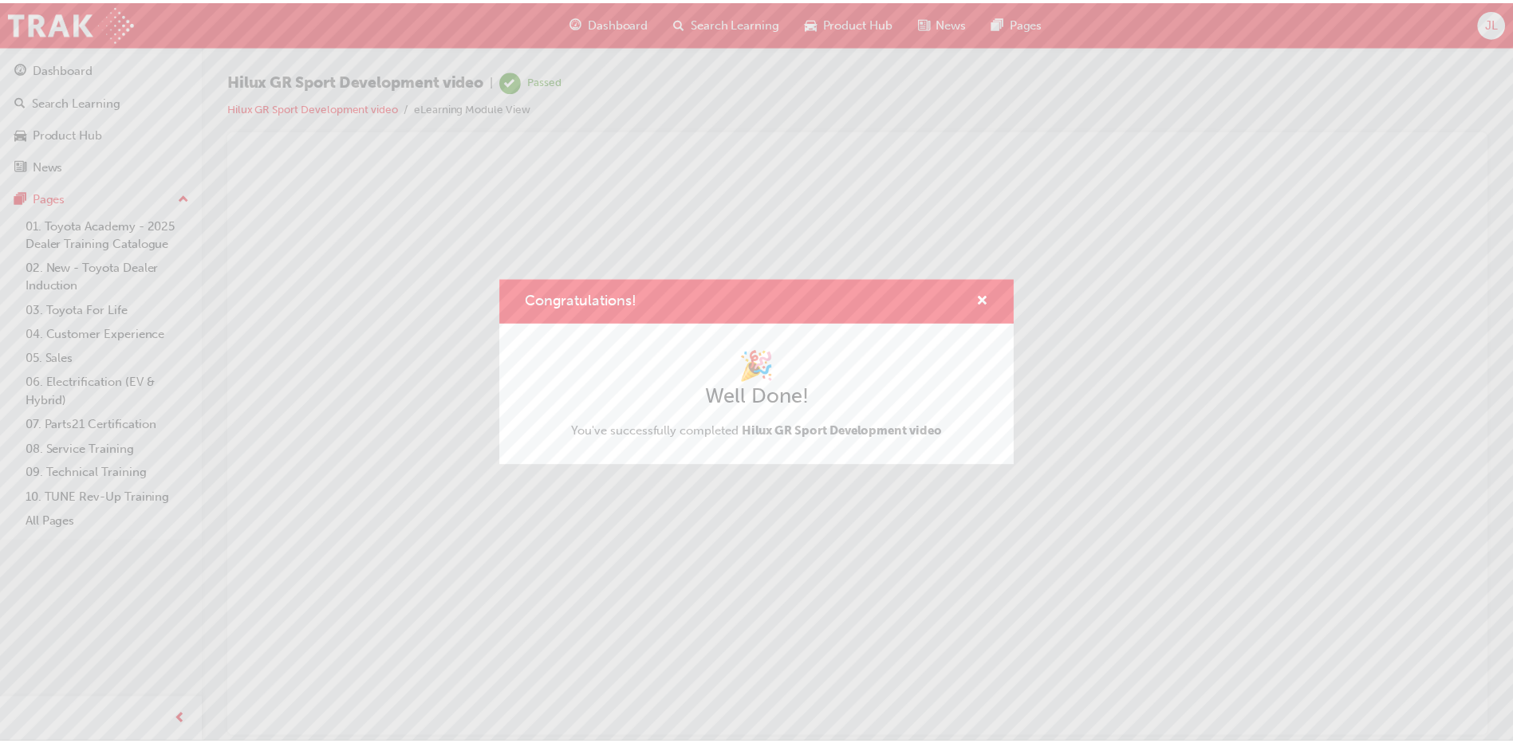
scroll to position [0, 0]
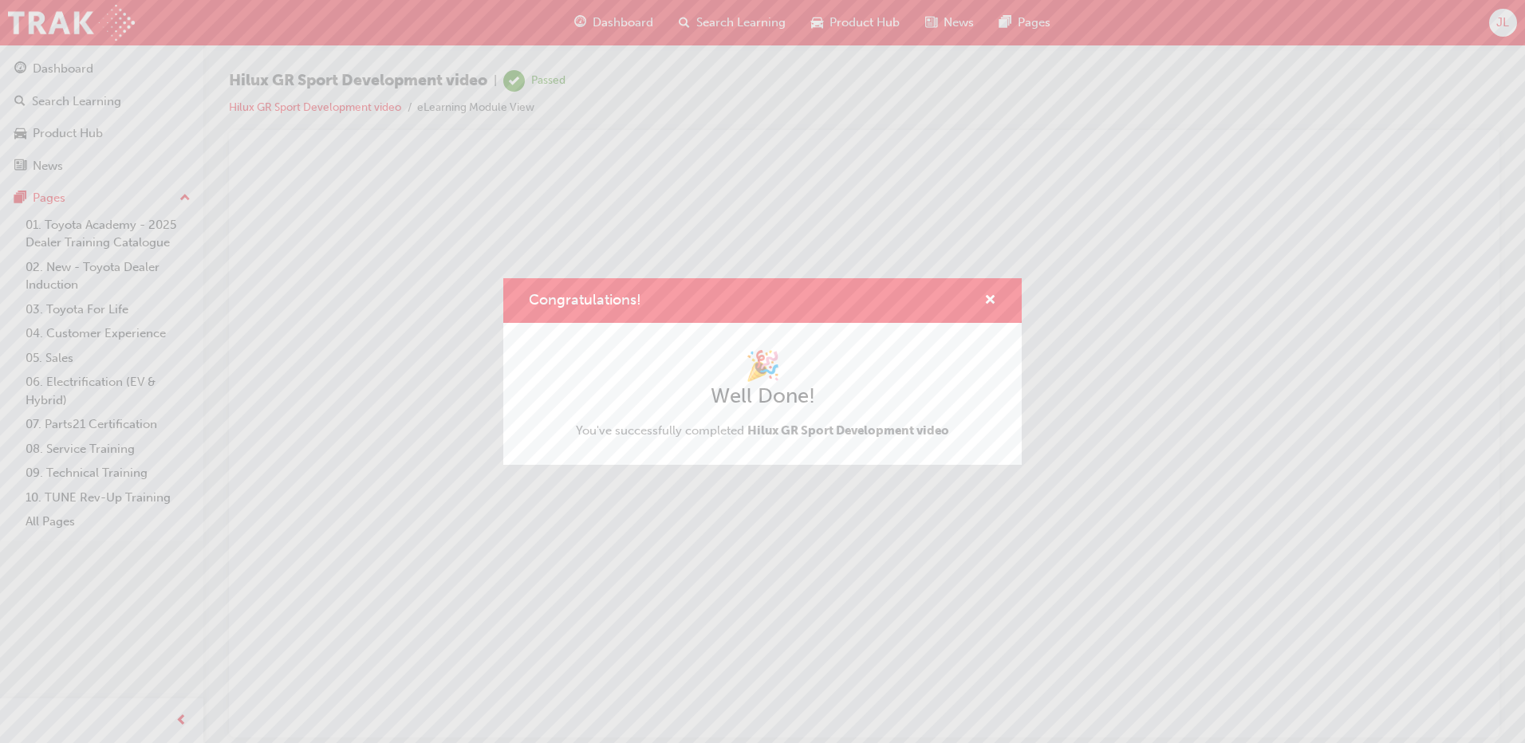
click at [996, 308] on div "Congratulations!" at bounding box center [762, 300] width 518 height 45
click at [992, 305] on span "cross-icon" at bounding box center [990, 301] width 12 height 14
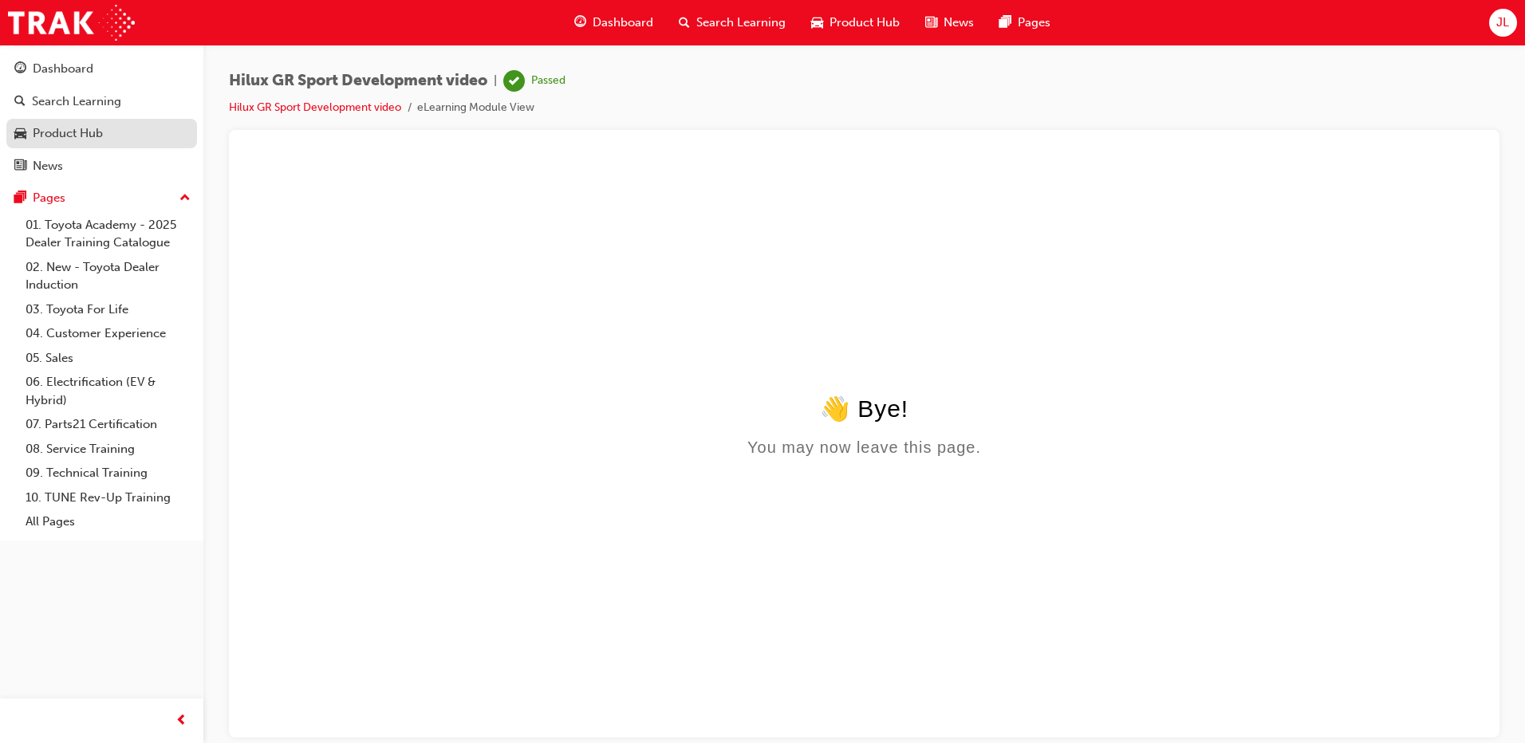
click at [73, 129] on div "Product Hub" at bounding box center [68, 133] width 70 height 18
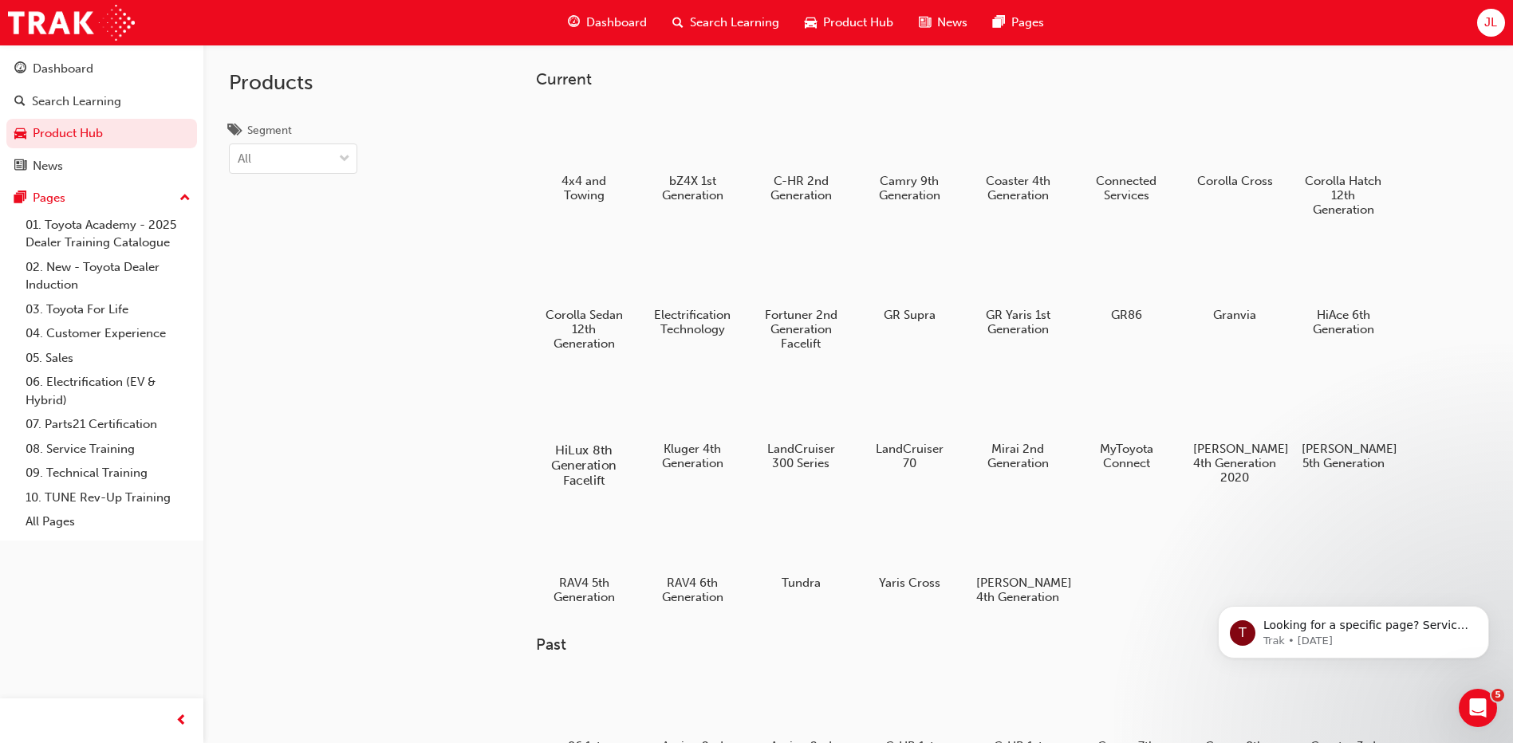
click at [563, 379] on div at bounding box center [584, 404] width 89 height 64
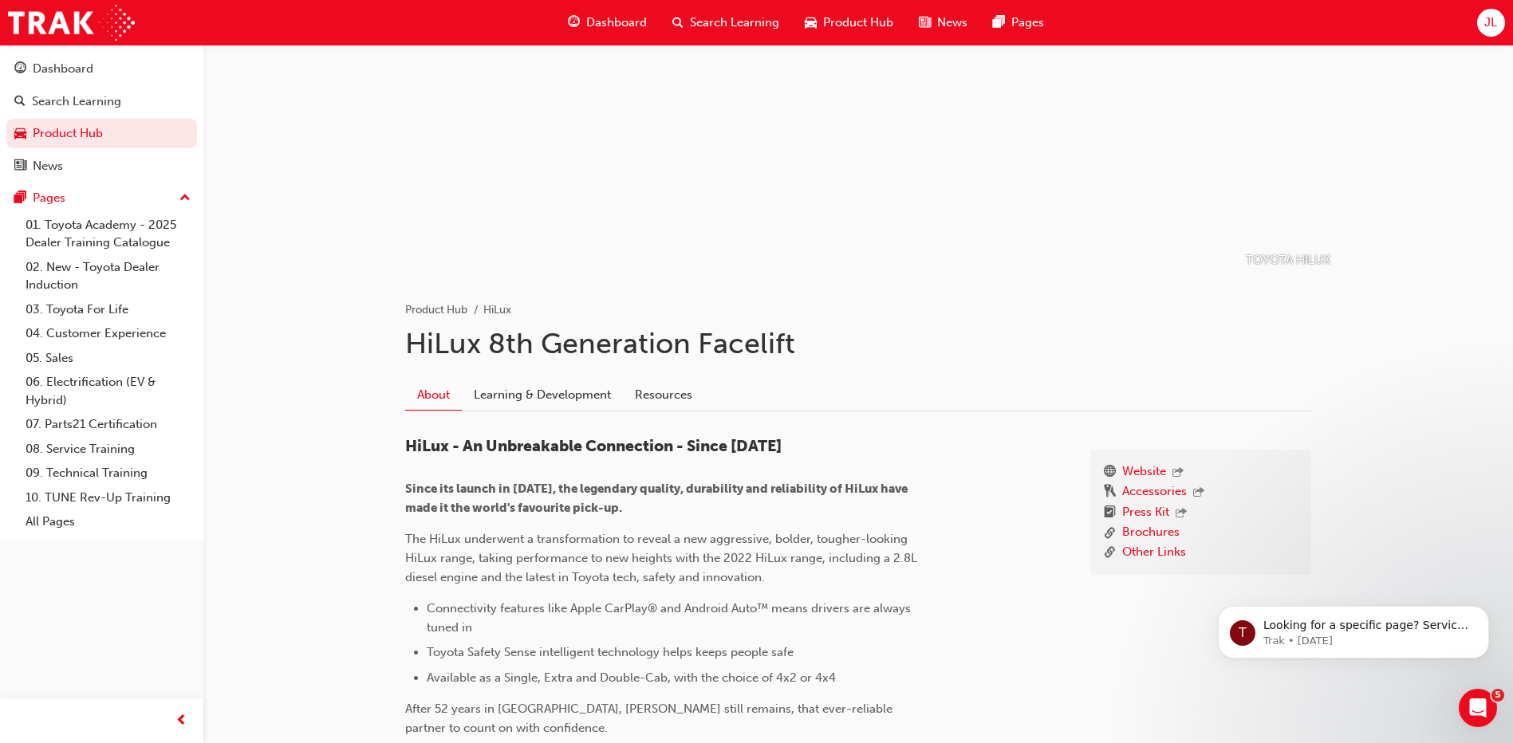
scroll to position [40, 0]
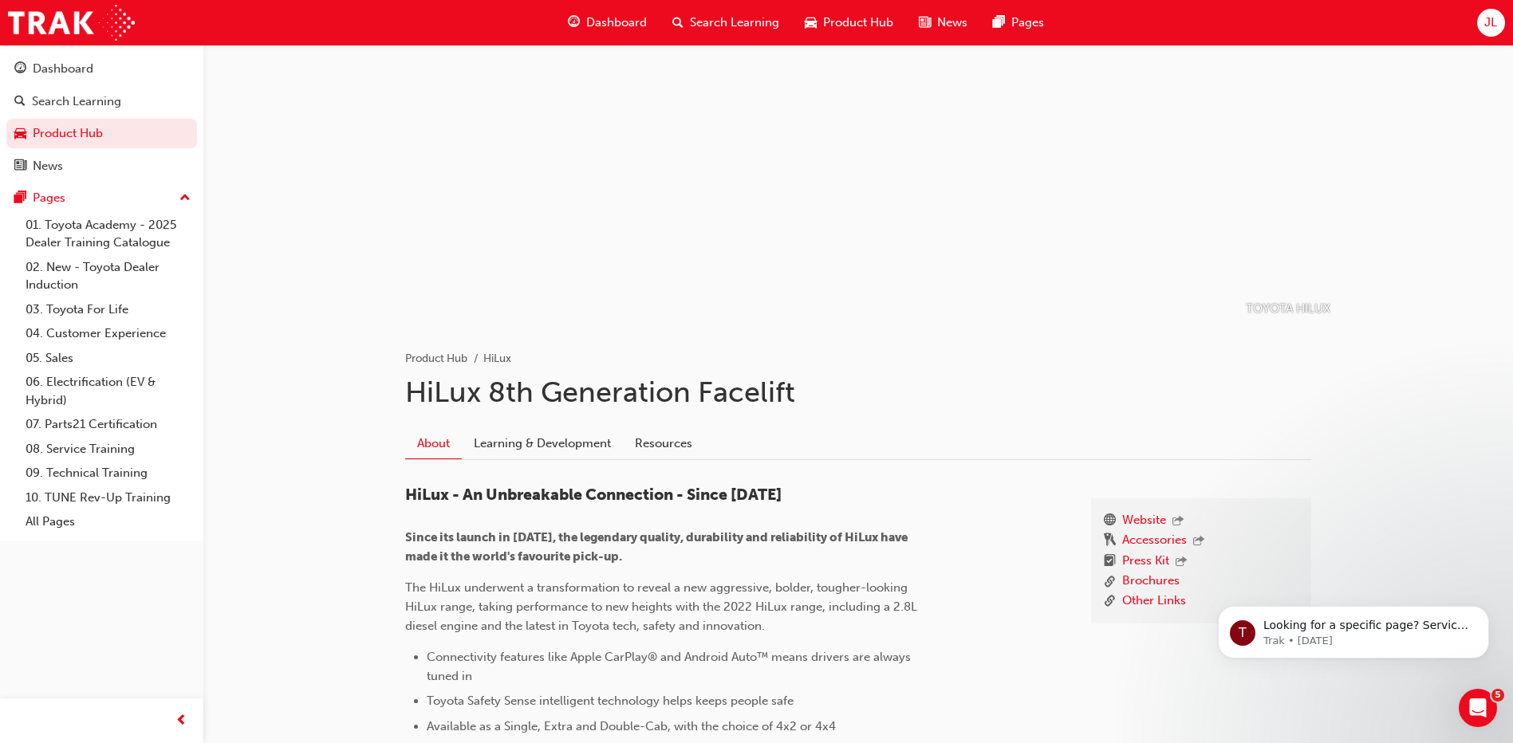
click at [522, 427] on div "About Learning & Development Resources" at bounding box center [858, 438] width 906 height 45
click at [545, 451] on link "Learning & Development" at bounding box center [542, 443] width 161 height 30
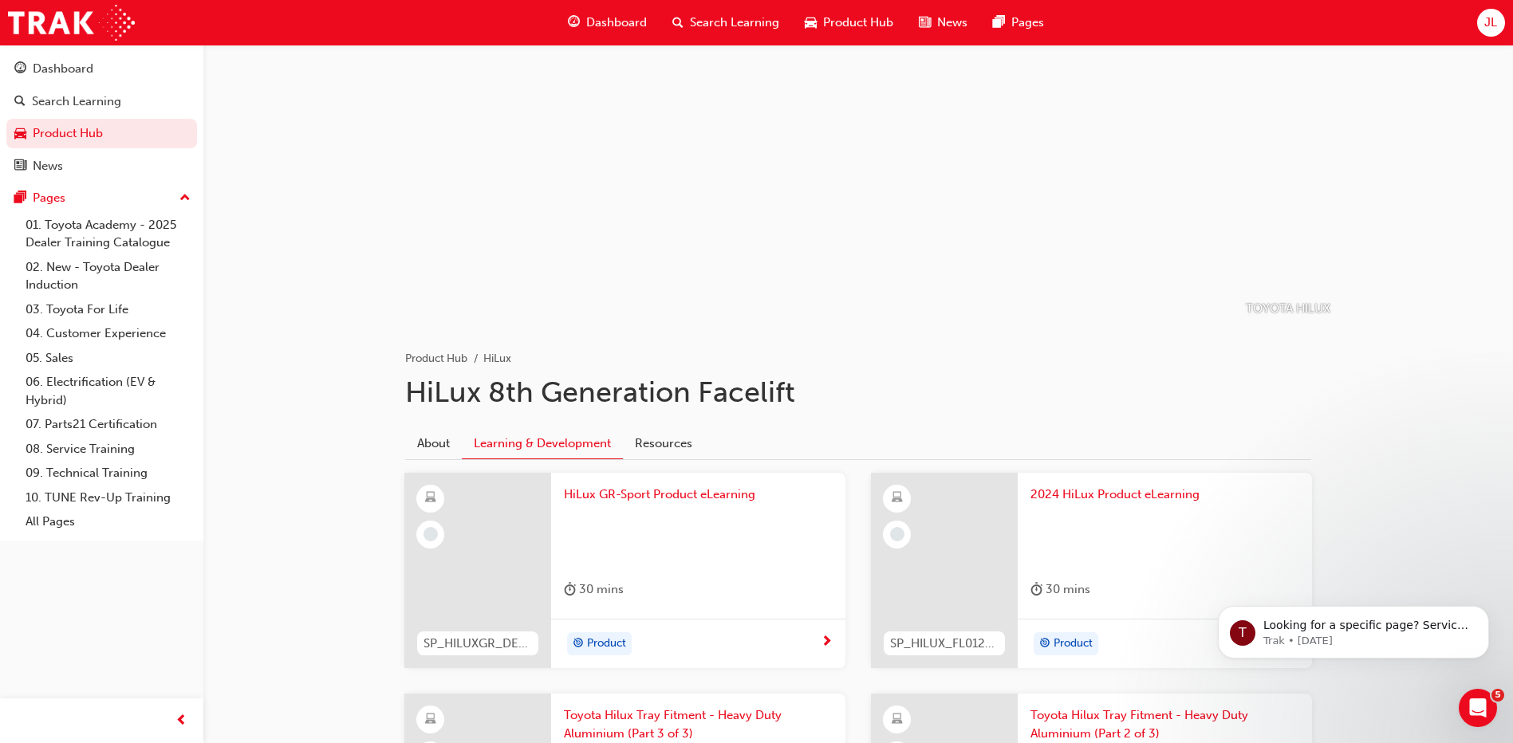
click at [733, 530] on div at bounding box center [698, 535] width 269 height 64
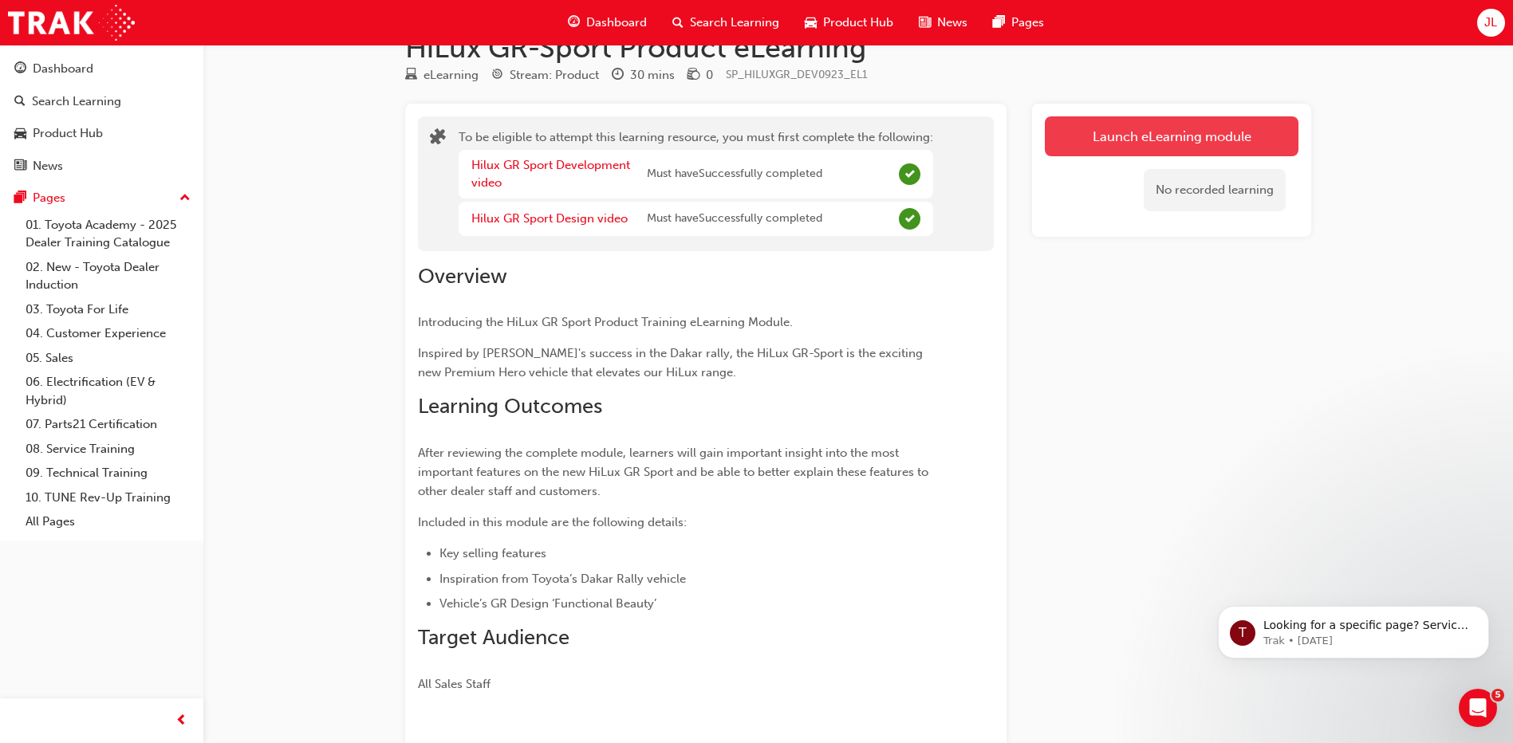
click at [1126, 149] on button "Launch eLearning module" at bounding box center [1172, 136] width 254 height 40
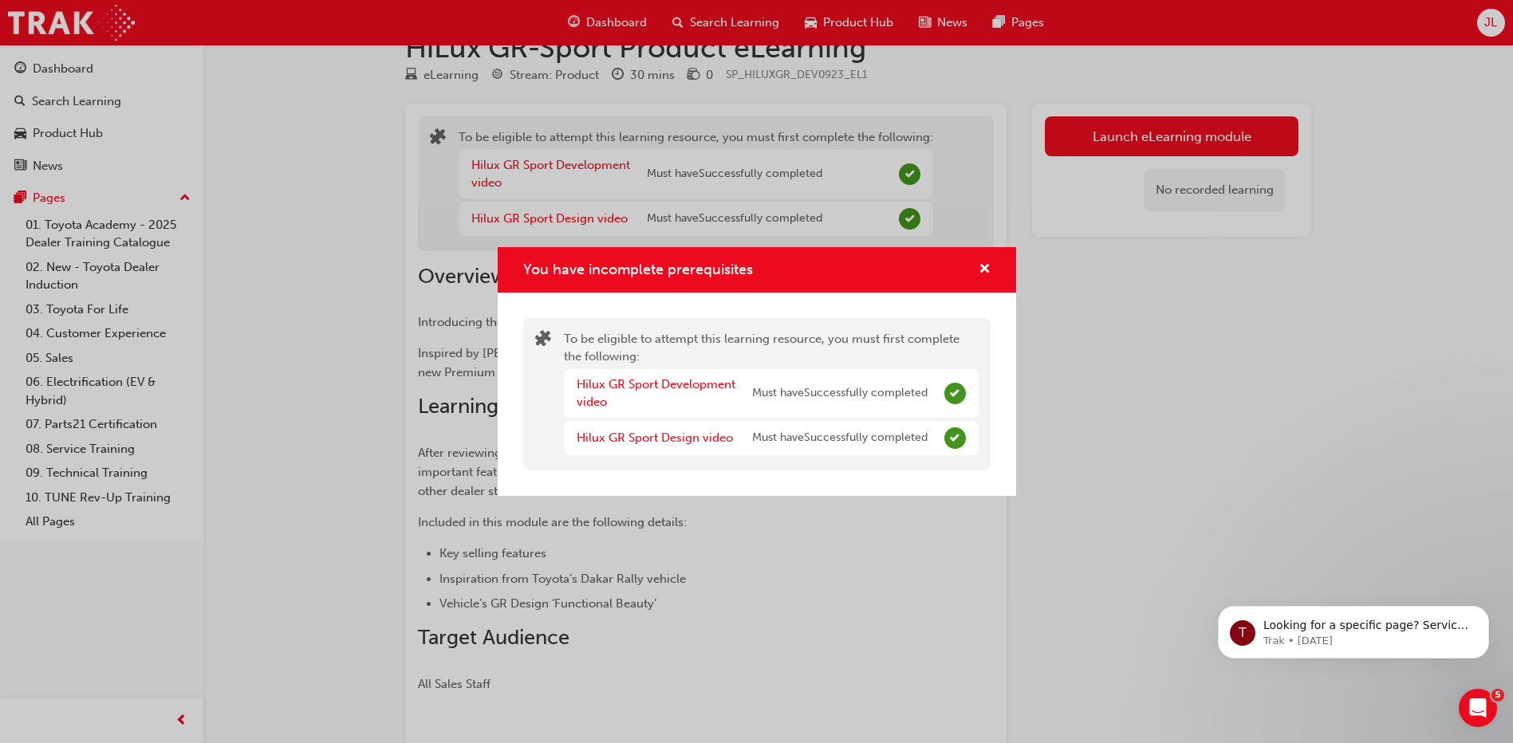
scroll to position [144, 0]
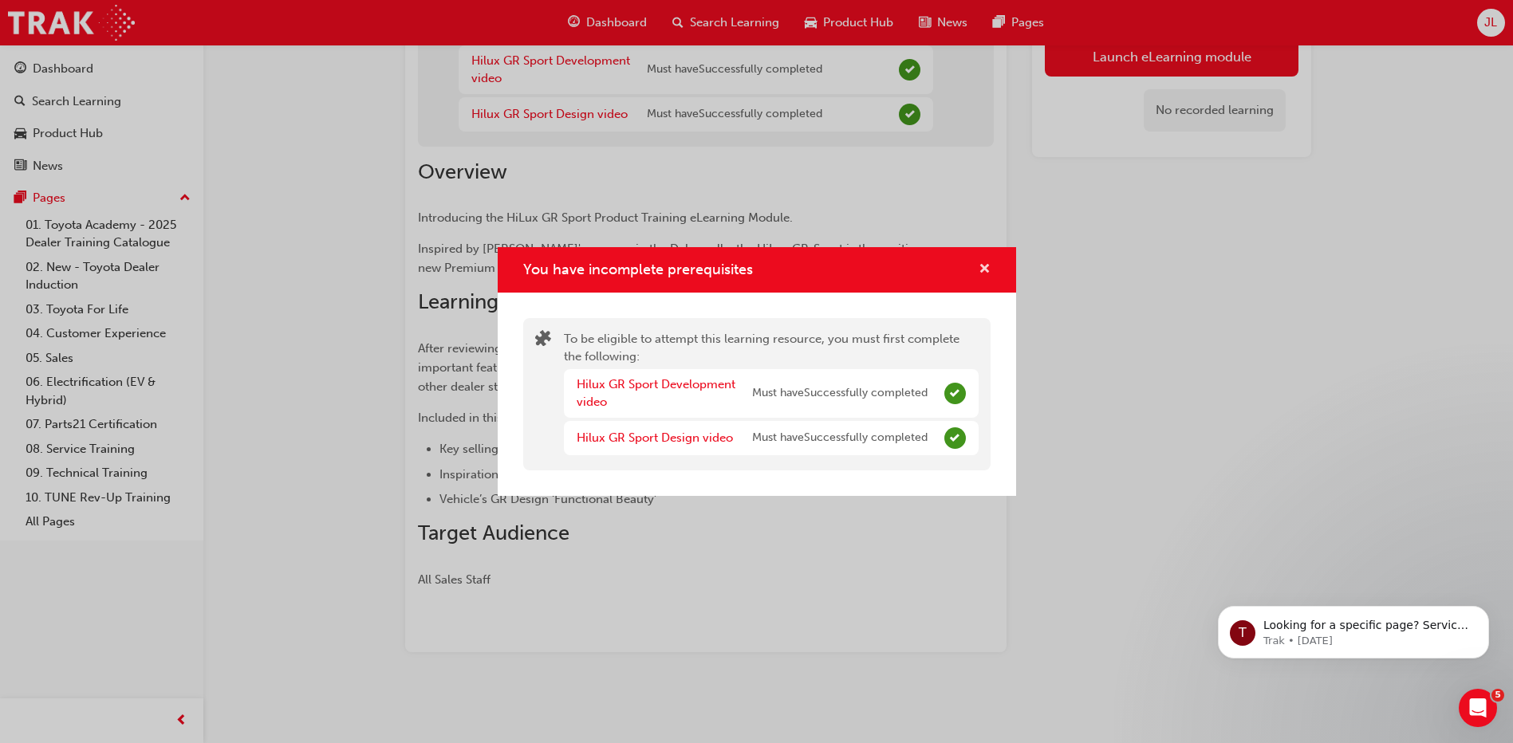
click at [985, 275] on span "cross-icon" at bounding box center [985, 270] width 12 height 14
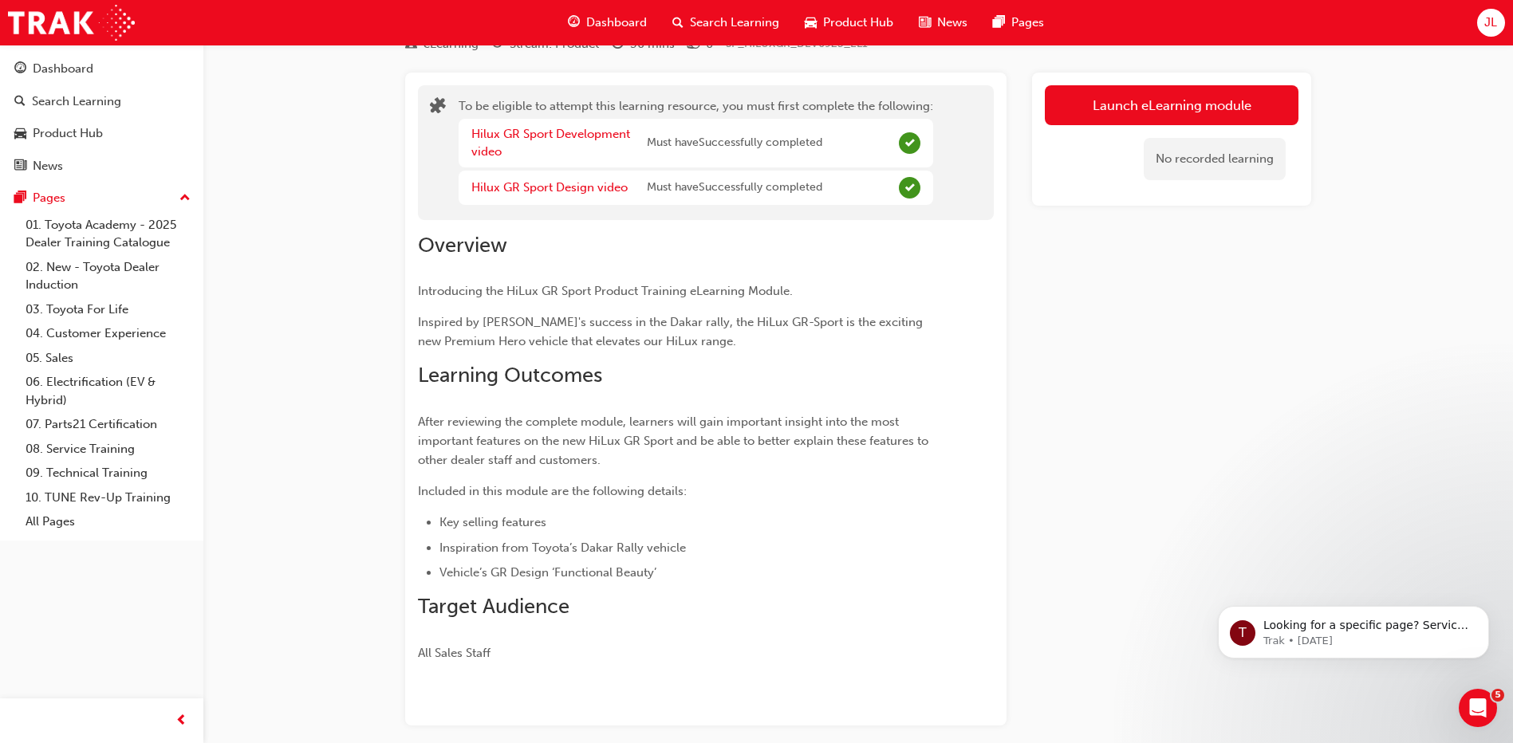
scroll to position [0, 0]
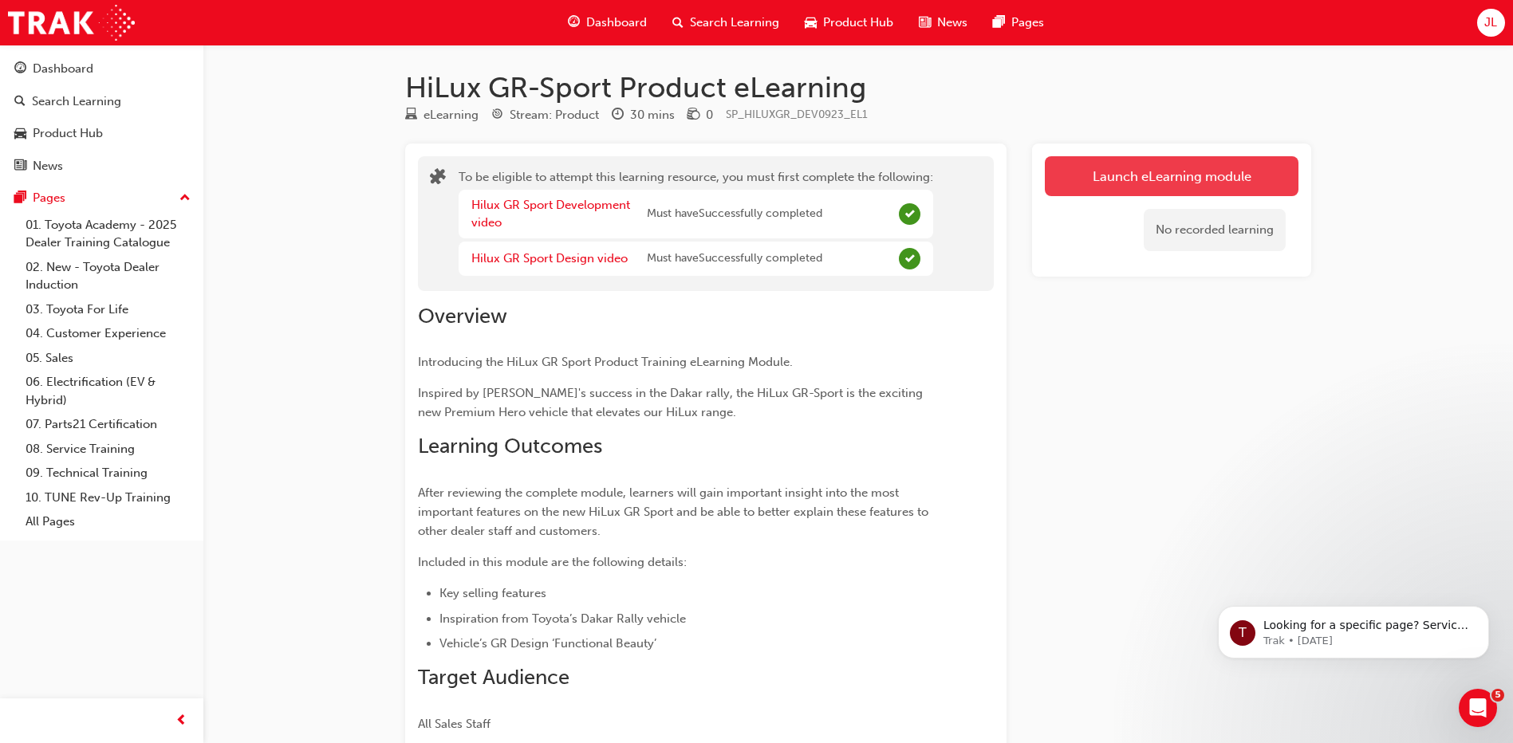
click at [1122, 171] on button "Launch eLearning module" at bounding box center [1172, 176] width 254 height 40
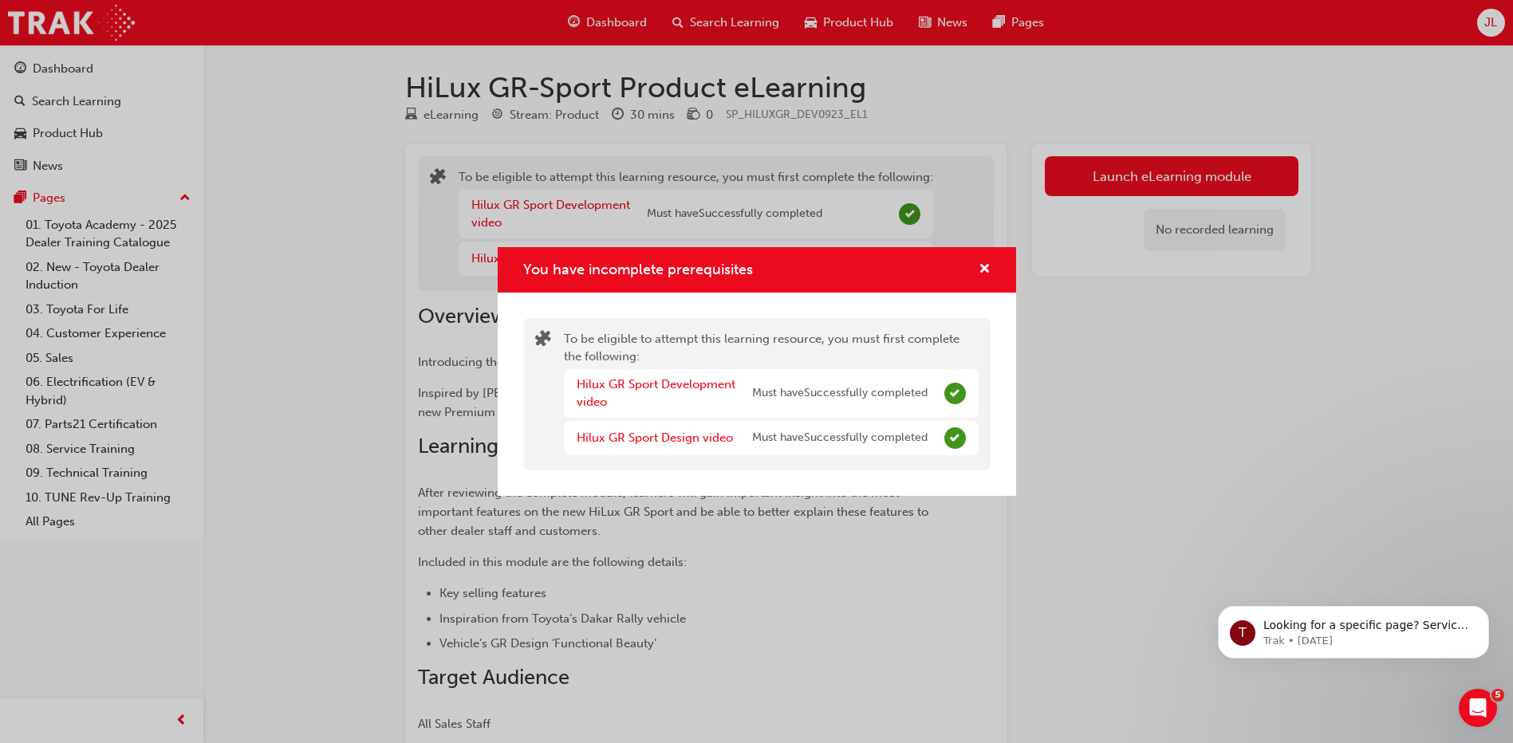
click at [668, 336] on div "To be eligible to attempt this learning resource, you must first complete the f…" at bounding box center [771, 394] width 415 height 128
click at [1223, 223] on div "You have incomplete prerequisites To be eligible to attempt this learning resou…" at bounding box center [756, 371] width 1513 height 743
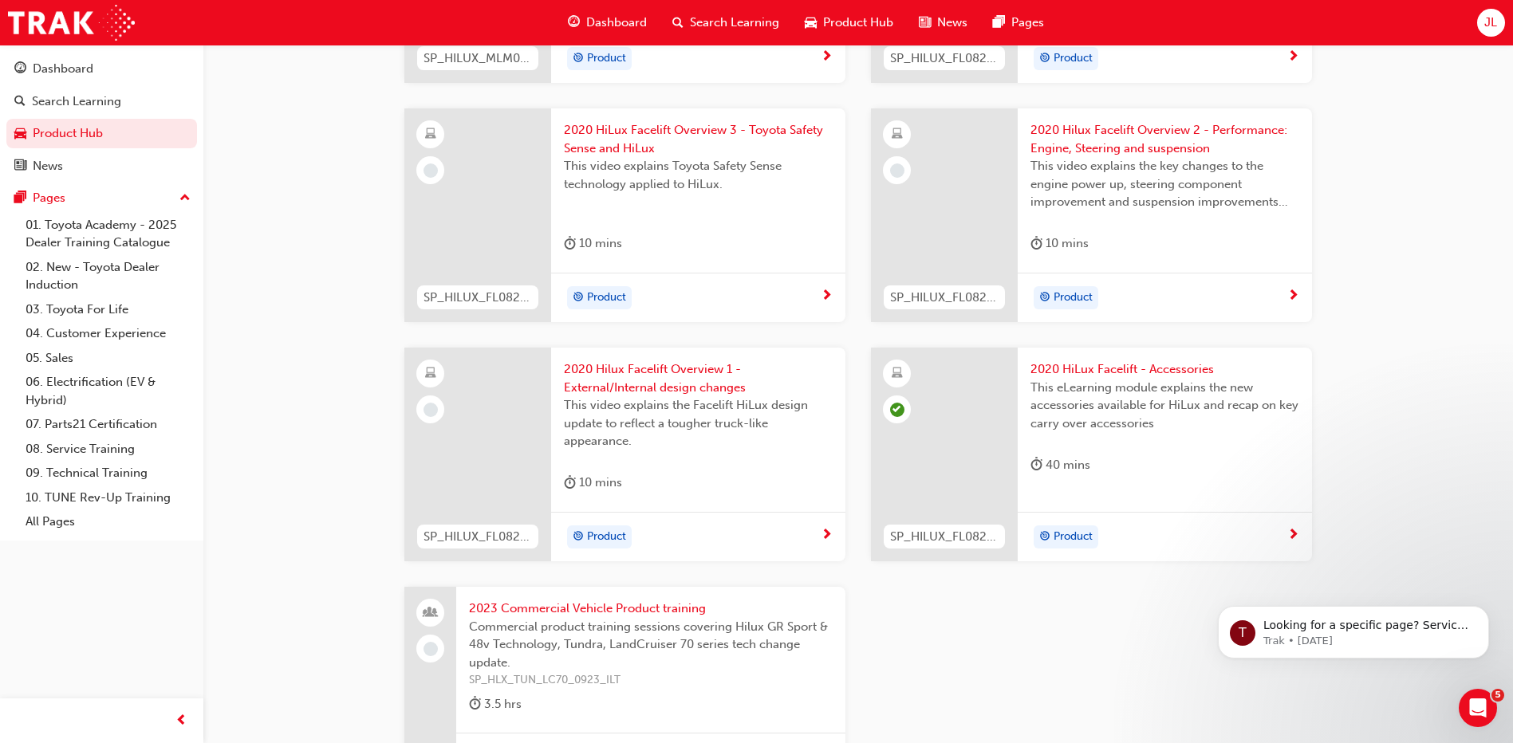
scroll to position [2456, 0]
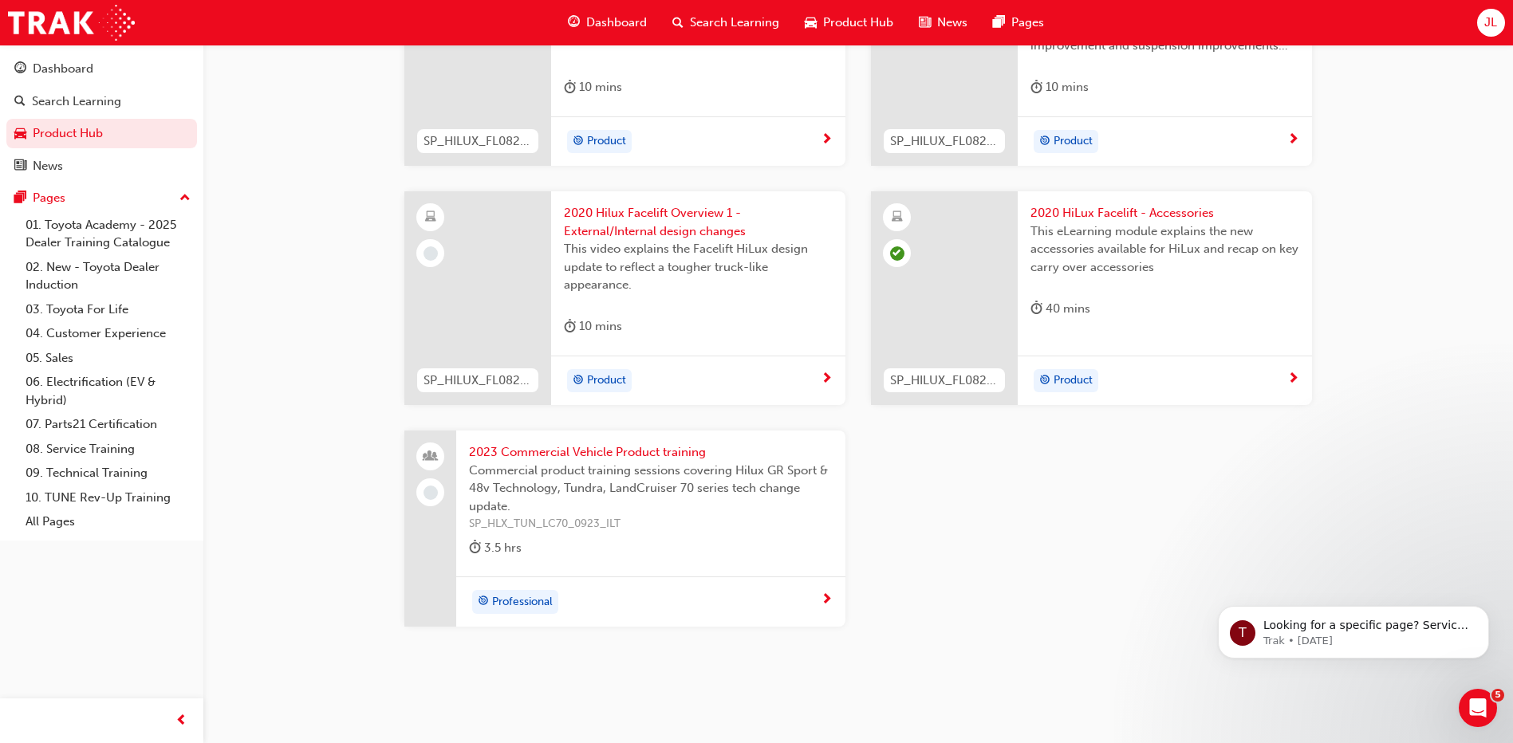
click at [690, 221] on span "2020 Hilux Facelift Overview 1 - External/Internal design changes" at bounding box center [698, 222] width 269 height 36
